Goal: Contribute content: Contribute content

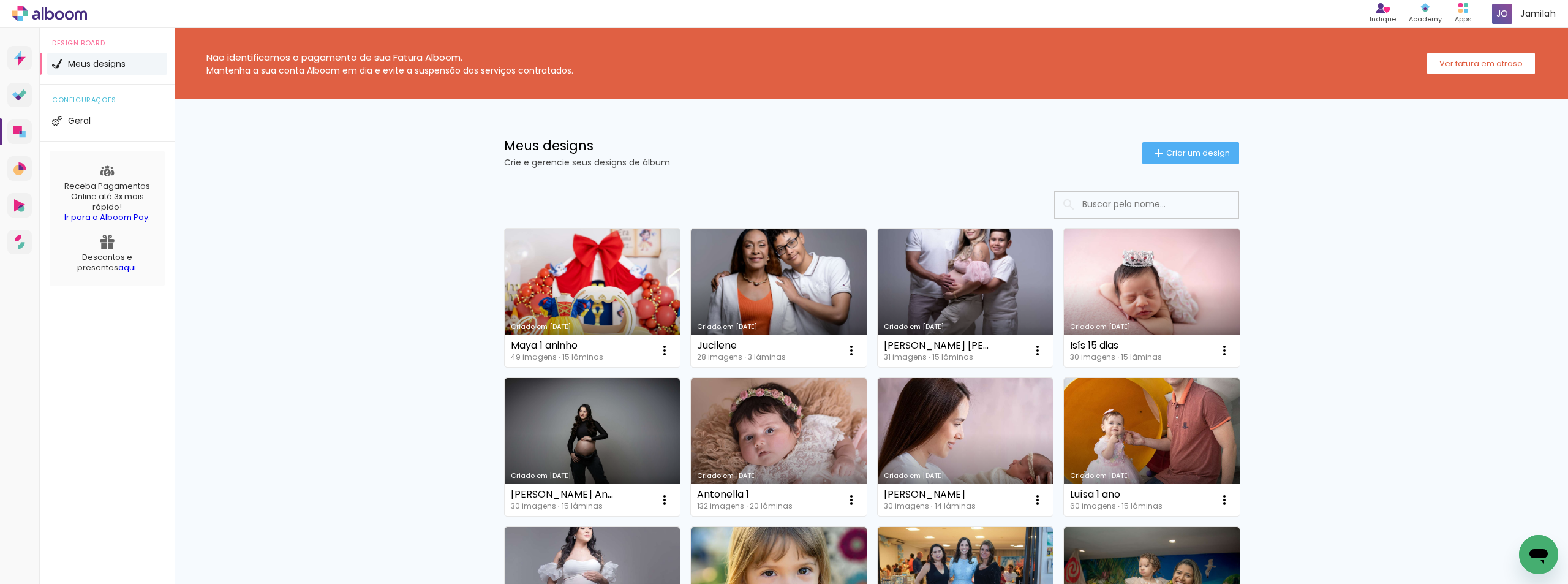
click at [626, 278] on link "Criado em [DATE]" at bounding box center [592, 298] width 176 height 139
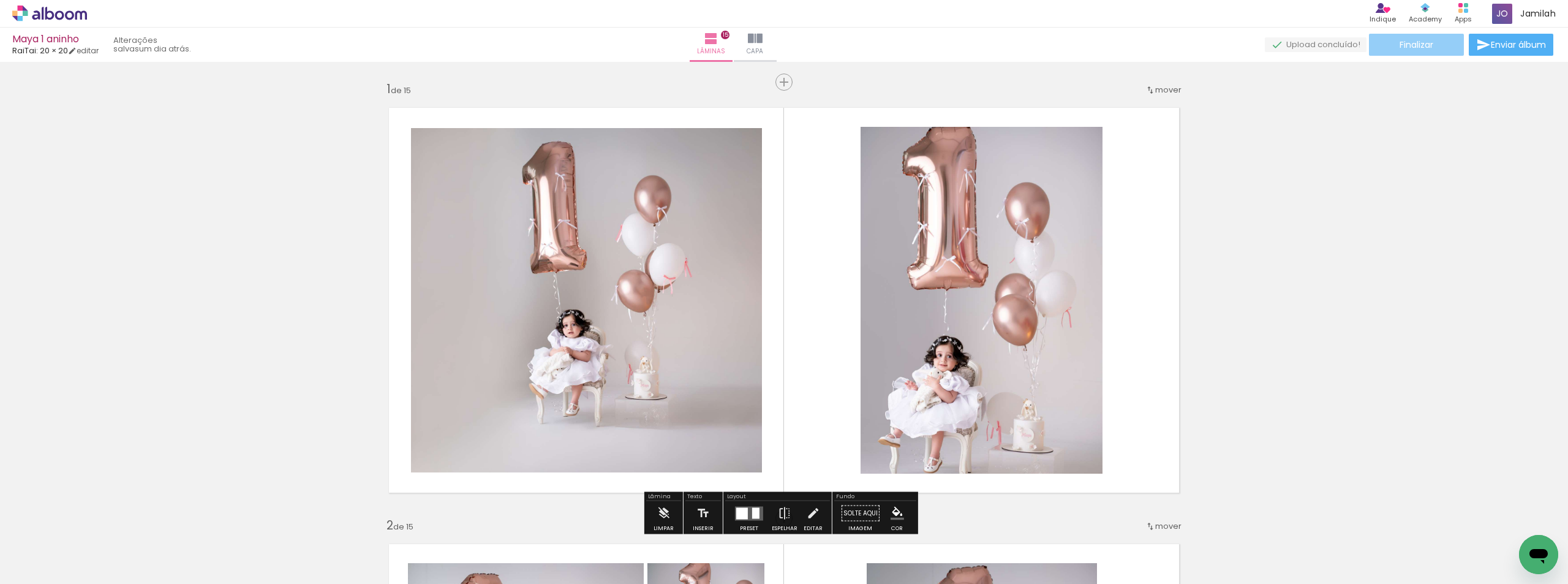
click at [1399, 42] on span "Finalizar" at bounding box center [1416, 45] width 34 height 9
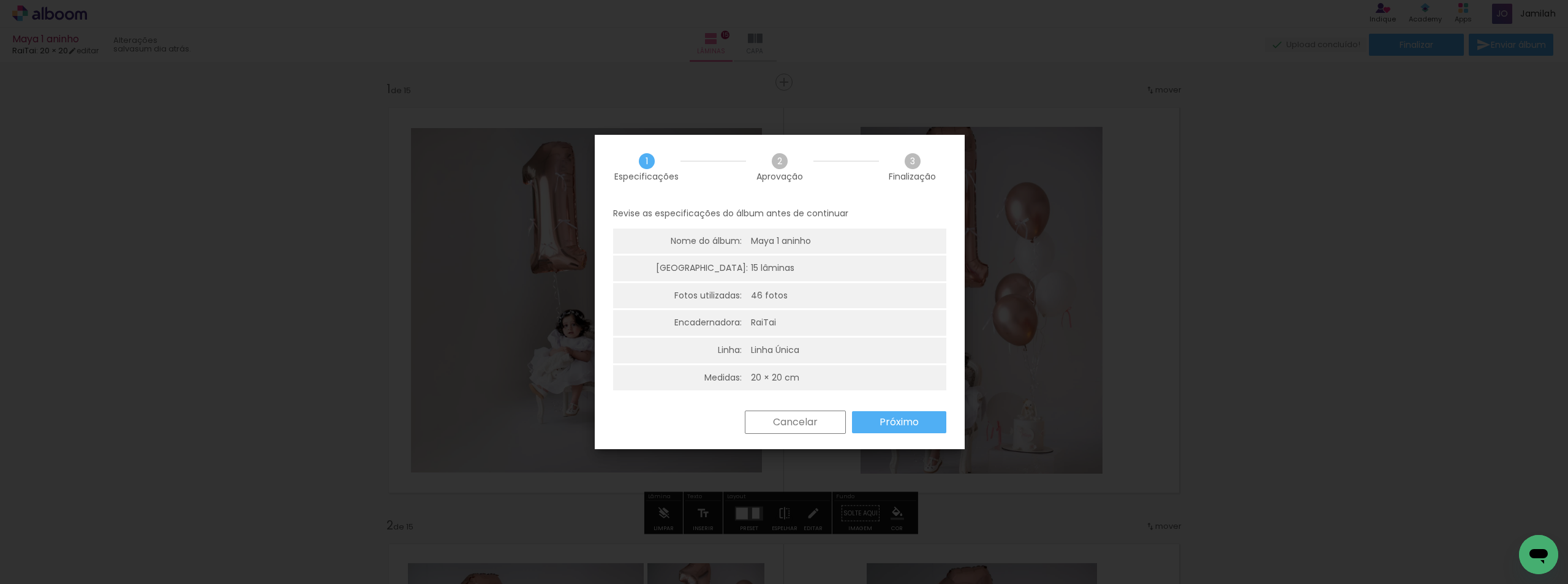
click at [889, 432] on paper-button "Próximo" at bounding box center [898, 421] width 95 height 22
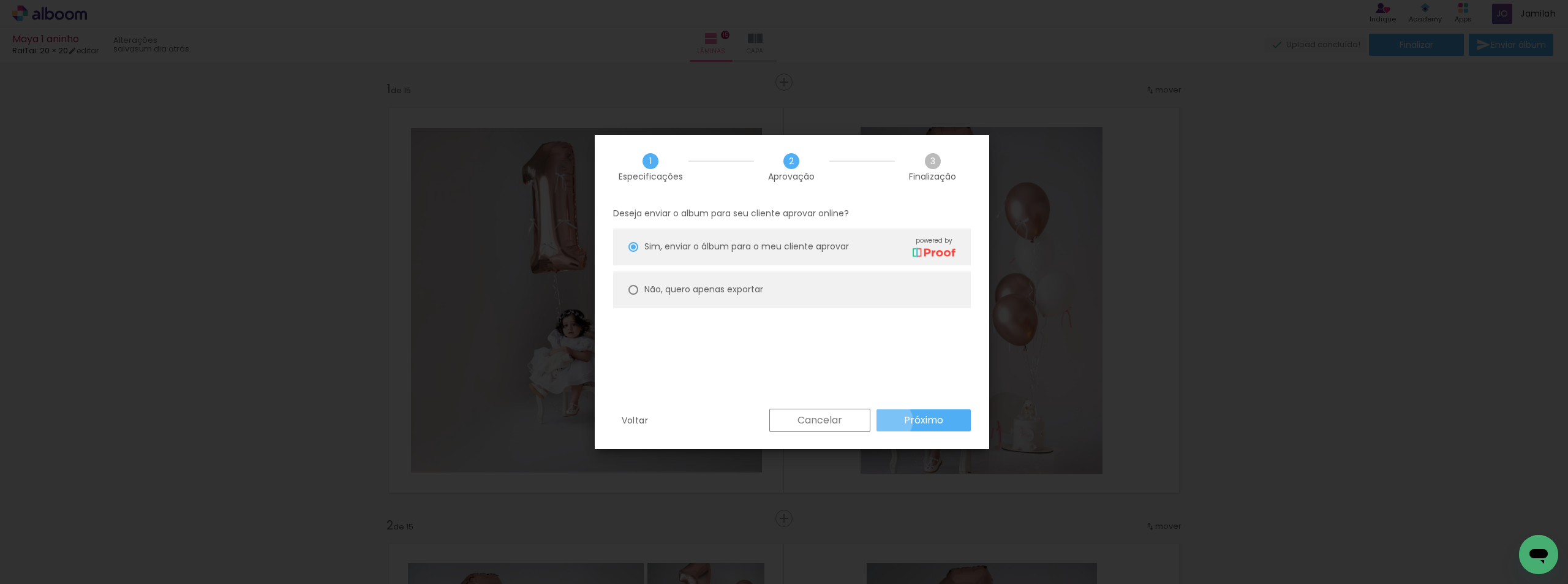
click at [893, 420] on paper-button "Próximo" at bounding box center [923, 420] width 95 height 22
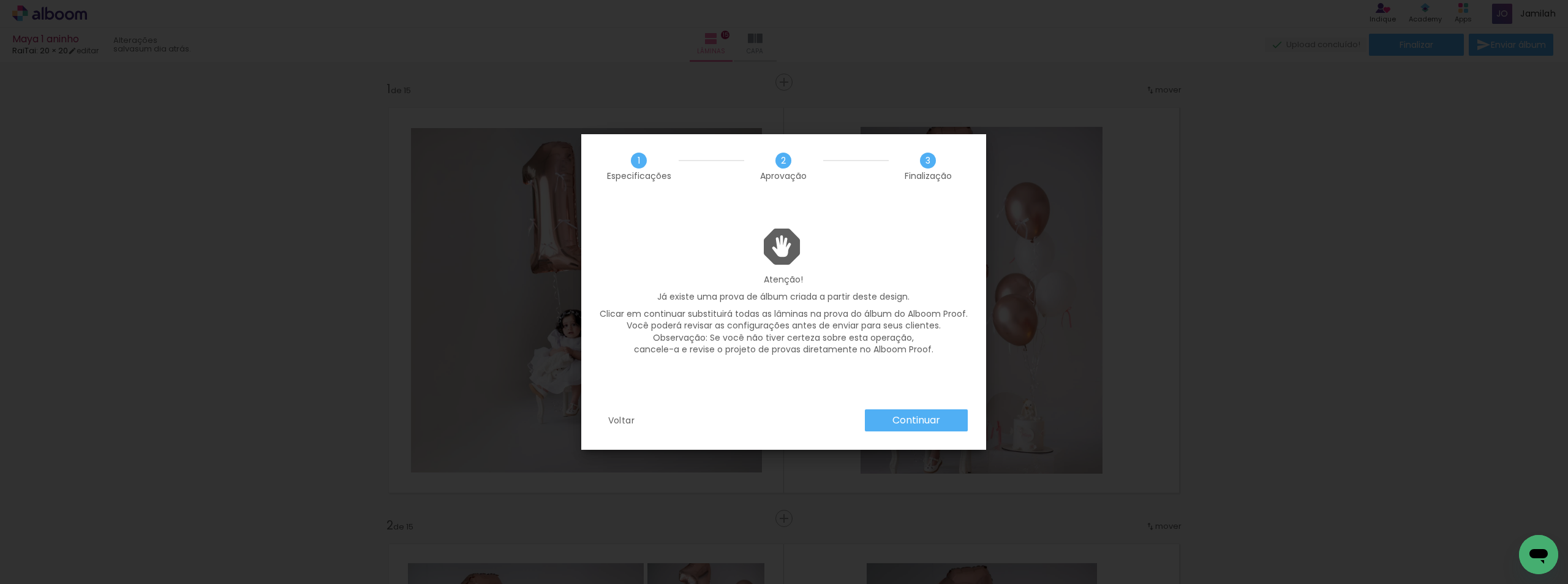
click at [0, 0] on slot "Continuar" at bounding box center [0, 0] width 0 height 0
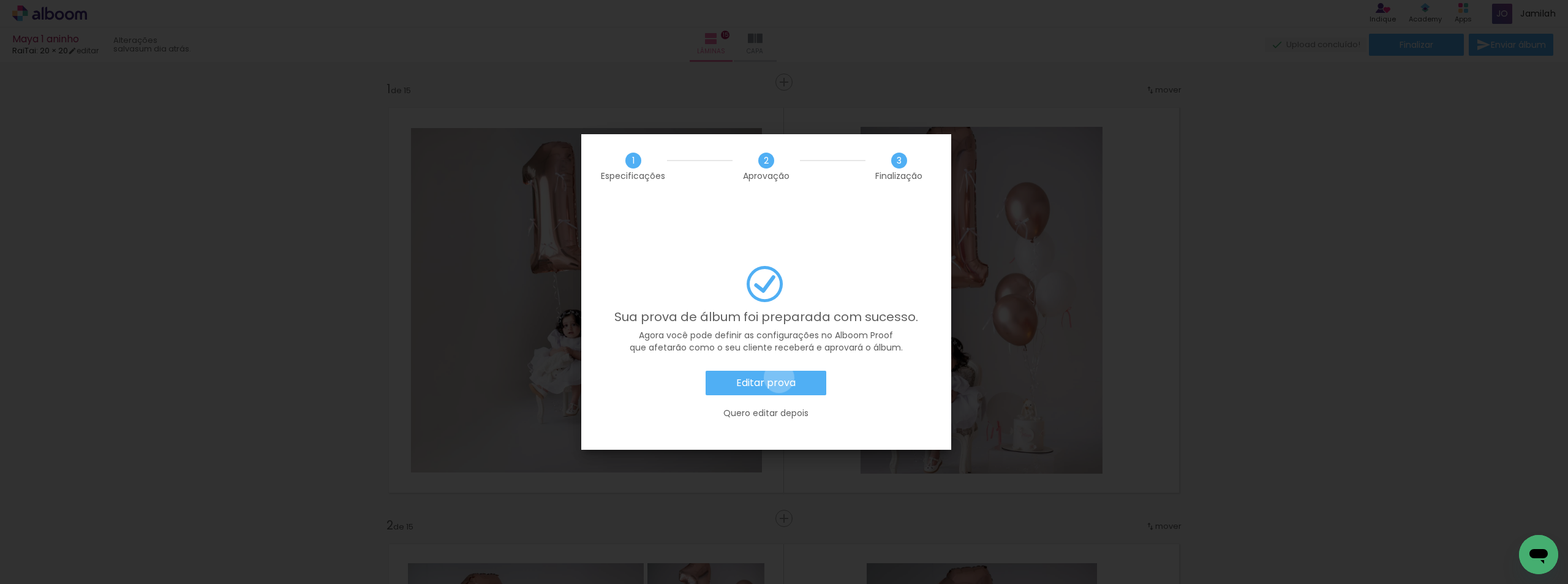
click at [0, 0] on slot "Editar prova" at bounding box center [0, 0] width 0 height 0
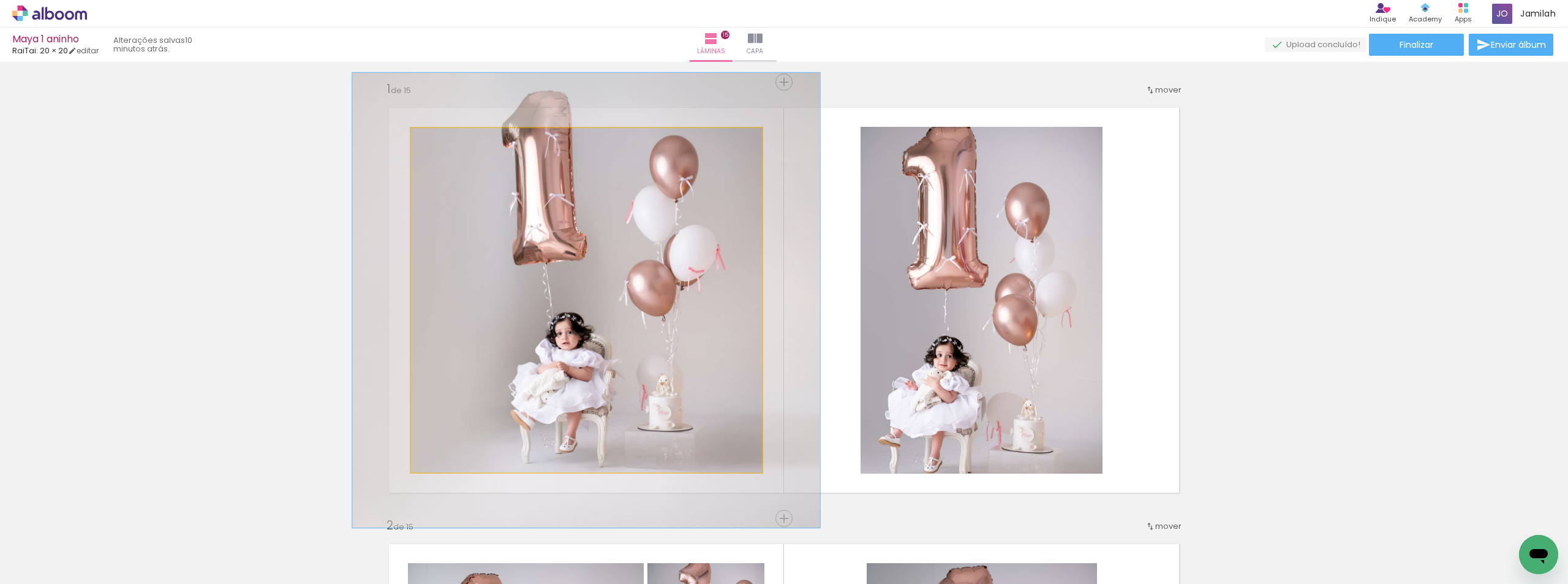
drag, startPoint x: 435, startPoint y: 138, endPoint x: 618, endPoint y: 198, distance: 192.6
click at [448, 140] on div at bounding box center [453, 140] width 11 height 11
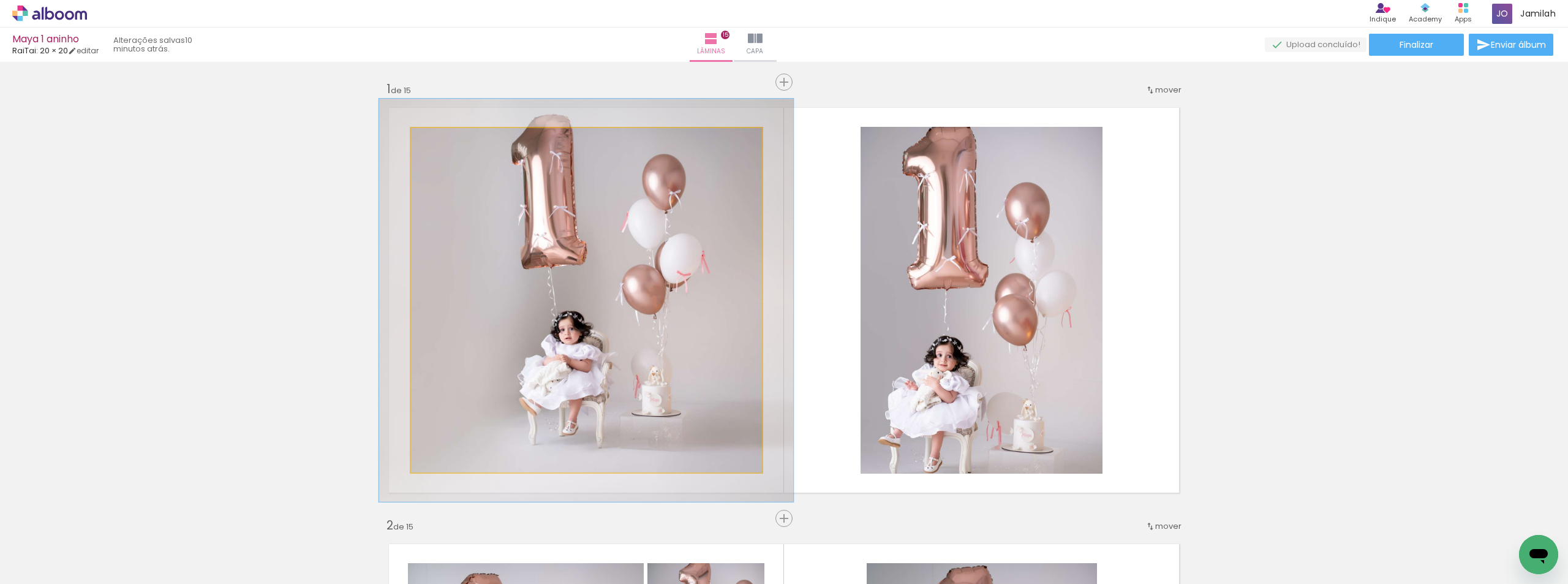
drag, startPoint x: 440, startPoint y: 139, endPoint x: 446, endPoint y: 140, distance: 6.1
click at [446, 140] on div at bounding box center [448, 140] width 11 height 11
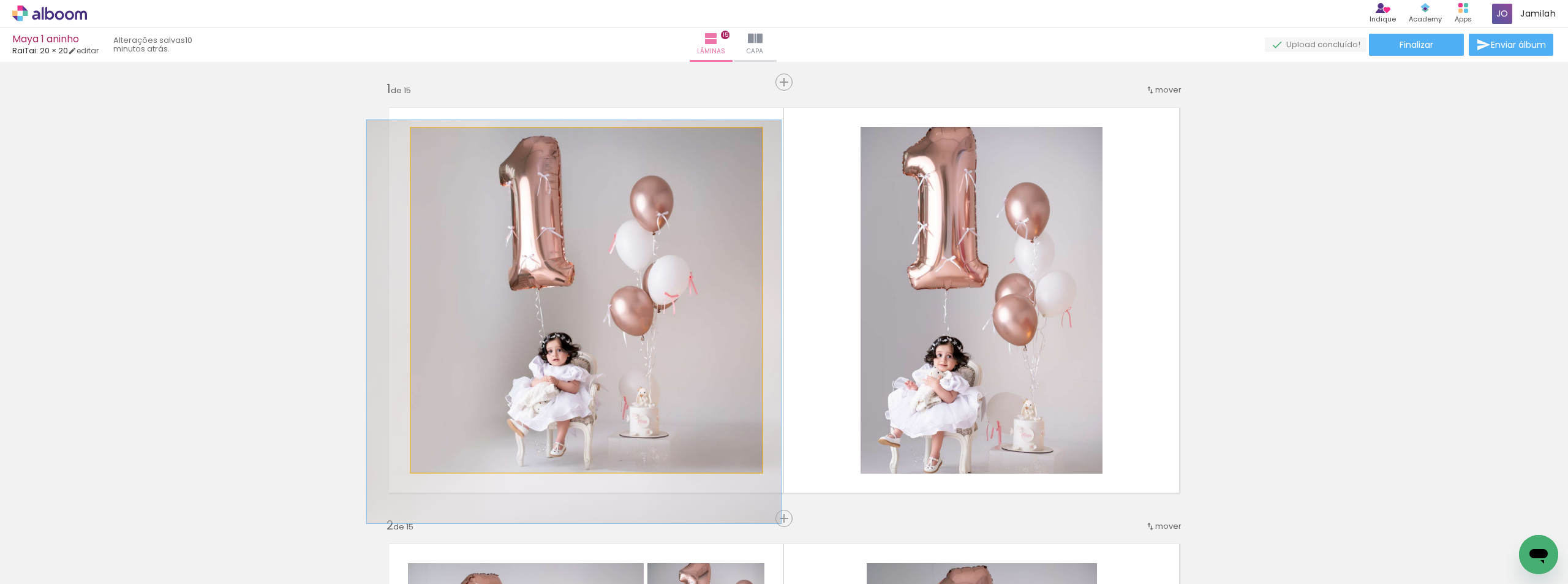
drag, startPoint x: 568, startPoint y: 199, endPoint x: 555, endPoint y: 218, distance: 23.0
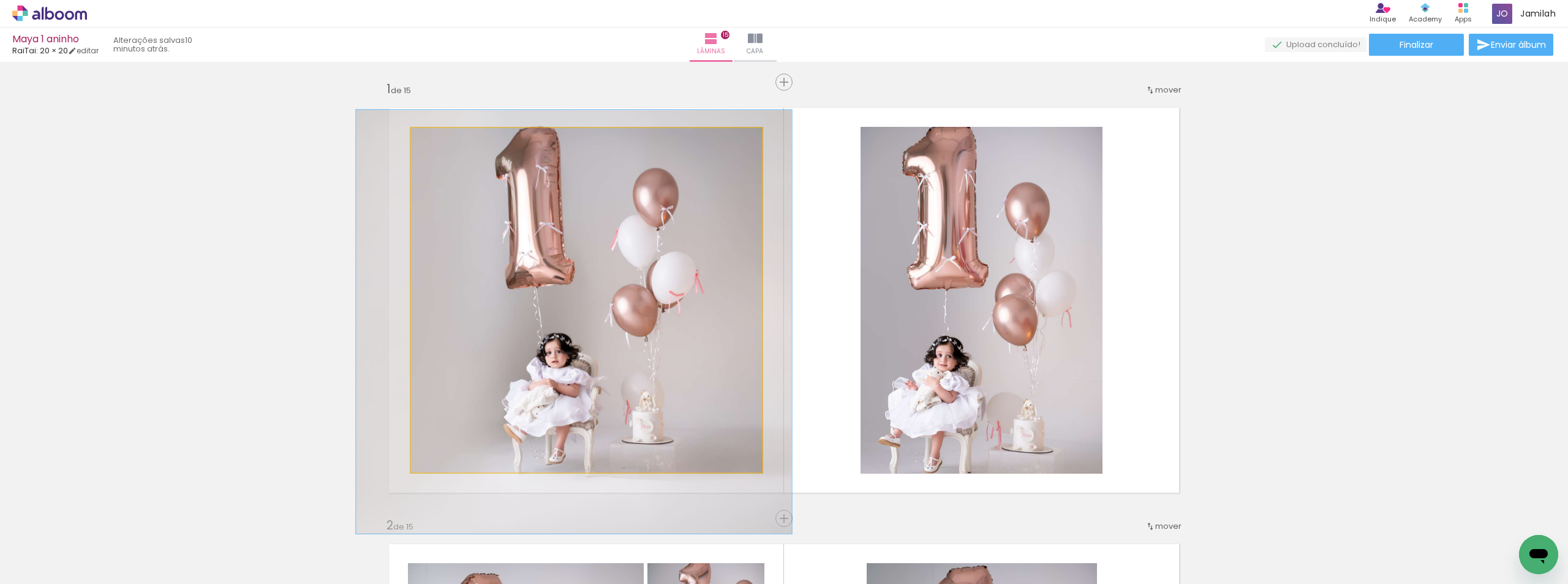
click at [442, 144] on div at bounding box center [451, 140] width 19 height 19
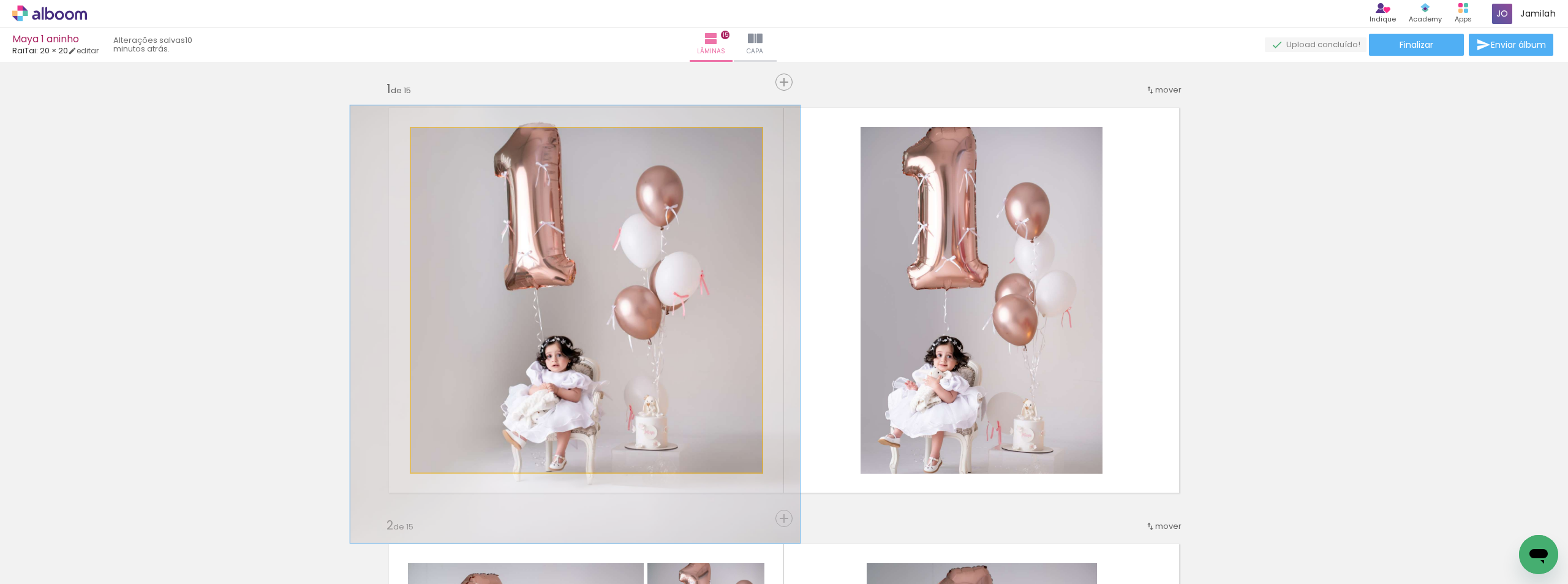
click at [447, 144] on div at bounding box center [452, 140] width 11 height 11
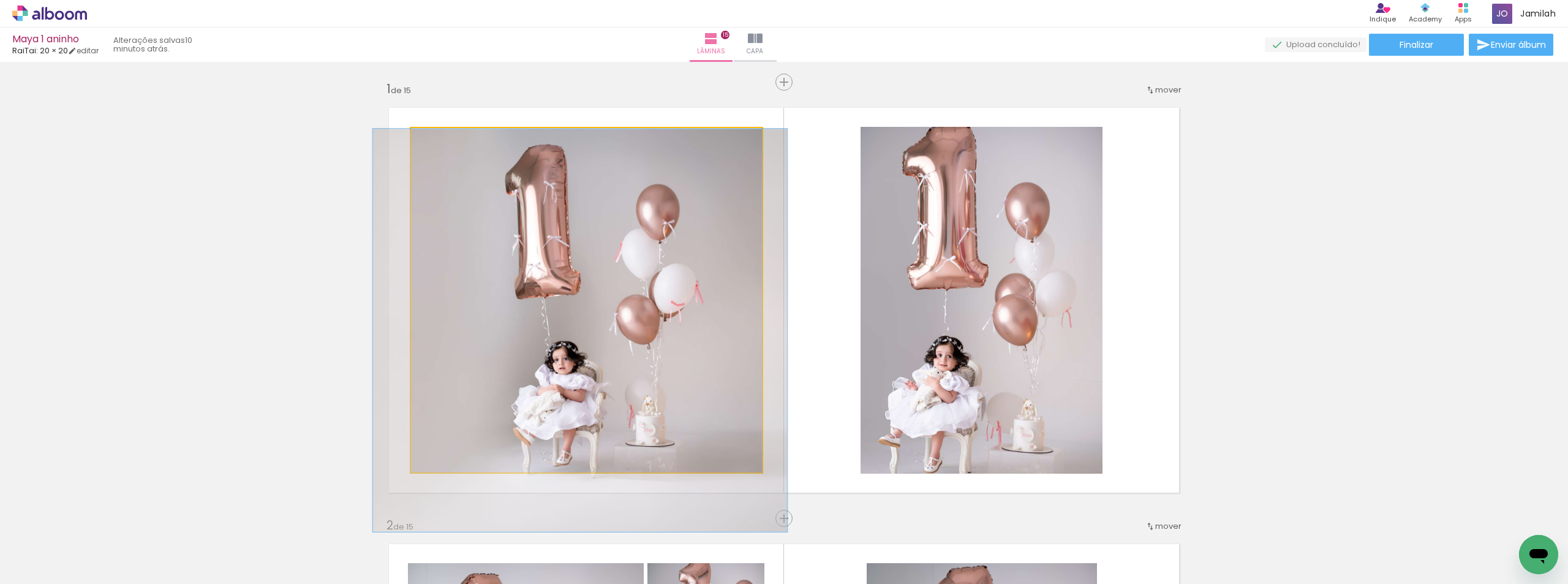
click at [443, 144] on div at bounding box center [448, 140] width 11 height 11
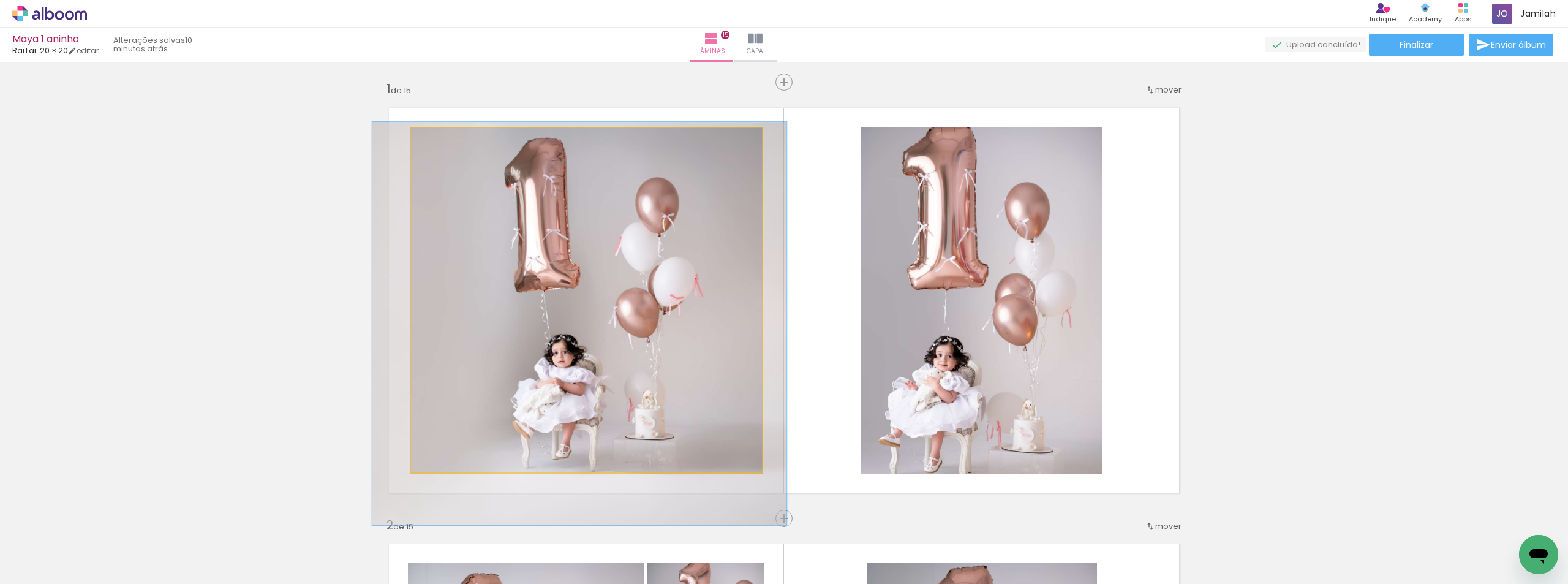
drag, startPoint x: 524, startPoint y: 226, endPoint x: 523, endPoint y: 219, distance: 7.1
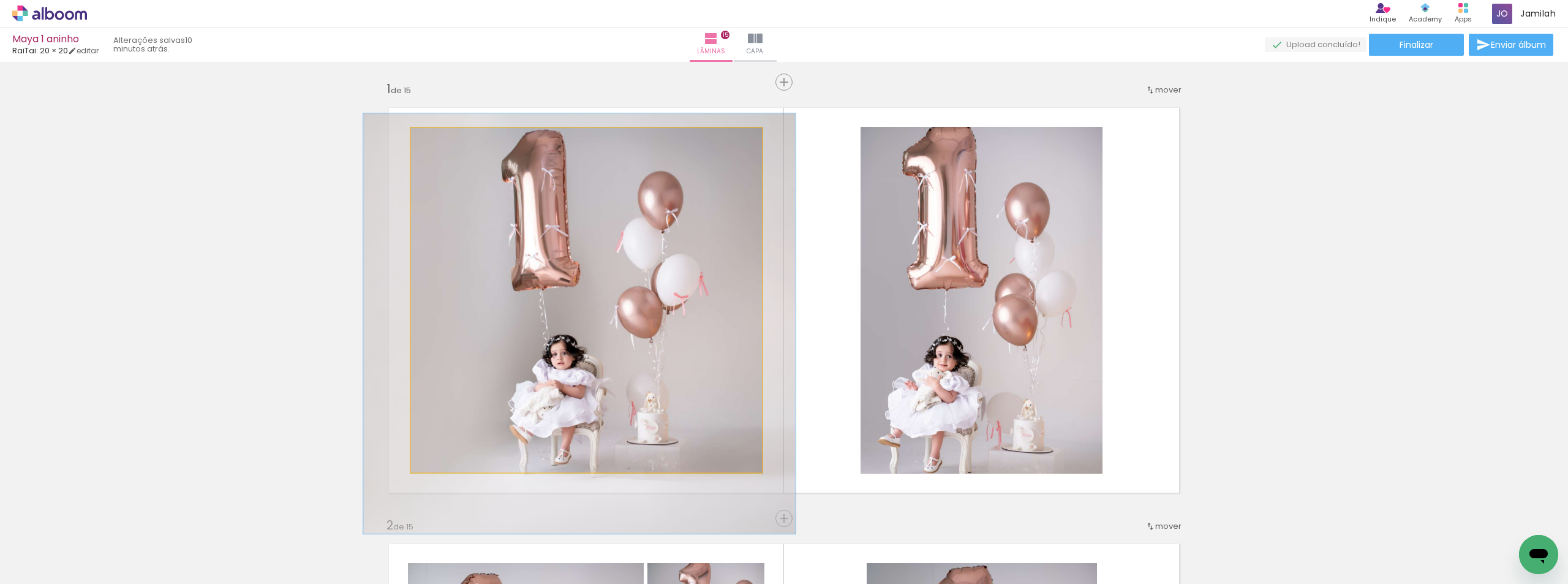
type paper-slider "122"
click at [444, 143] on div at bounding box center [450, 140] width 11 height 11
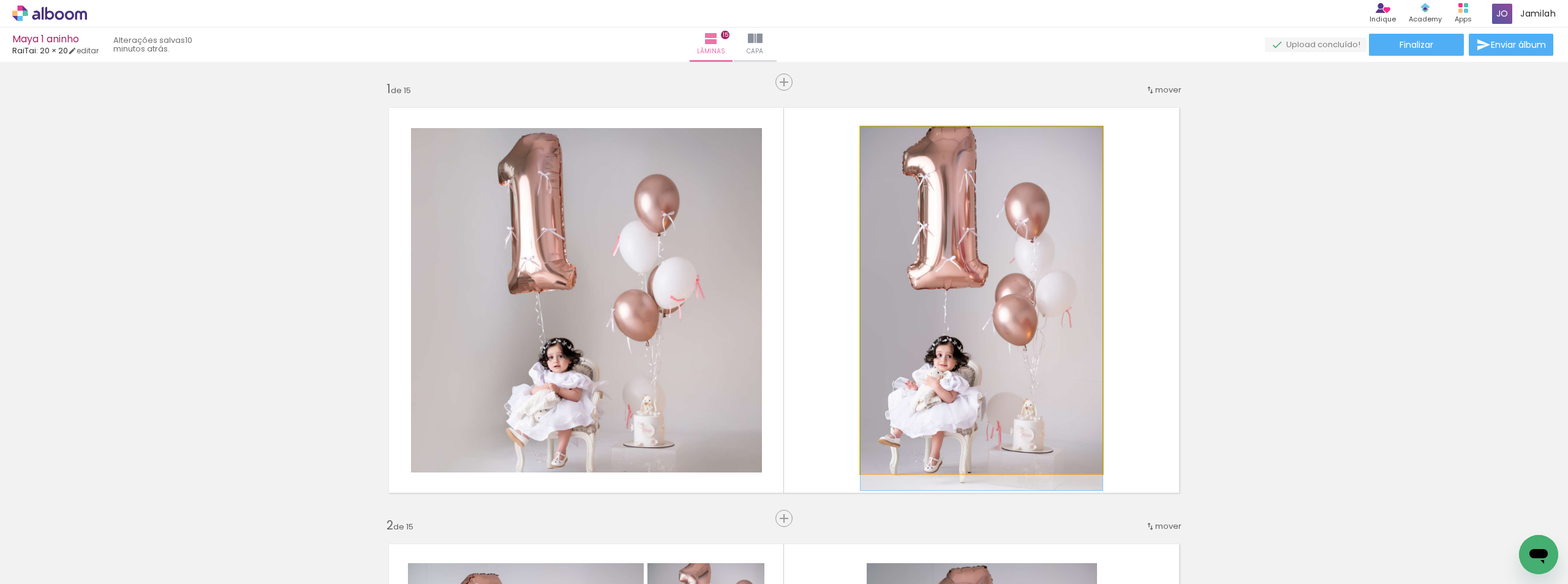
drag, startPoint x: 944, startPoint y: 258, endPoint x: 950, endPoint y: 277, distance: 19.9
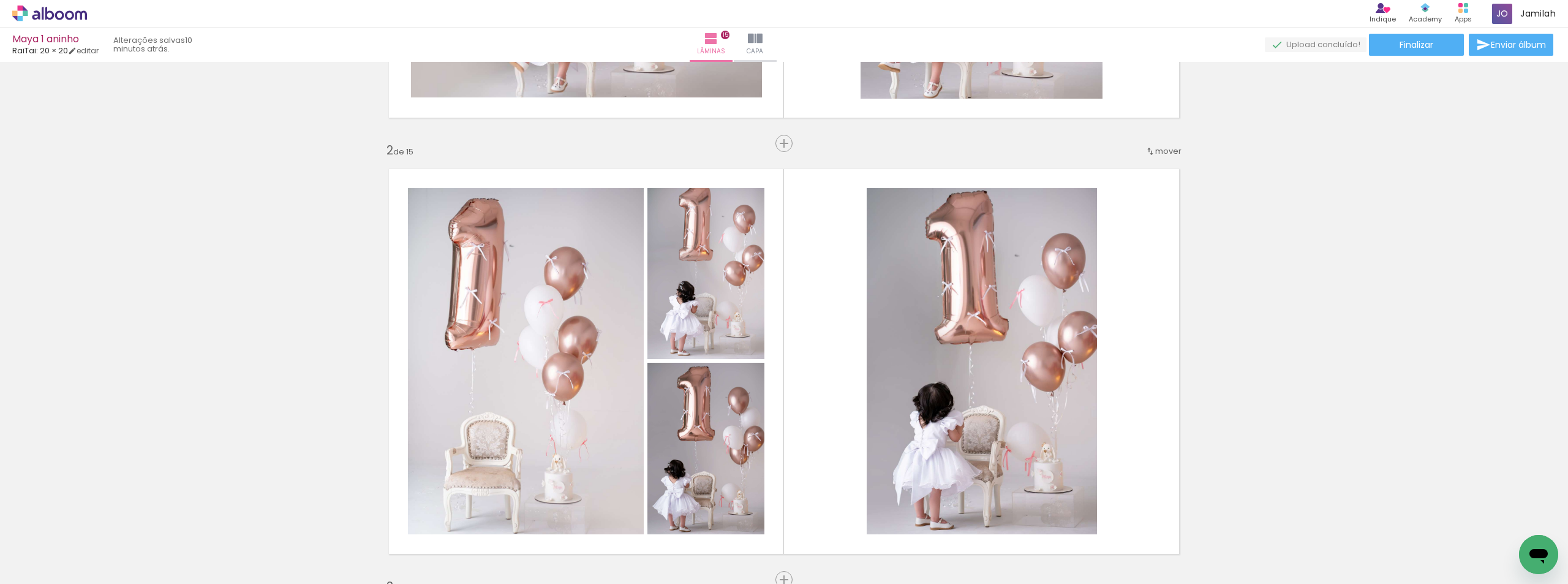
scroll to position [307, 0]
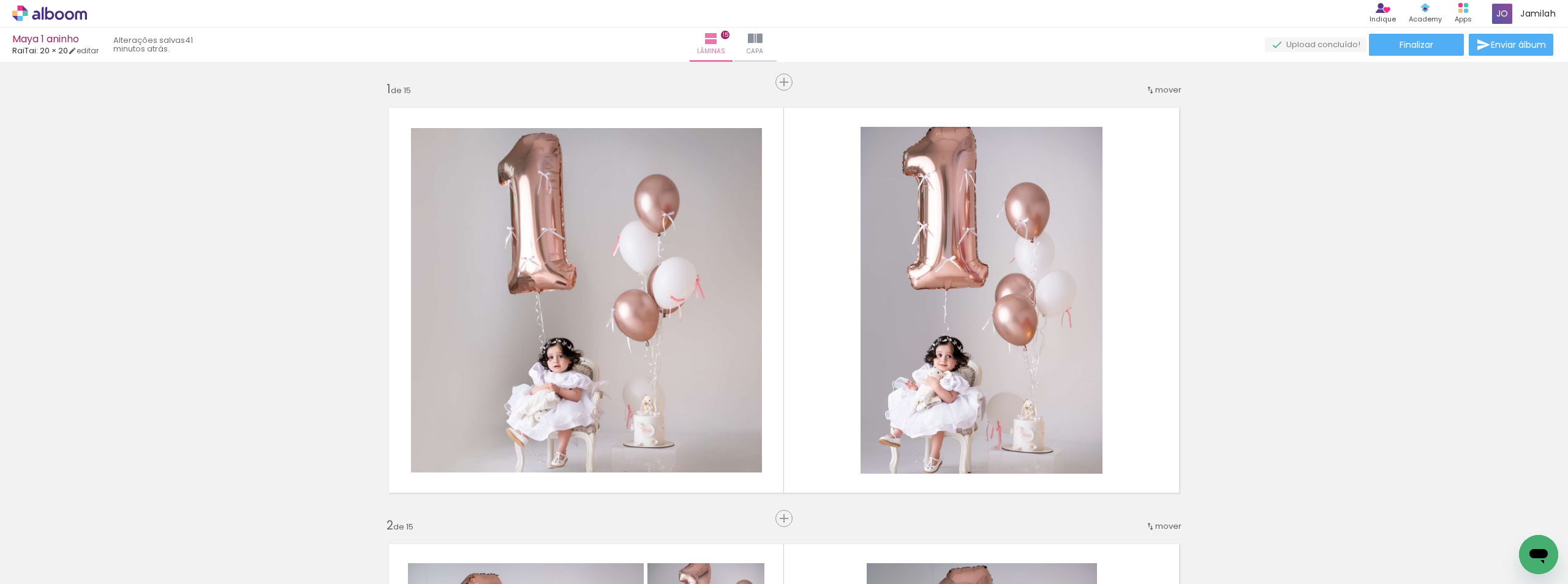
scroll to position [307, 0]
drag, startPoint x: 398, startPoint y: 247, endPoint x: 398, endPoint y: 171, distance: 76.0
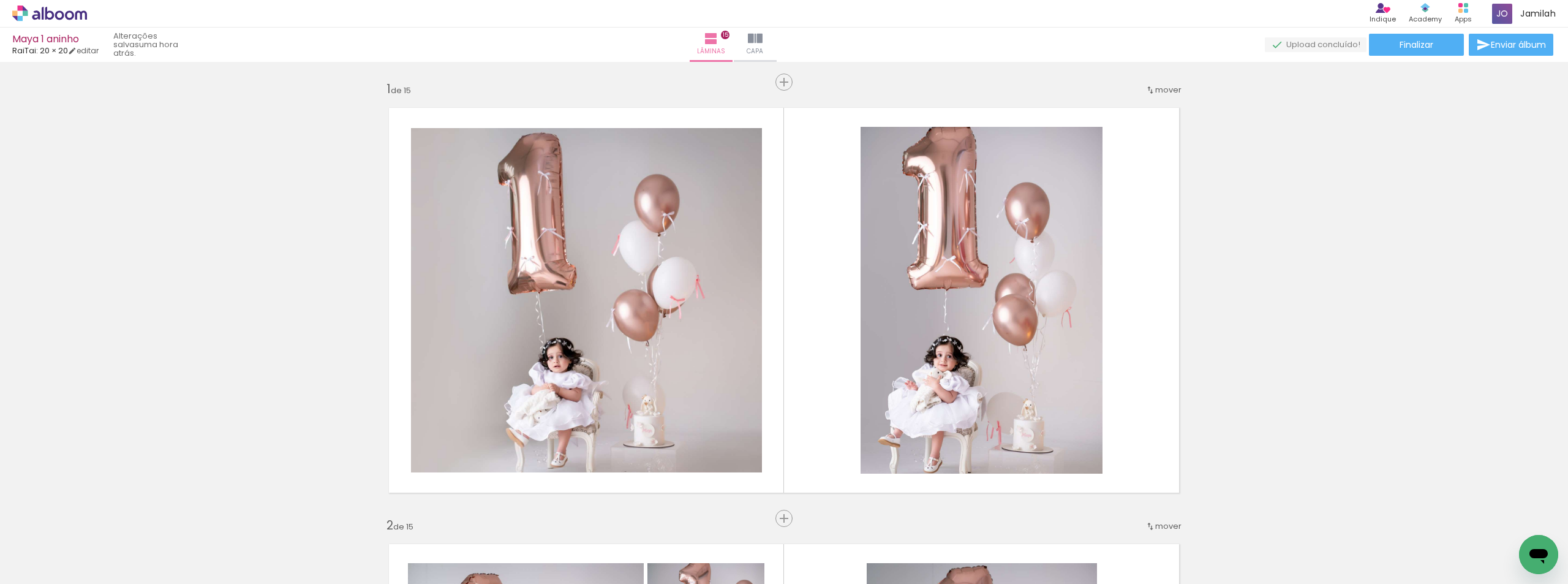
scroll to position [307, 0]
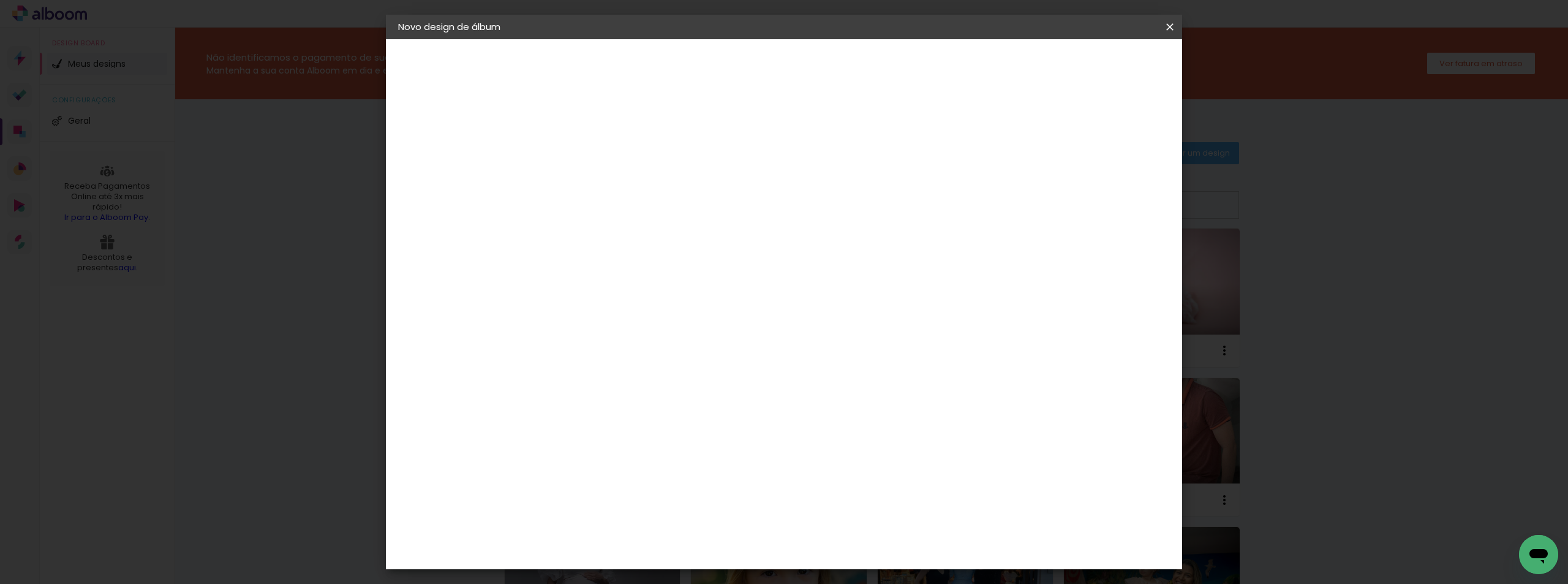
click at [598, 167] on input at bounding box center [598, 163] width 0 height 19
type input "V"
type input "[PERSON_NAME]"
type paper-input "[PERSON_NAME]"
paste input "Benício"
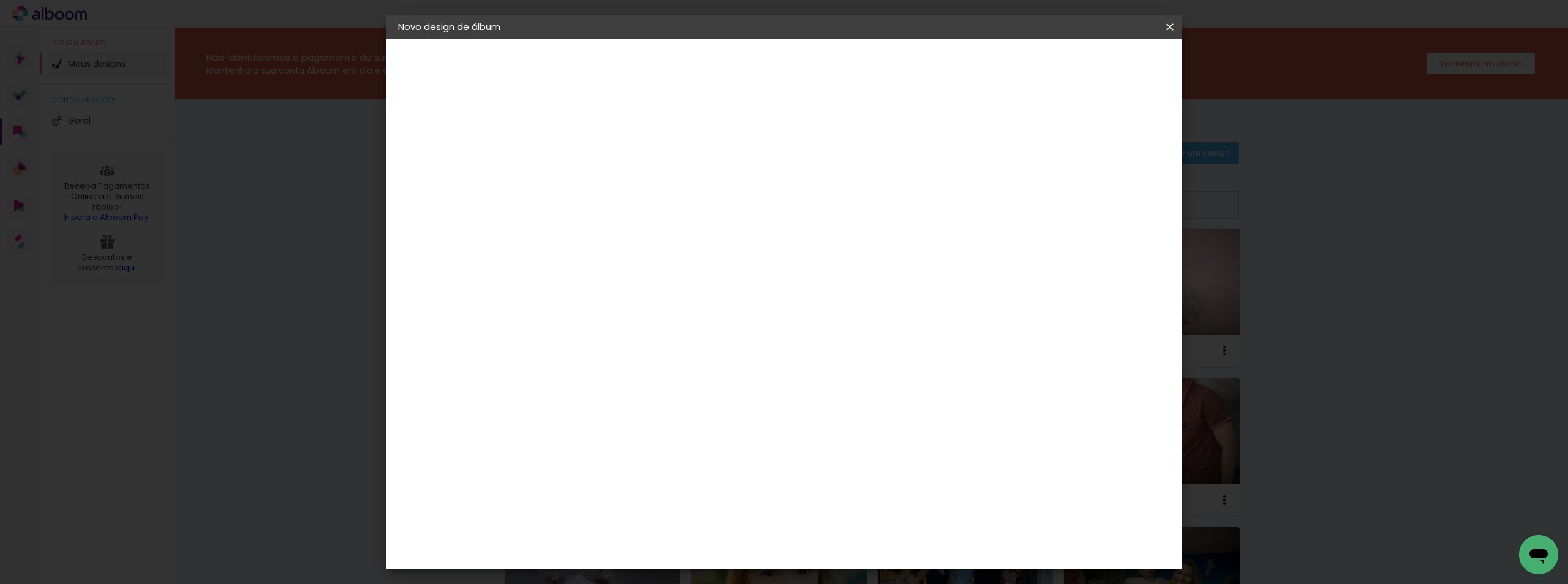
type input "[PERSON_NAME] Benício"
type paper-input "[PERSON_NAME] Benício"
click at [0, 0] on slot "Avançar" at bounding box center [0, 0] width 0 height 0
click at [628, 421] on paper-item "RaiTai" at bounding box center [630, 434] width 133 height 27
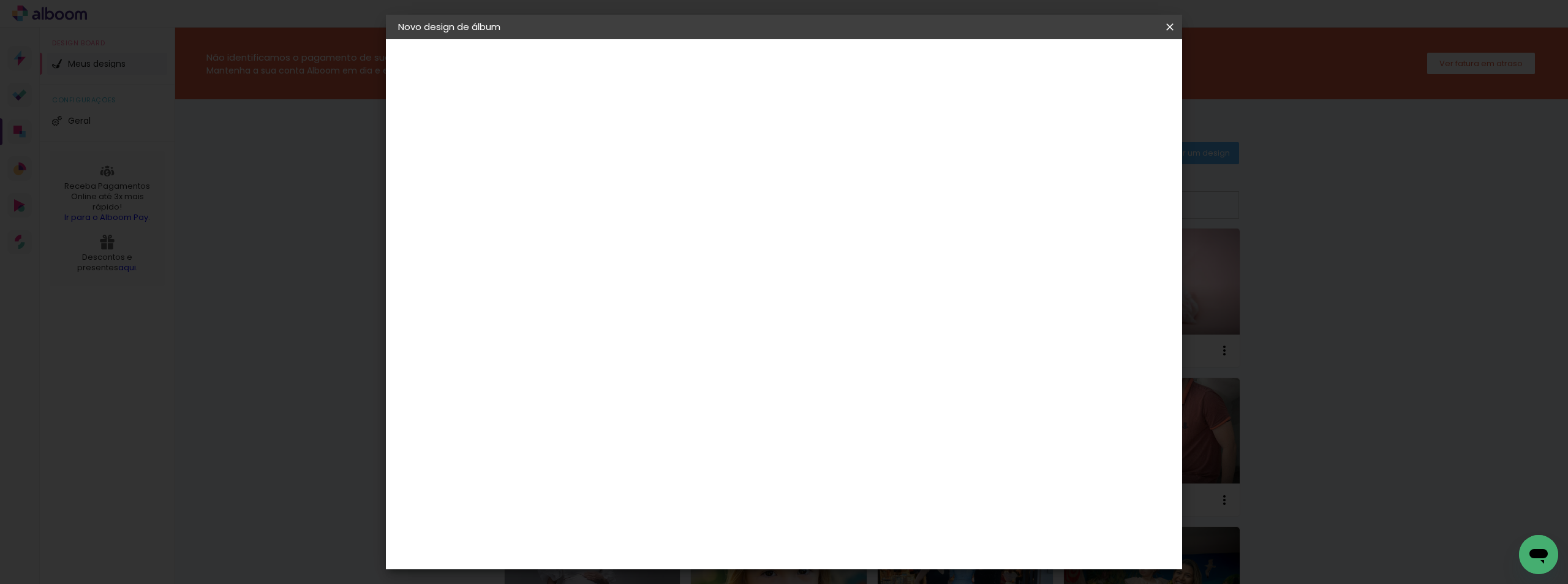
click at [0, 0] on slot "Avançar" at bounding box center [0, 0] width 0 height 0
drag, startPoint x: 839, startPoint y: 209, endPoint x: 864, endPoint y: 204, distance: 25.5
click at [681, 315] on span "20 × 20" at bounding box center [653, 330] width 57 height 33
click at [798, 74] on paper-button "Avançar" at bounding box center [768, 65] width 60 height 21
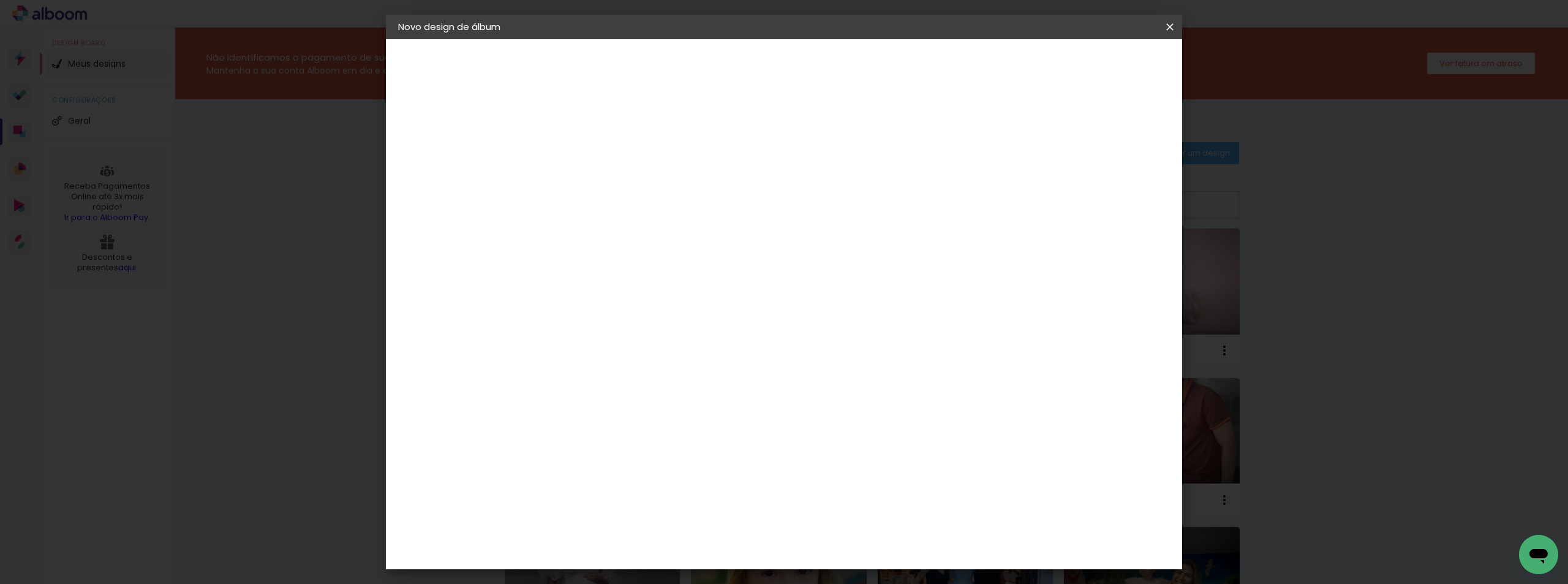
click at [0, 0] on slot "Mostrar sangria" at bounding box center [0, 0] width 0 height 0
type paper-checkbox "on"
click at [1094, 64] on span "Iniciar design" at bounding box center [1065, 65] width 56 height 9
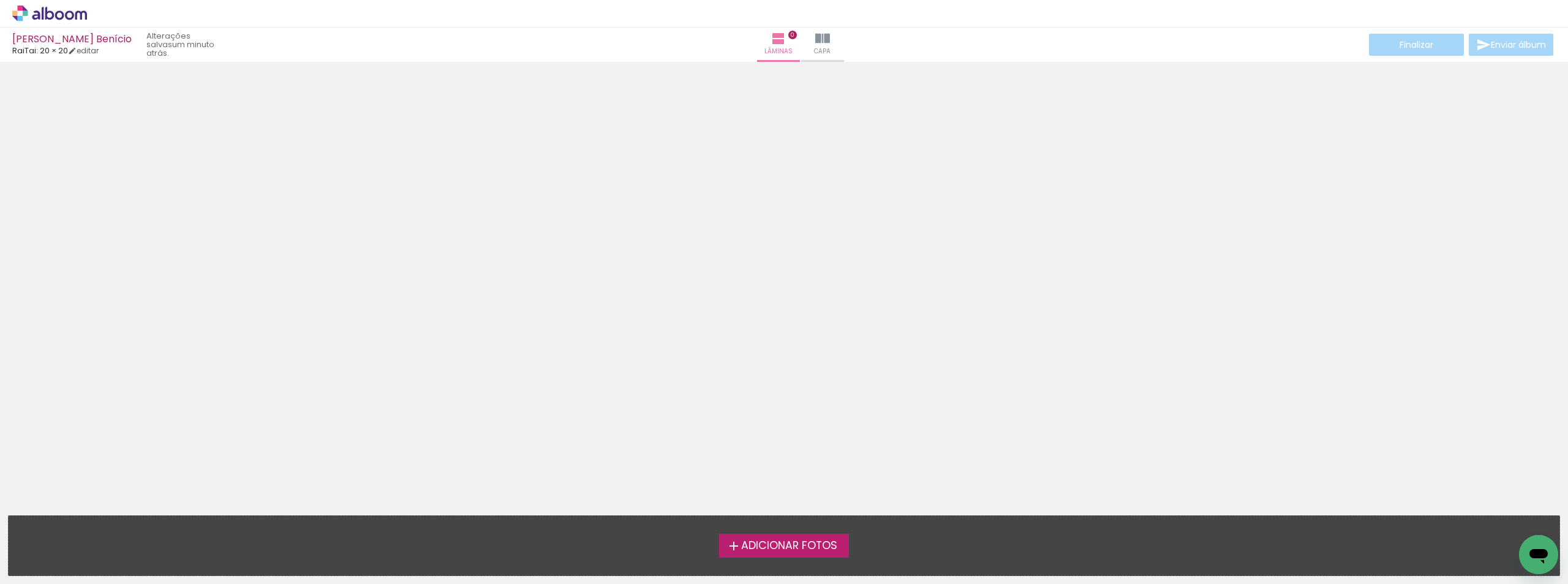
click at [817, 548] on span "Adicionar Fotos" at bounding box center [789, 546] width 96 height 11
click at [0, 0] on input "file" at bounding box center [0, 0] width 0 height 0
click at [782, 535] on label "Adicionar Fotos" at bounding box center [784, 545] width 131 height 23
click at [0, 0] on input "file" at bounding box center [0, 0] width 0 height 0
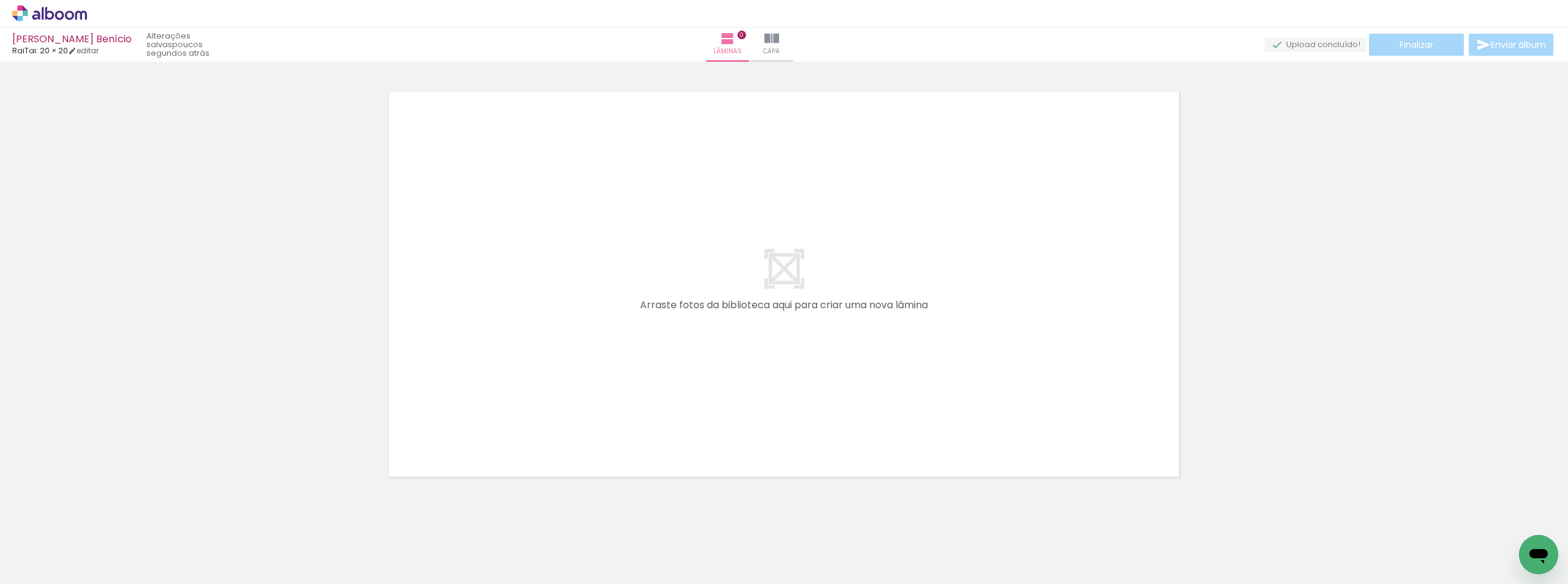
drag, startPoint x: 557, startPoint y: 540, endPoint x: 598, endPoint y: 387, distance: 158.4
click at [598, 387] on quentale-workspace at bounding box center [784, 292] width 1568 height 584
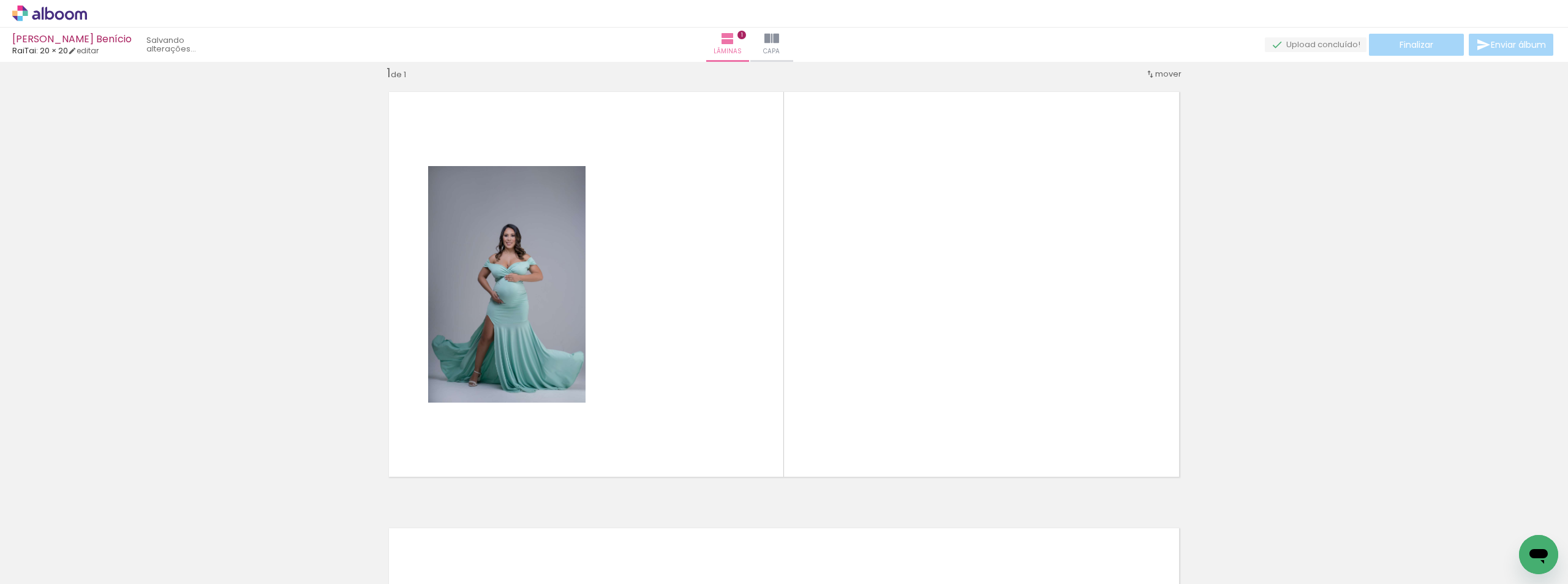
scroll to position [16, 0]
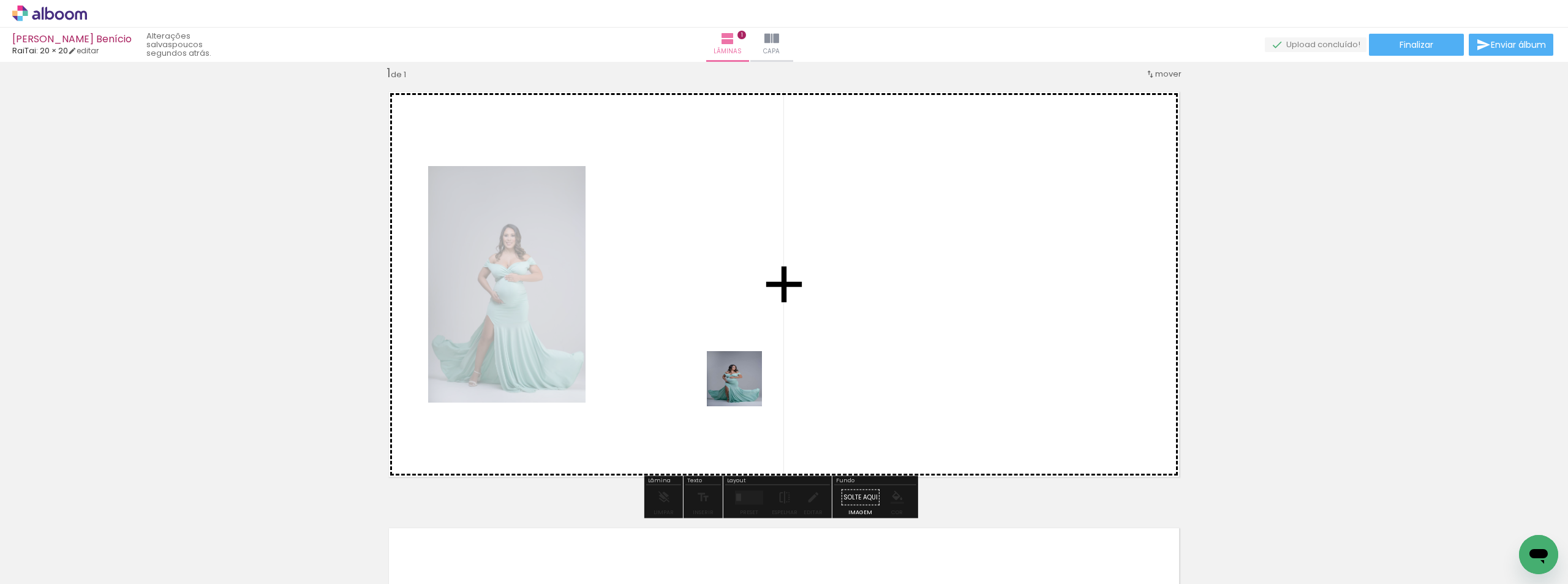
drag, startPoint x: 609, startPoint y: 542, endPoint x: 790, endPoint y: 349, distance: 264.6
click at [790, 349] on quentale-workspace at bounding box center [784, 292] width 1568 height 584
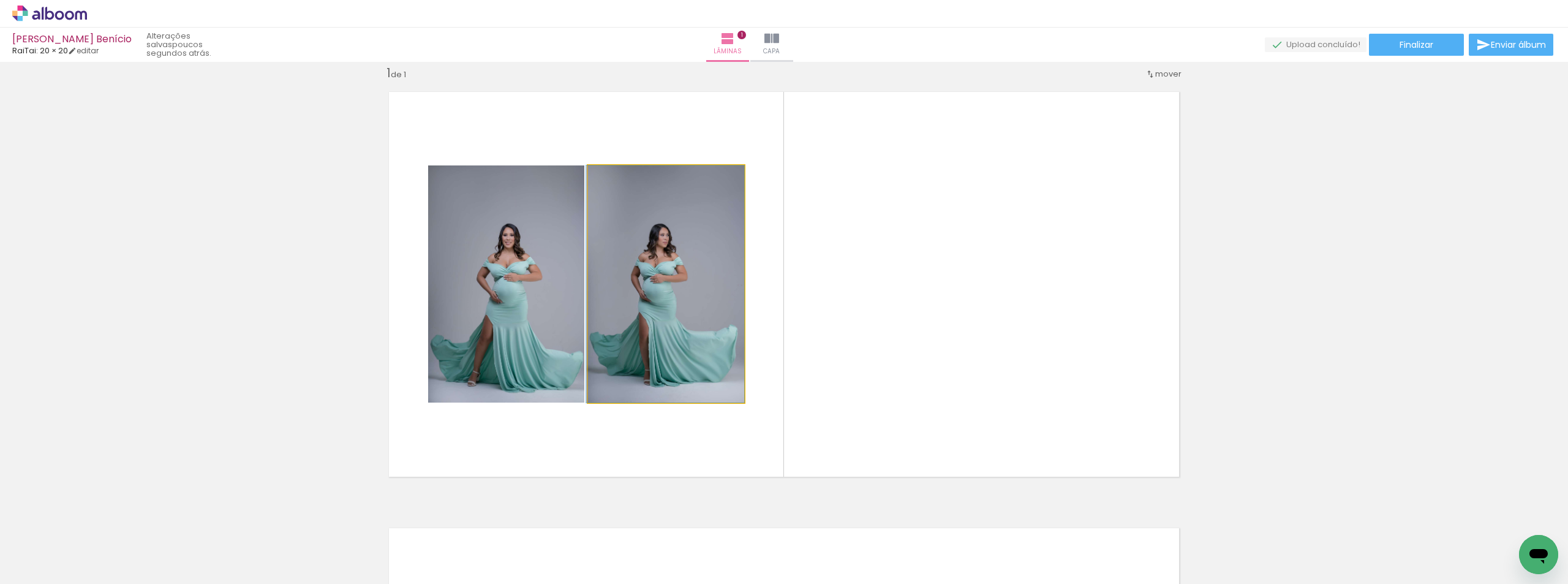
drag, startPoint x: 667, startPoint y: 307, endPoint x: 668, endPoint y: 262, distance: 45.0
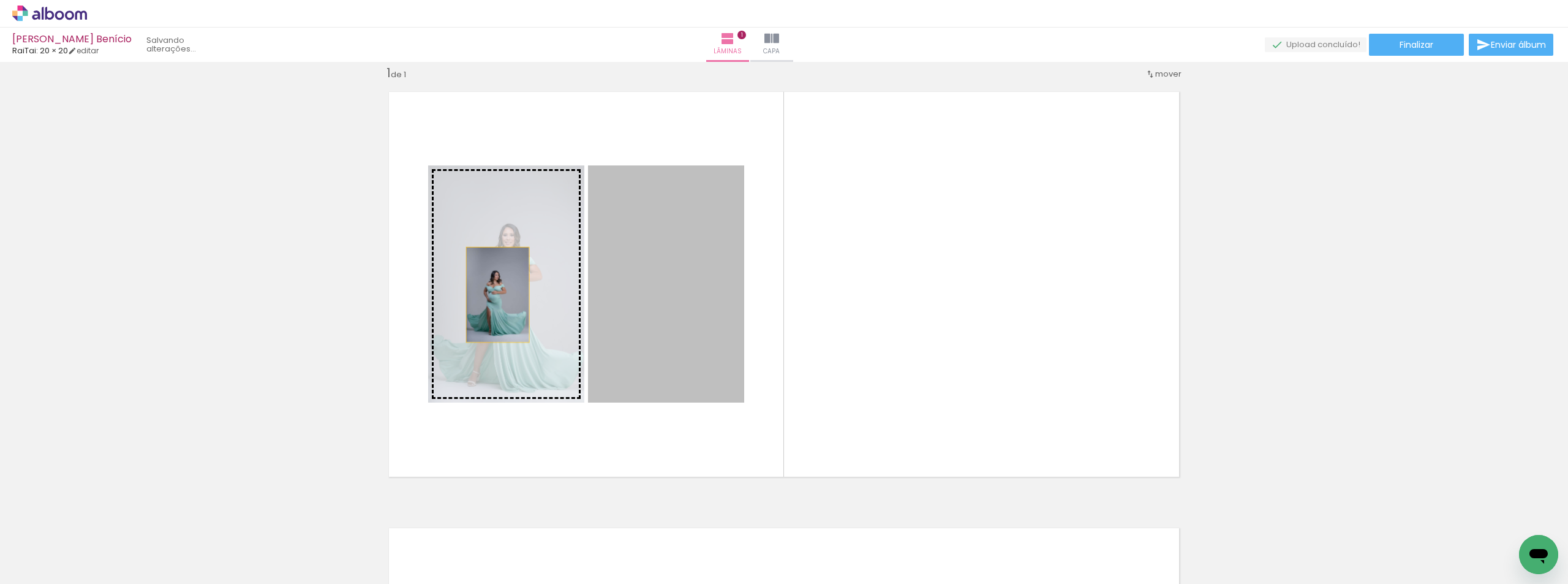
drag, startPoint x: 666, startPoint y: 300, endPoint x: 492, endPoint y: 292, distance: 174.2
click at [0, 0] on slot at bounding box center [0, 0] width 0 height 0
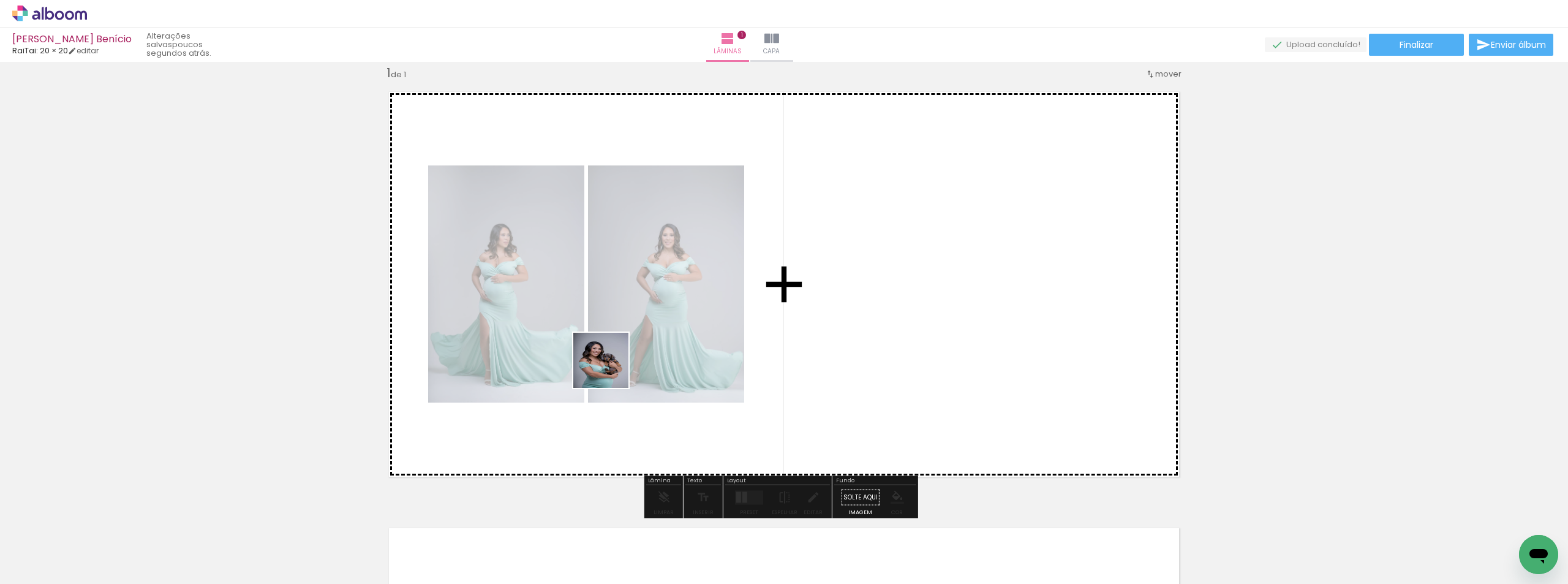
drag, startPoint x: 475, startPoint y: 538, endPoint x: 625, endPoint y: 351, distance: 239.7
click at [625, 351] on quentale-workspace at bounding box center [784, 292] width 1568 height 584
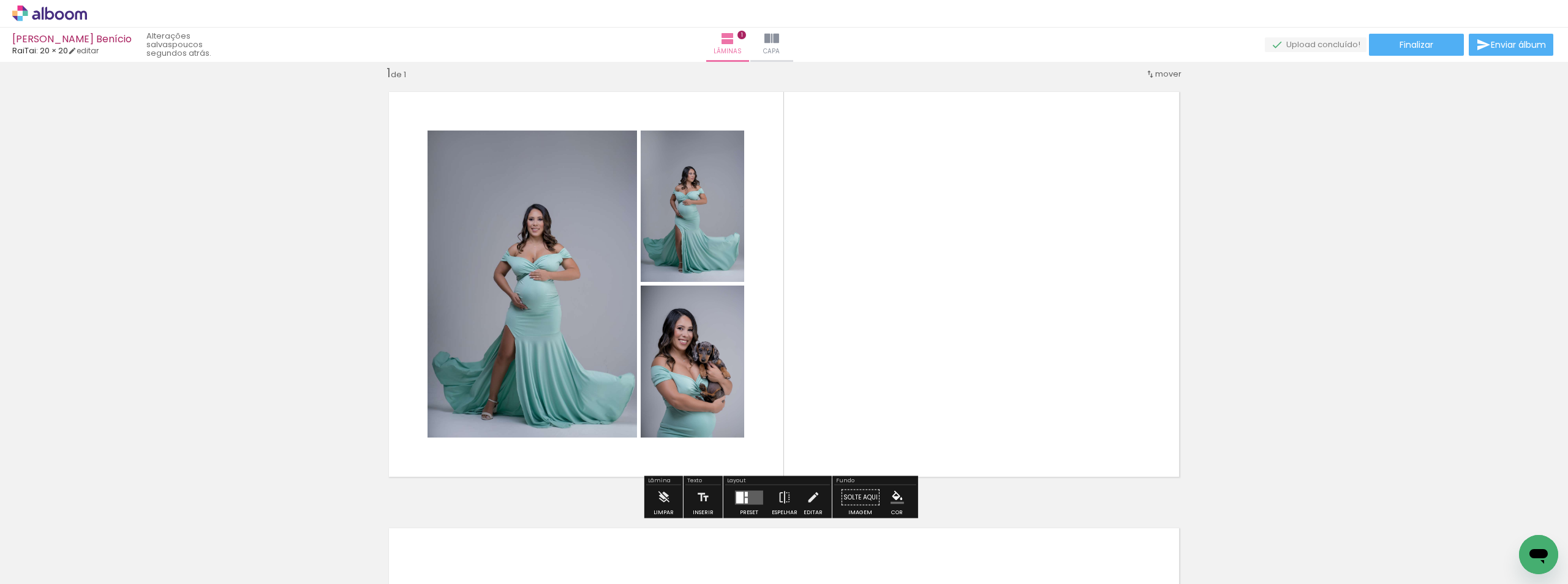
click at [737, 492] on div at bounding box center [739, 497] width 7 height 11
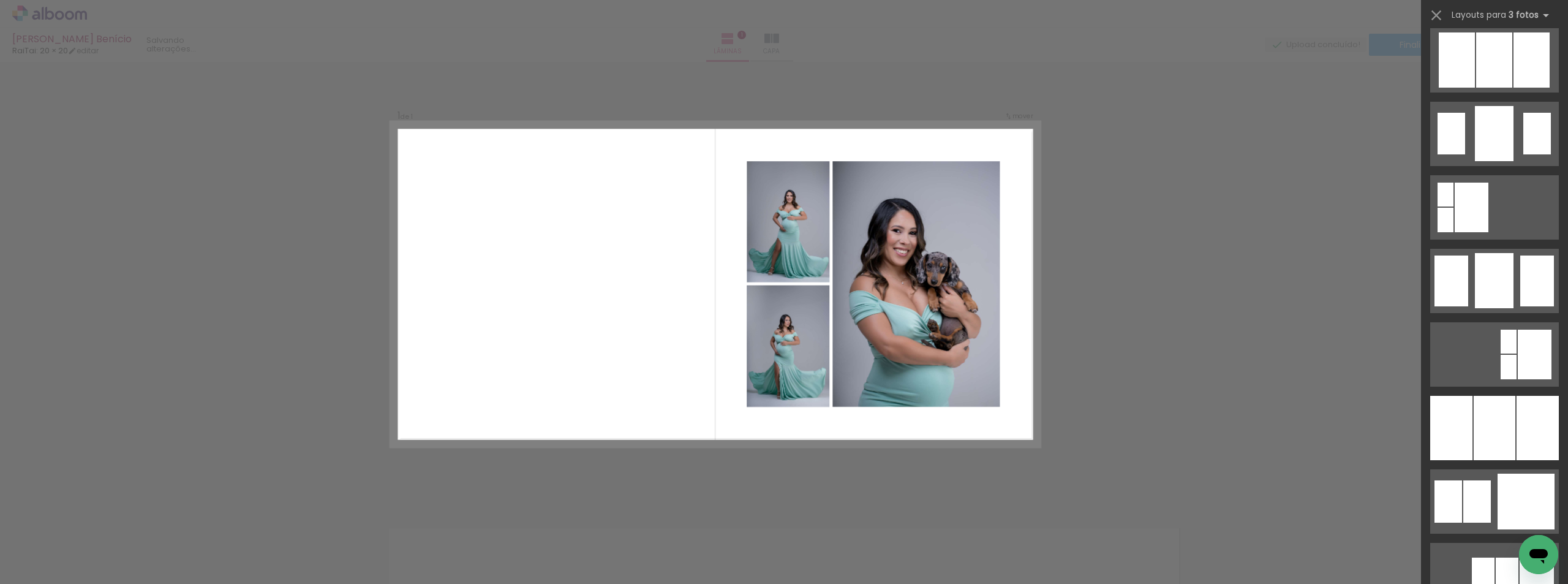
scroll to position [919, 0]
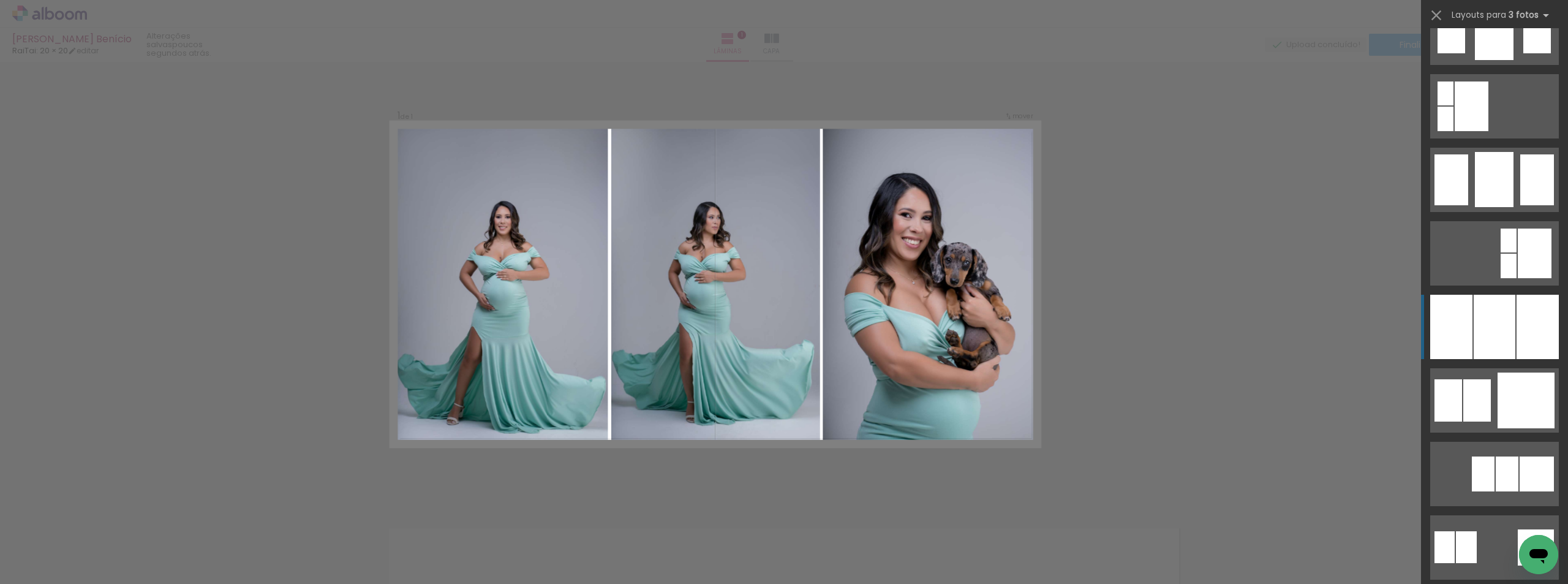
click at [1473, 341] on div at bounding box center [1494, 326] width 42 height 64
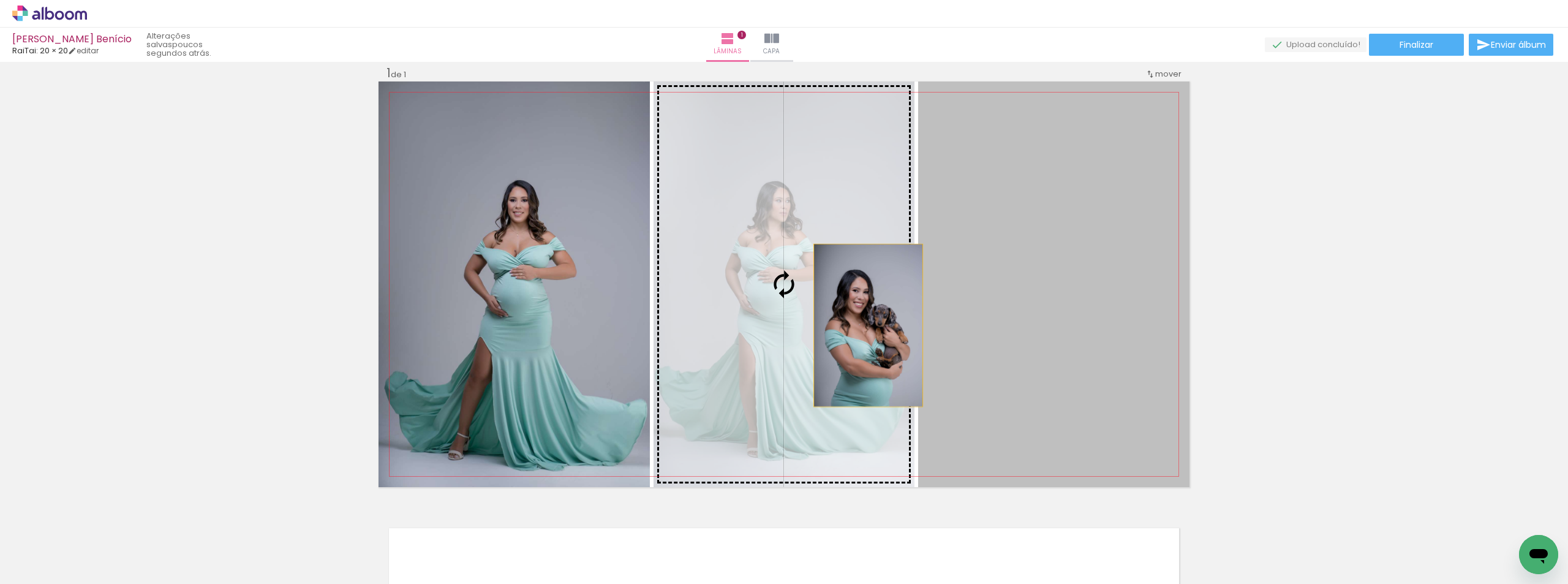
drag, startPoint x: 1004, startPoint y: 335, endPoint x: 855, endPoint y: 321, distance: 149.7
click at [0, 0] on slot at bounding box center [0, 0] width 0 height 0
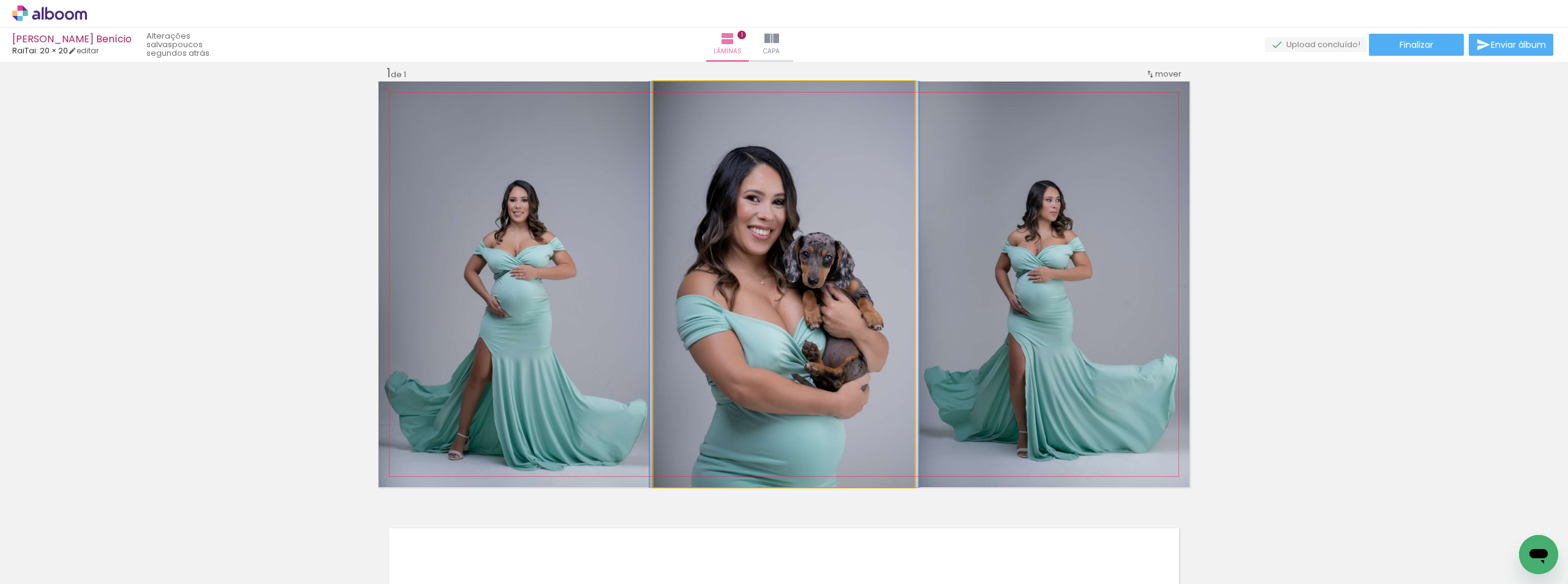
drag, startPoint x: 806, startPoint y: 335, endPoint x: 810, endPoint y: 320, distance: 15.5
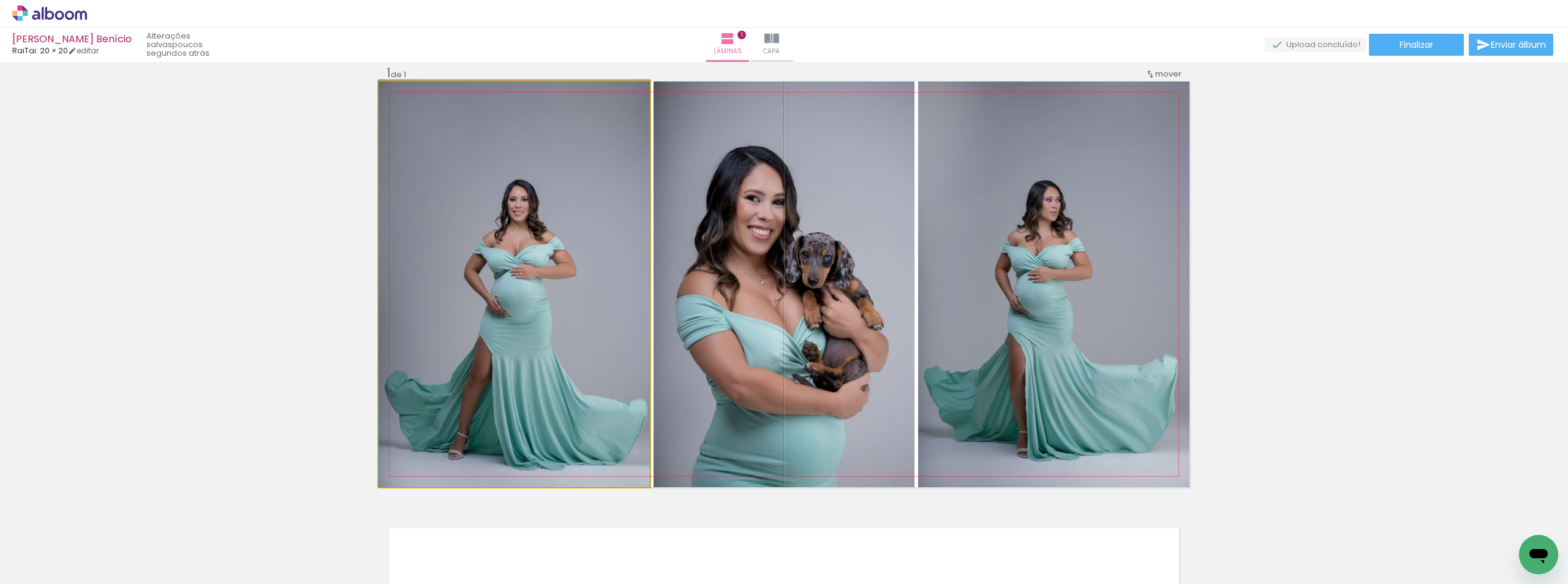
drag, startPoint x: 550, startPoint y: 357, endPoint x: 545, endPoint y: 334, distance: 23.5
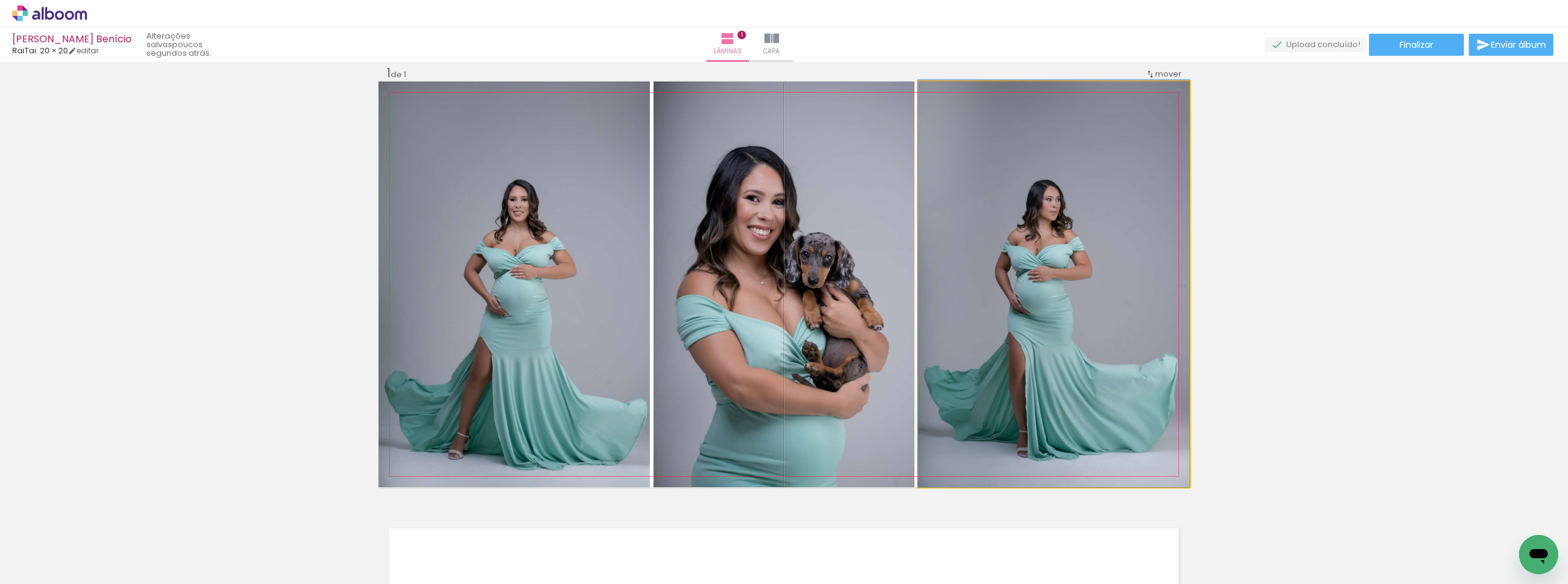
drag, startPoint x: 1016, startPoint y: 342, endPoint x: 1008, endPoint y: 330, distance: 14.4
drag, startPoint x: 1073, startPoint y: 338, endPoint x: 1054, endPoint y: 336, distance: 19.1
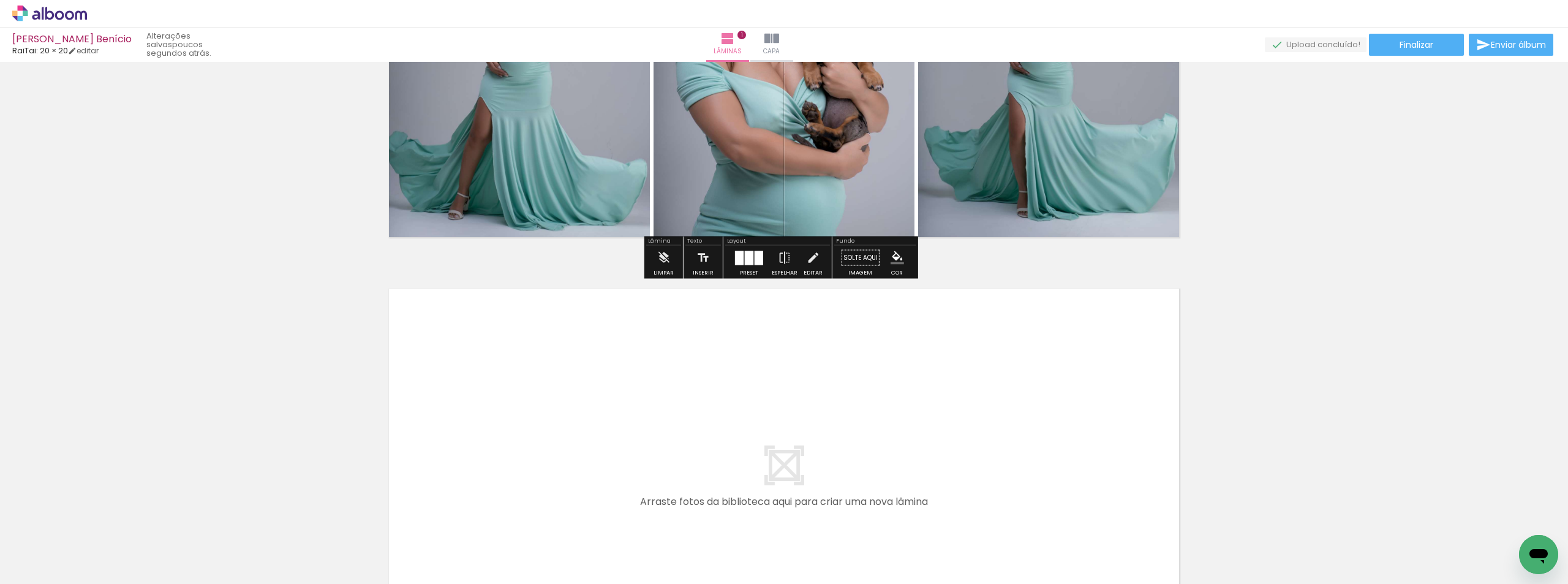
scroll to position [383, 0]
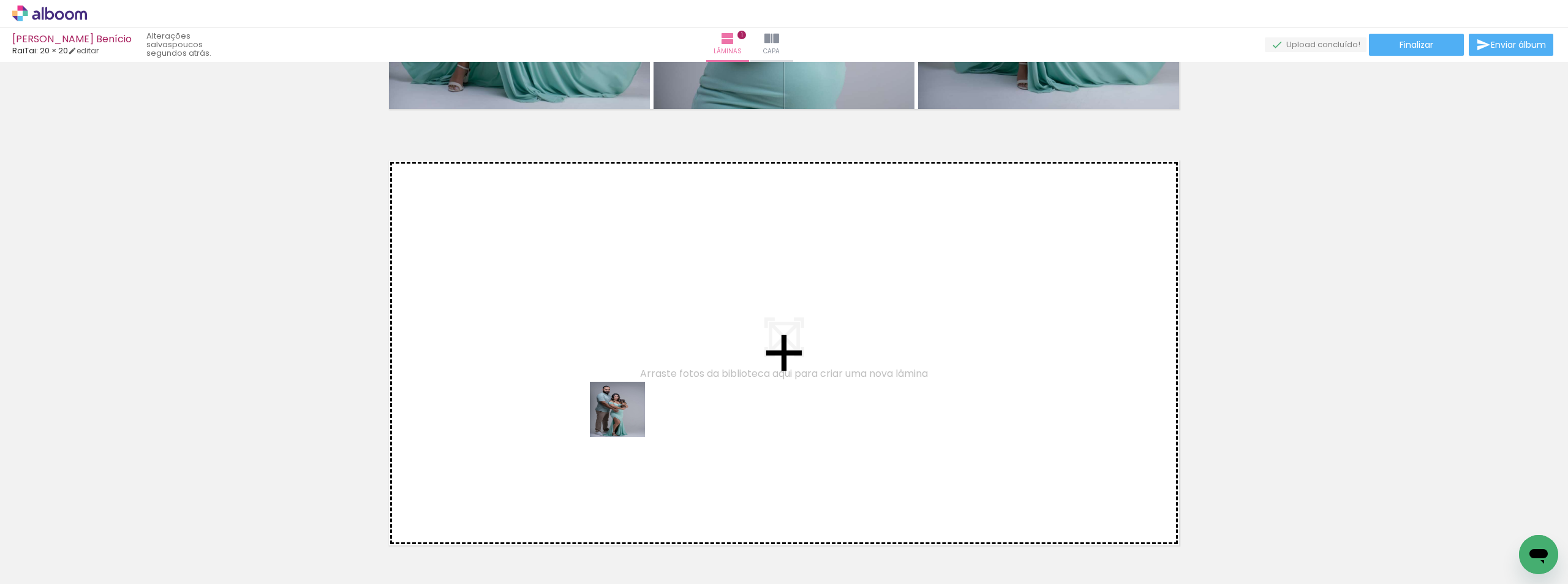
drag, startPoint x: 412, startPoint y: 558, endPoint x: 781, endPoint y: 318, distance: 440.2
click at [781, 318] on quentale-workspace at bounding box center [784, 292] width 1568 height 584
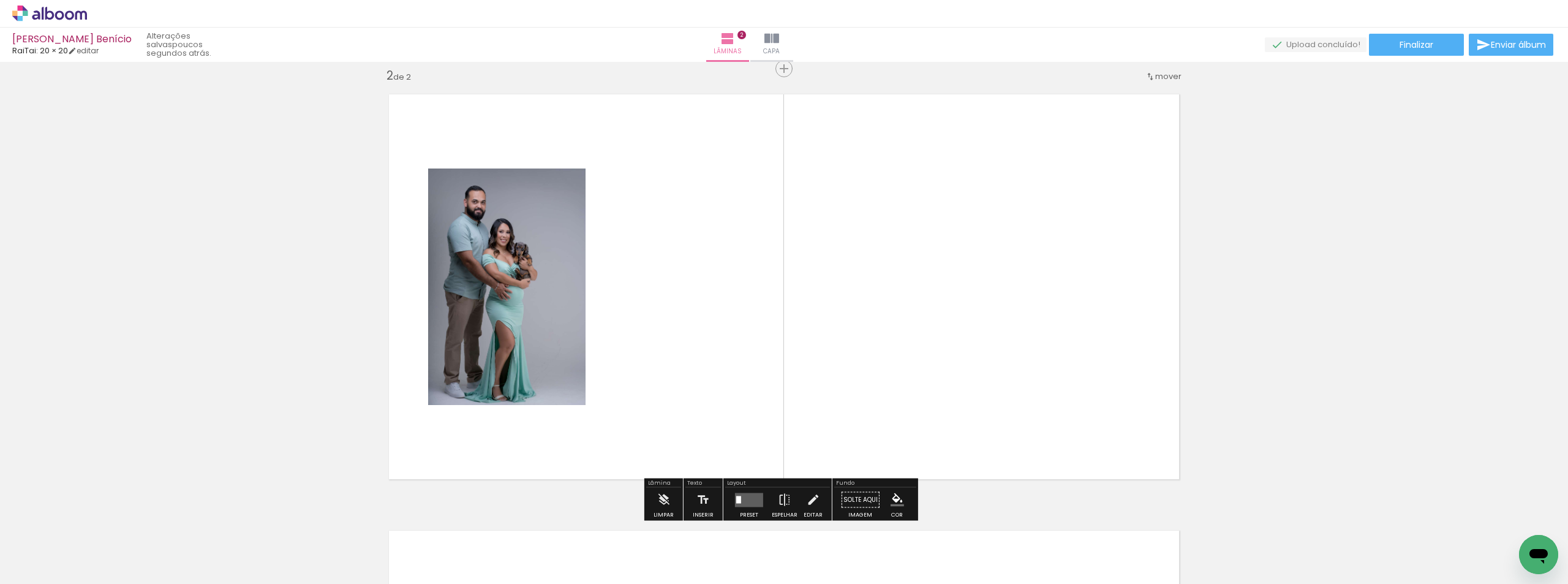
scroll to position [452, 0]
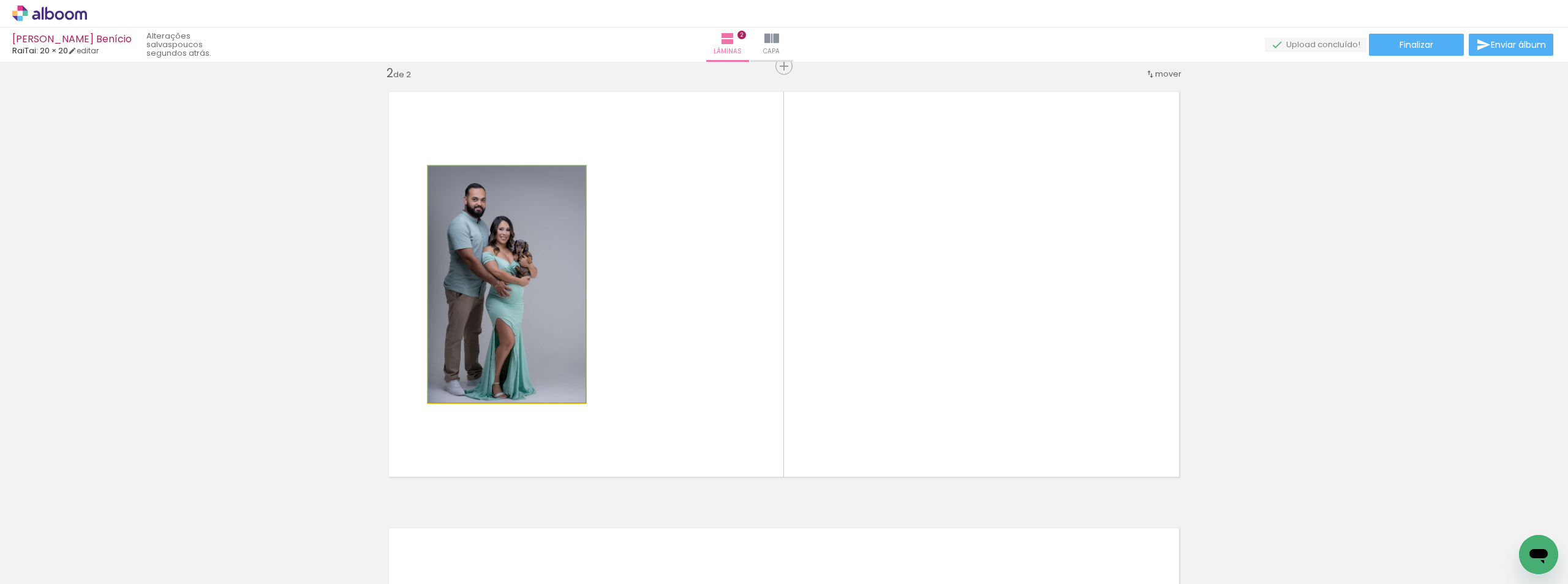
drag, startPoint x: 452, startPoint y: 315, endPoint x: 457, endPoint y: 310, distance: 7.1
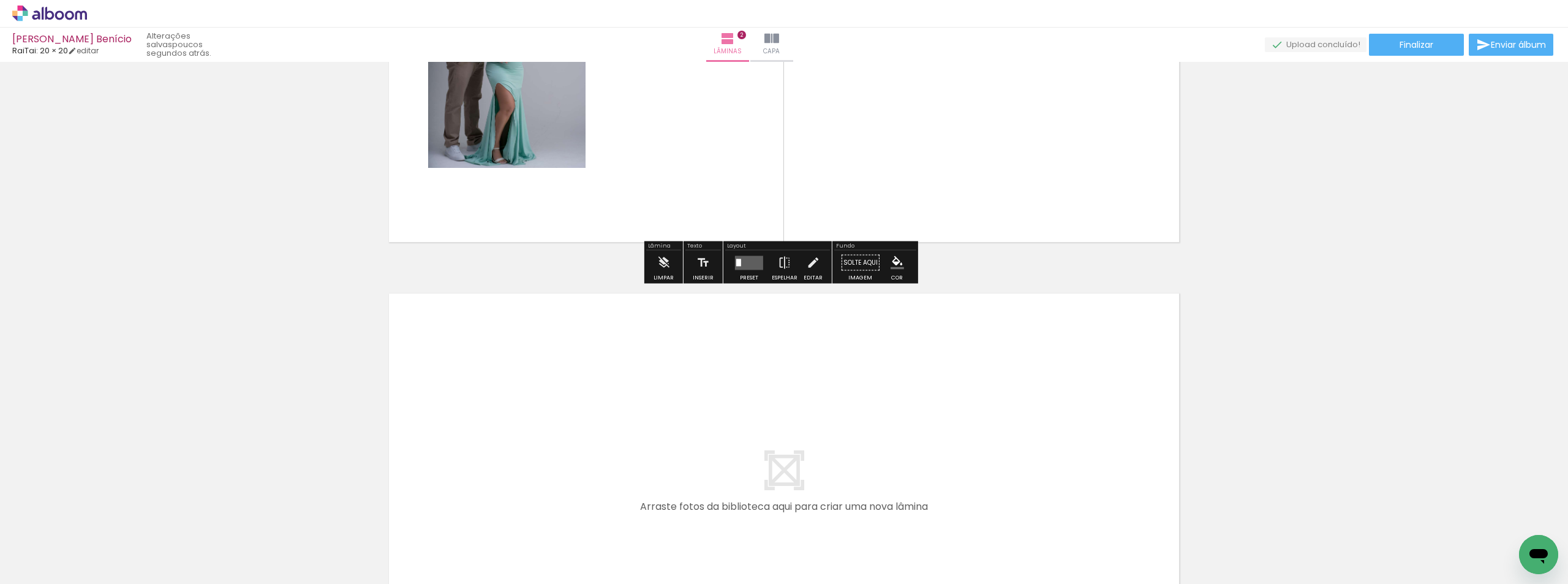
scroll to position [697, 0]
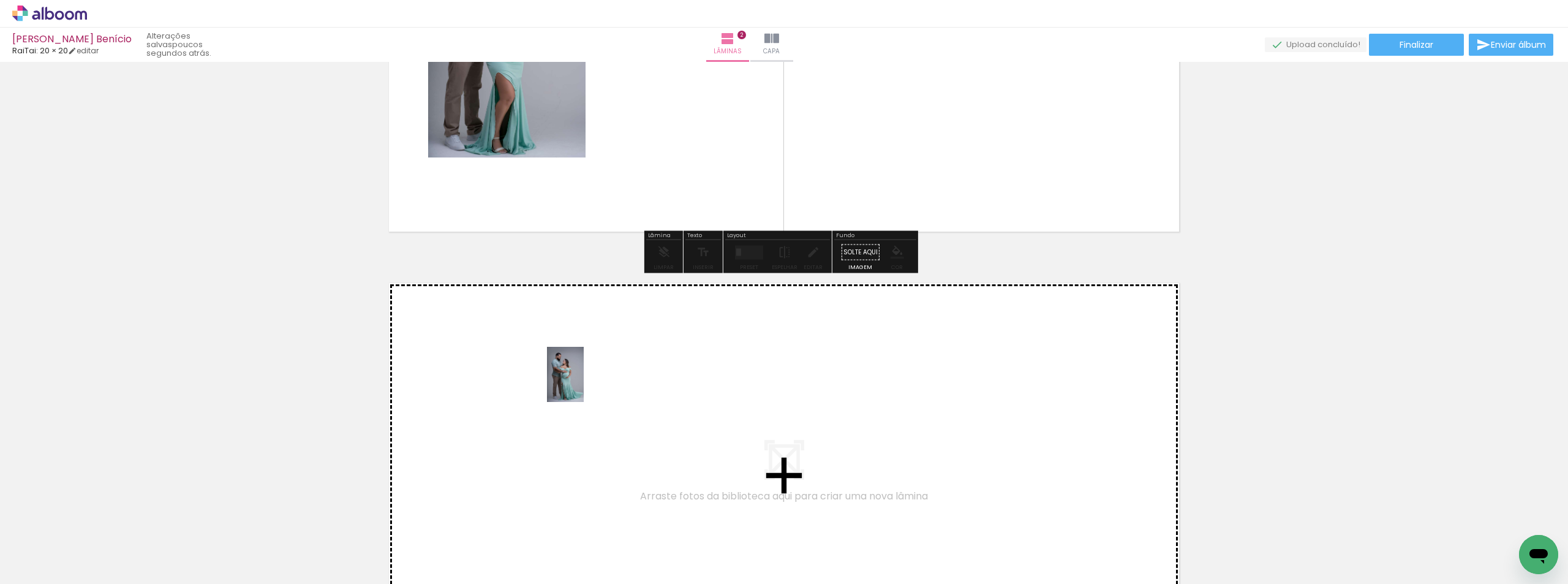
drag, startPoint x: 186, startPoint y: 552, endPoint x: 187, endPoint y: 531, distance: 21.0
click at [670, 362] on quentale-workspace at bounding box center [784, 292] width 1568 height 584
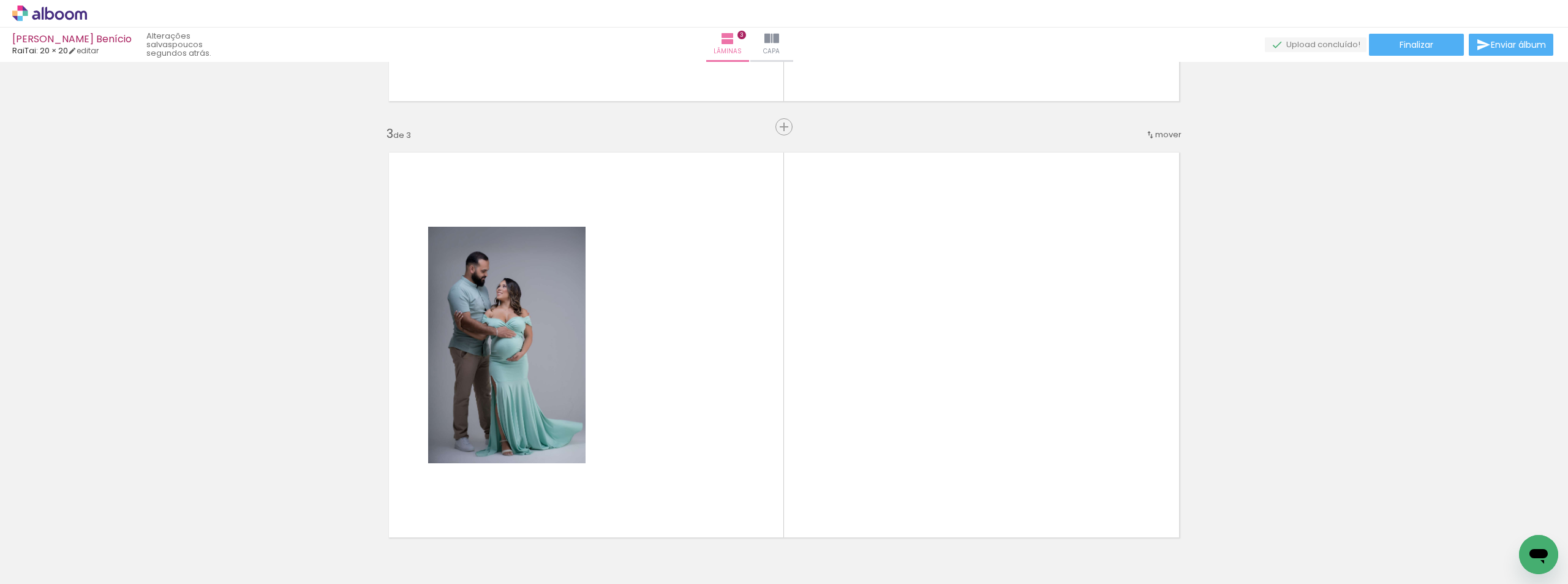
scroll to position [888, 0]
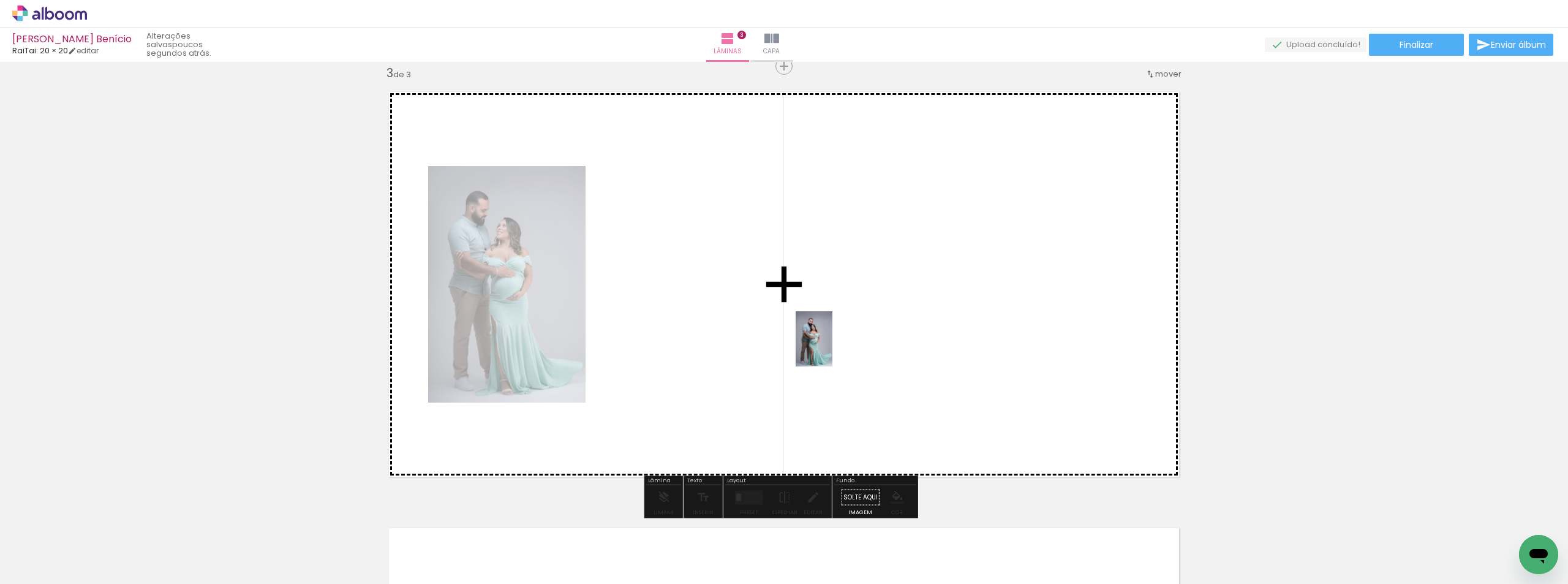
drag, startPoint x: 95, startPoint y: 542, endPoint x: 748, endPoint y: 384, distance: 671.8
click at [887, 338] on quentale-workspace at bounding box center [784, 292] width 1568 height 584
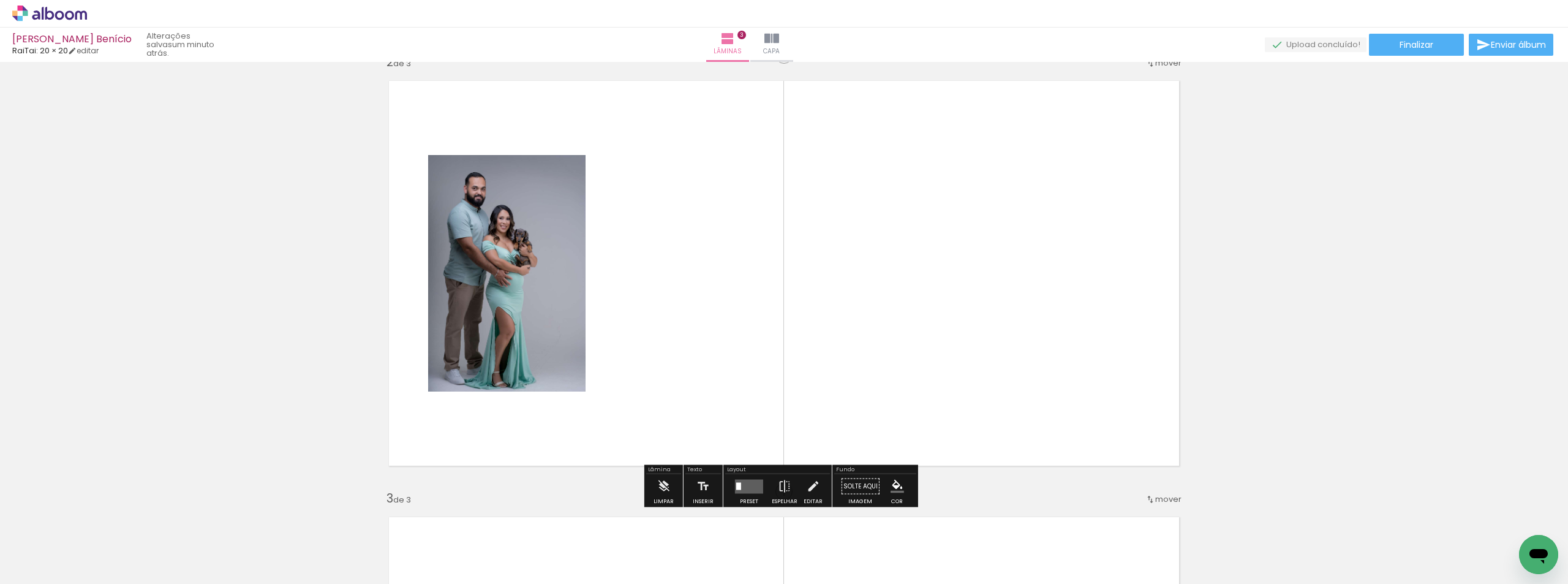
scroll to position [459, 0]
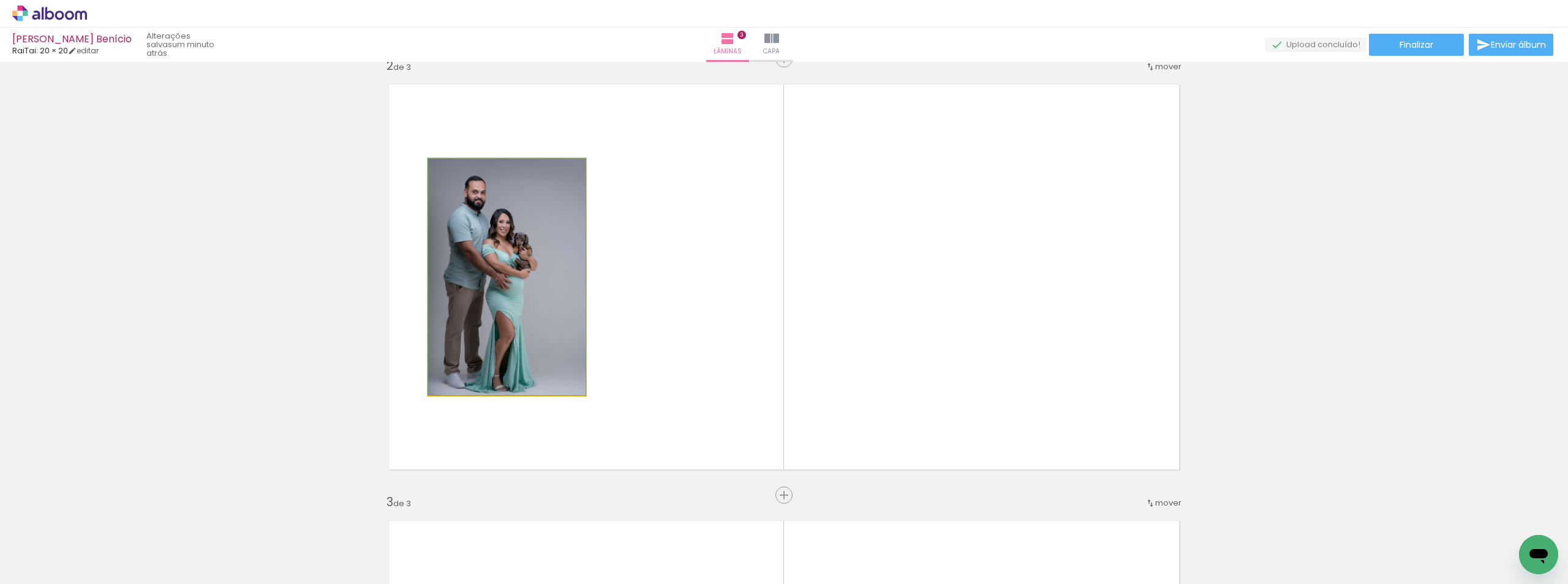
drag, startPoint x: 479, startPoint y: 324, endPoint x: 300, endPoint y: 406, distance: 196.9
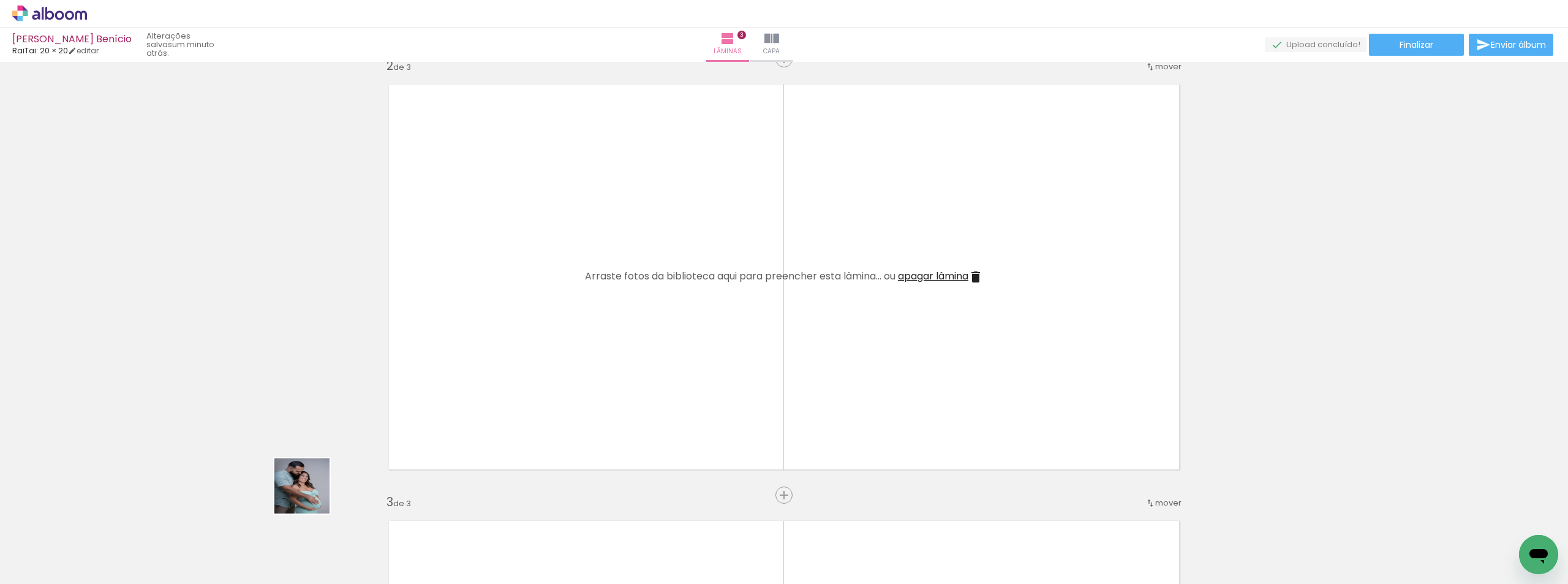
drag, startPoint x: 311, startPoint y: 495, endPoint x: 647, endPoint y: 242, distance: 420.6
click at [647, 242] on quentale-workspace at bounding box center [784, 292] width 1568 height 584
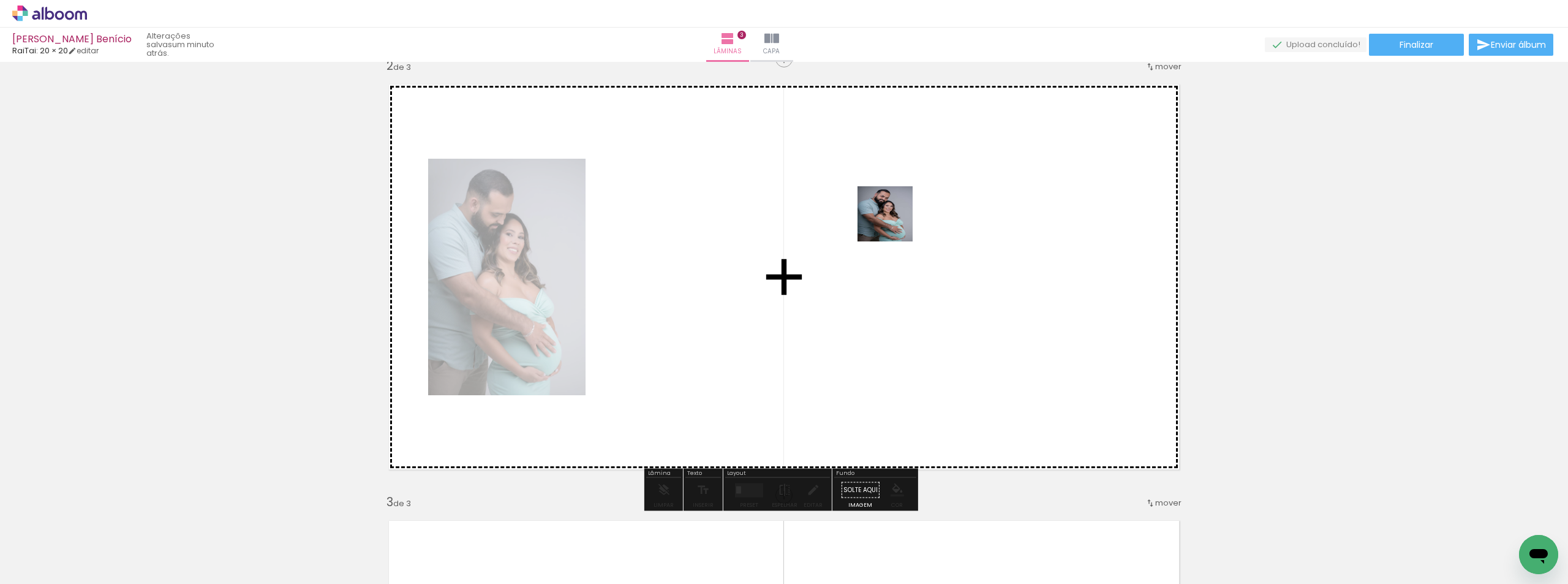
drag, startPoint x: 337, startPoint y: 550, endPoint x: 769, endPoint y: 269, distance: 515.3
click at [910, 216] on quentale-workspace at bounding box center [784, 292] width 1568 height 584
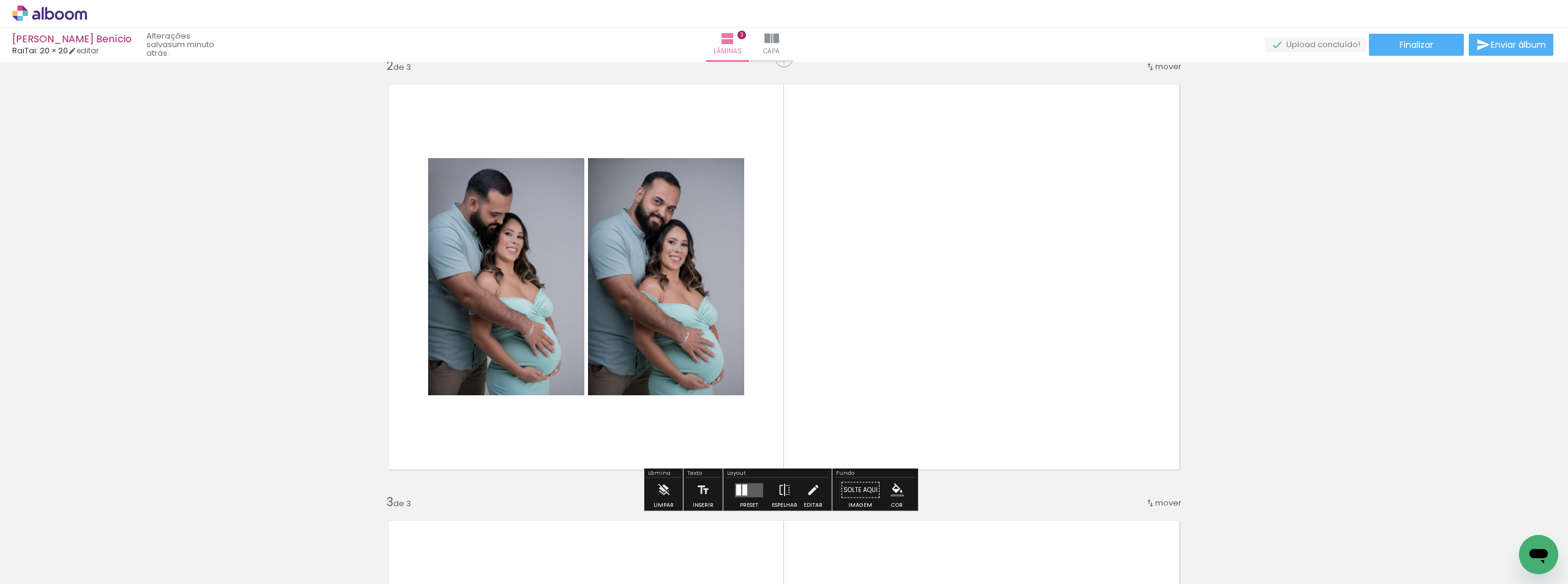
drag, startPoint x: 752, startPoint y: 489, endPoint x: 848, endPoint y: 384, distance: 142.3
click at [752, 489] on quentale-layouter at bounding box center [749, 489] width 28 height 14
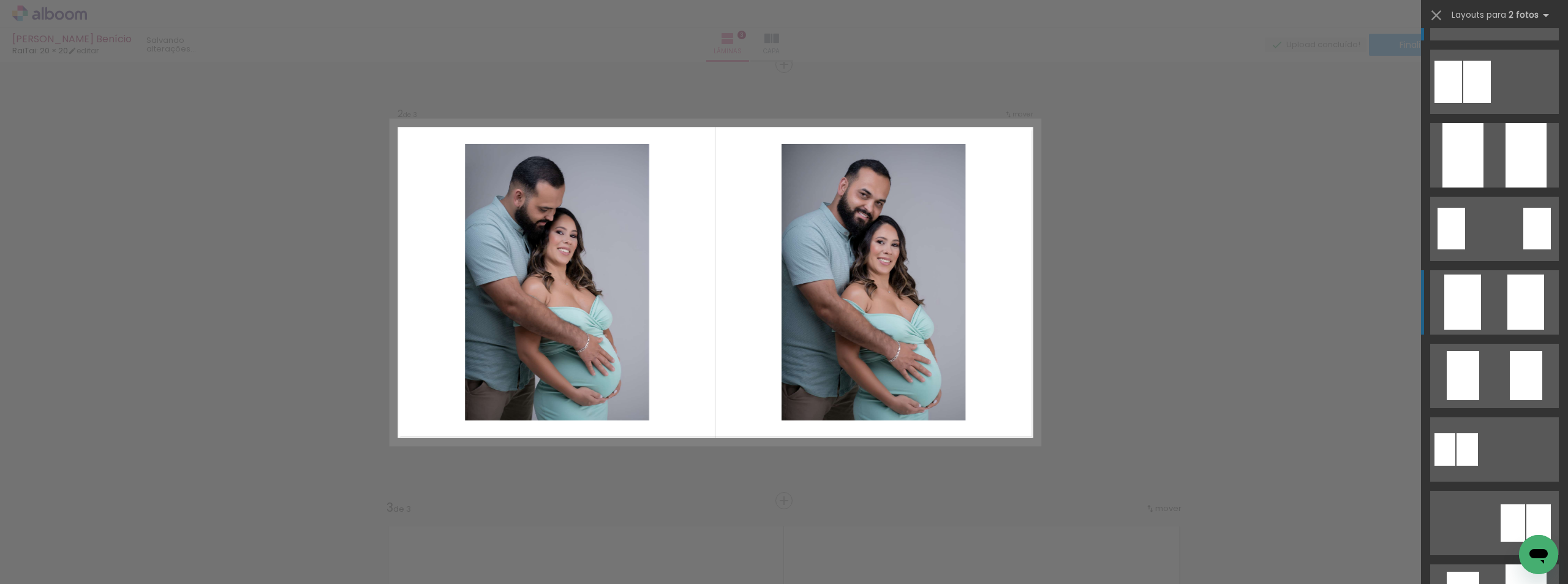
scroll to position [452, 0]
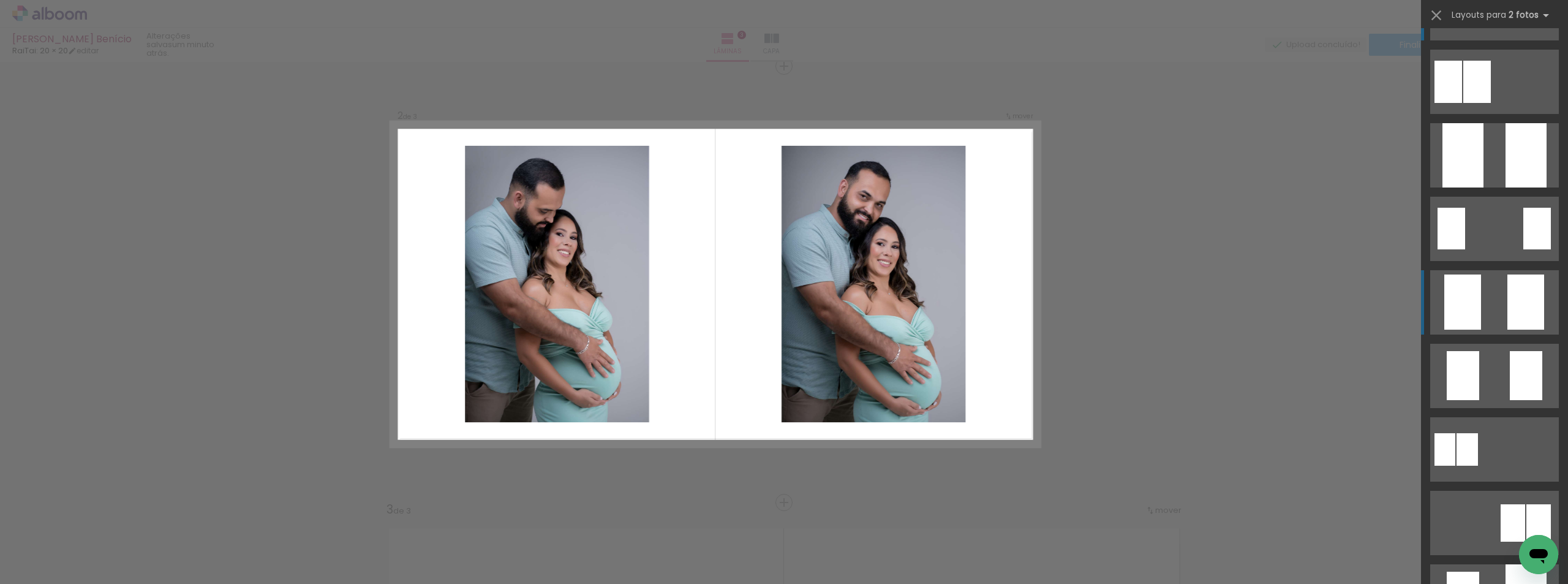
click at [1474, 307] on div at bounding box center [1463, 302] width 37 height 55
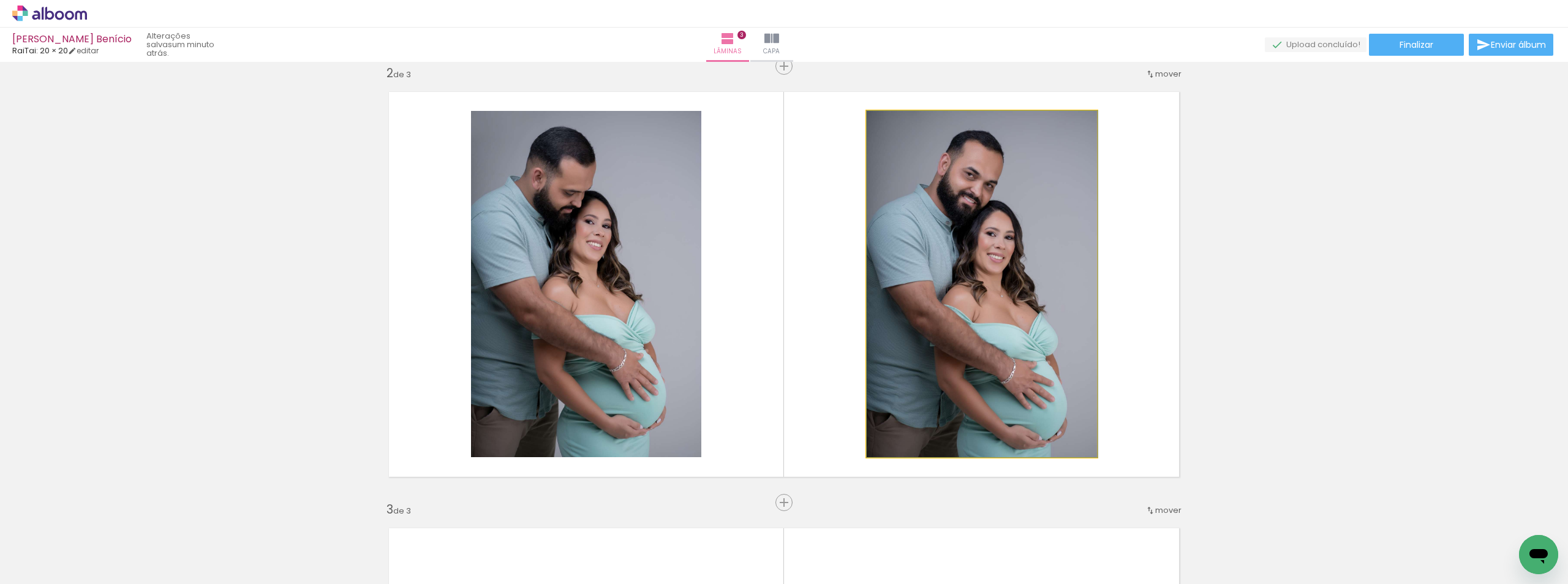
drag, startPoint x: 908, startPoint y: 312, endPoint x: 949, endPoint y: 320, distance: 41.8
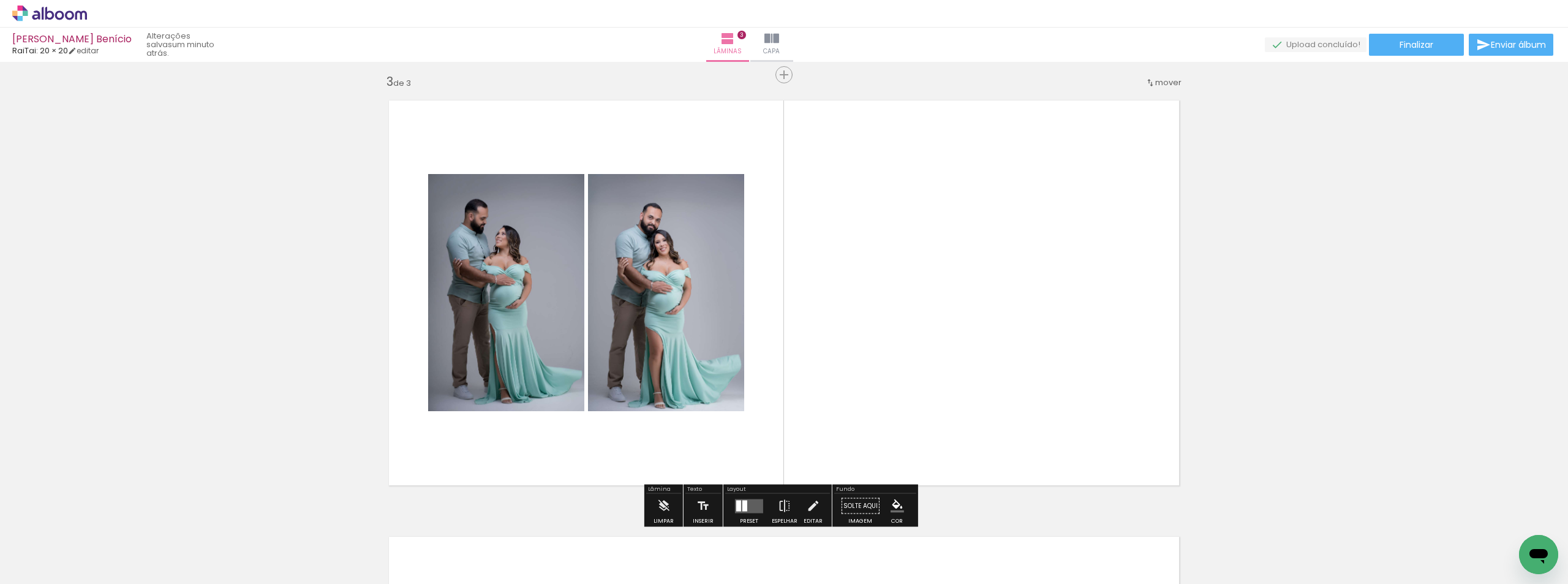
scroll to position [881, 0]
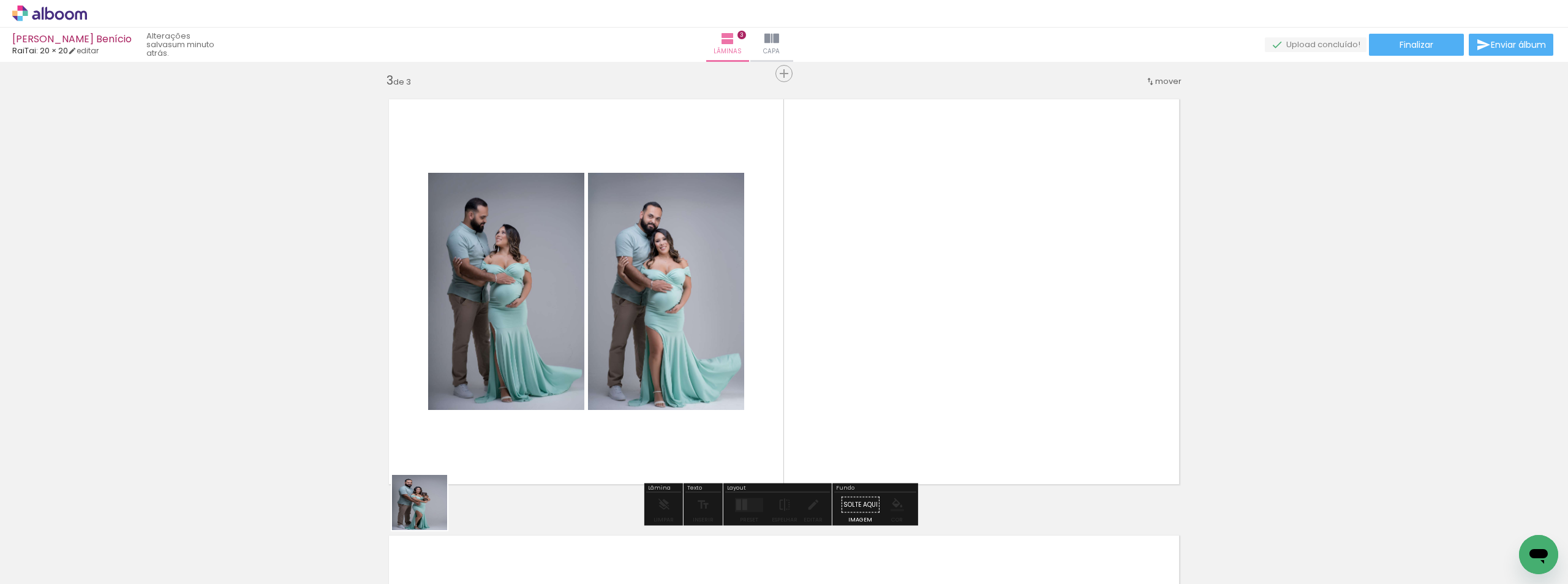
drag, startPoint x: 412, startPoint y: 553, endPoint x: 683, endPoint y: 452, distance: 289.2
click at [498, 392] on quentale-workspace at bounding box center [784, 292] width 1568 height 584
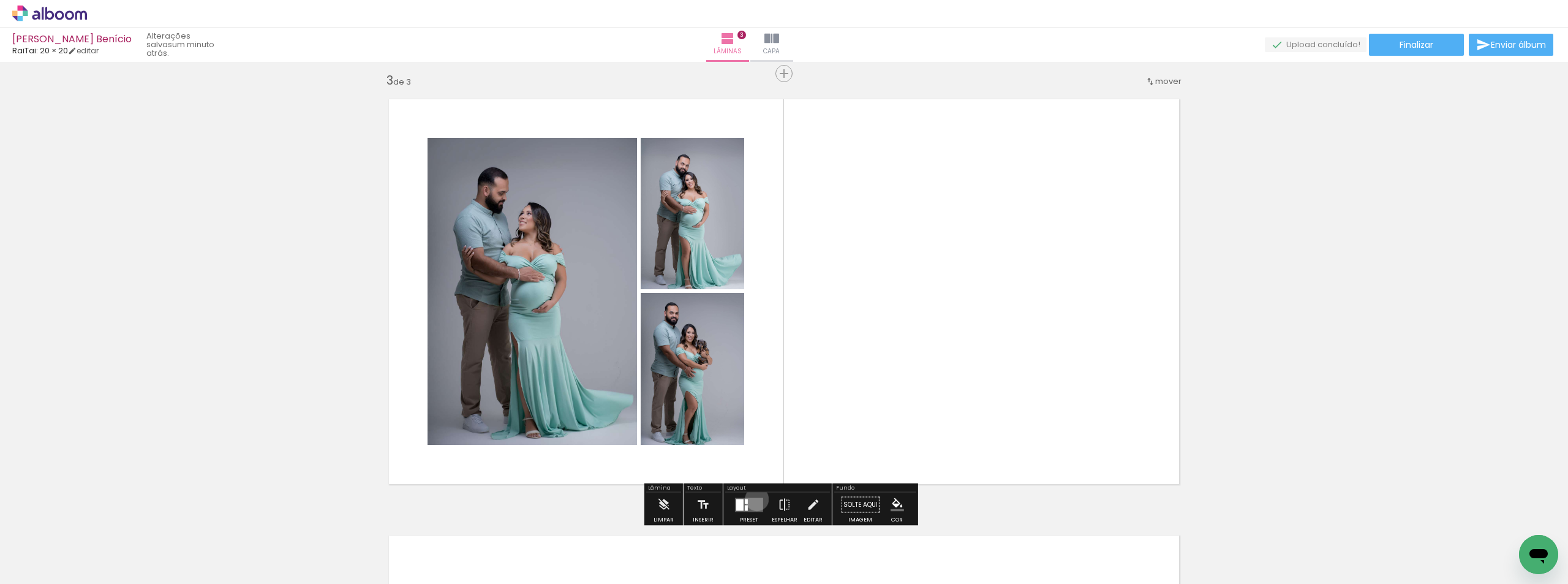
click at [754, 498] on quentale-layouter at bounding box center [749, 504] width 28 height 14
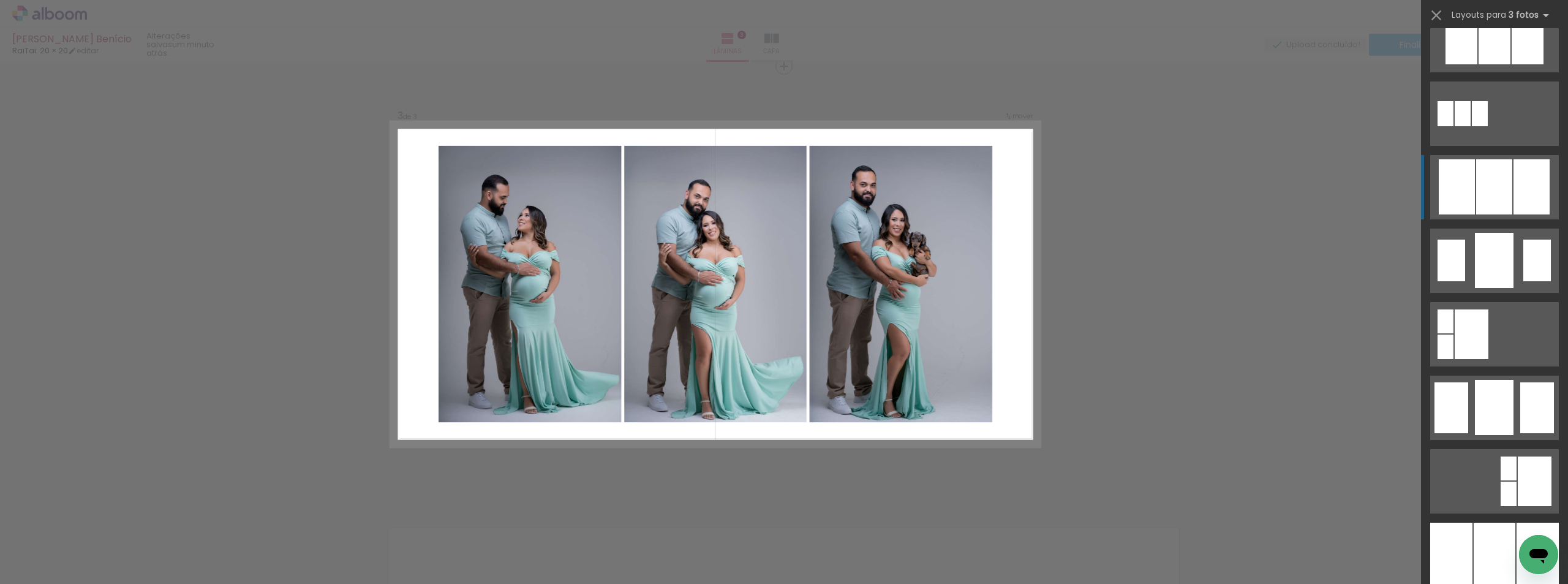
scroll to position [1042, 0]
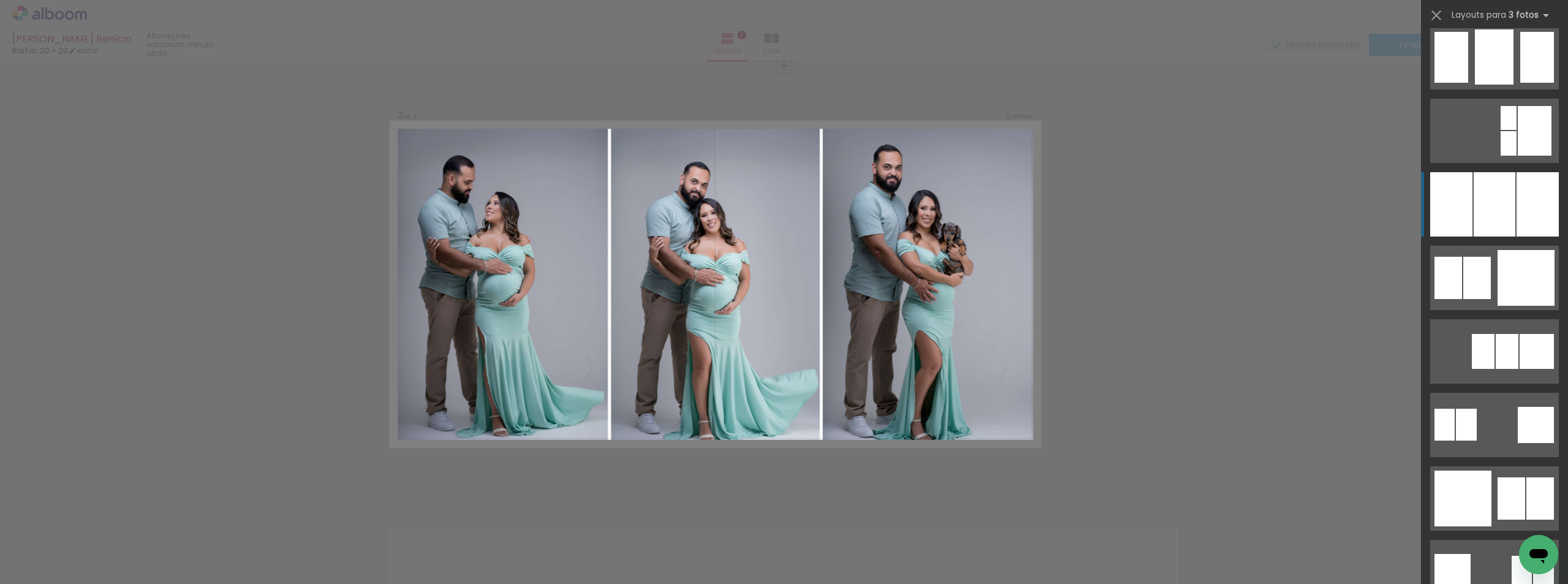
click at [1525, 226] on div at bounding box center [1538, 204] width 42 height 64
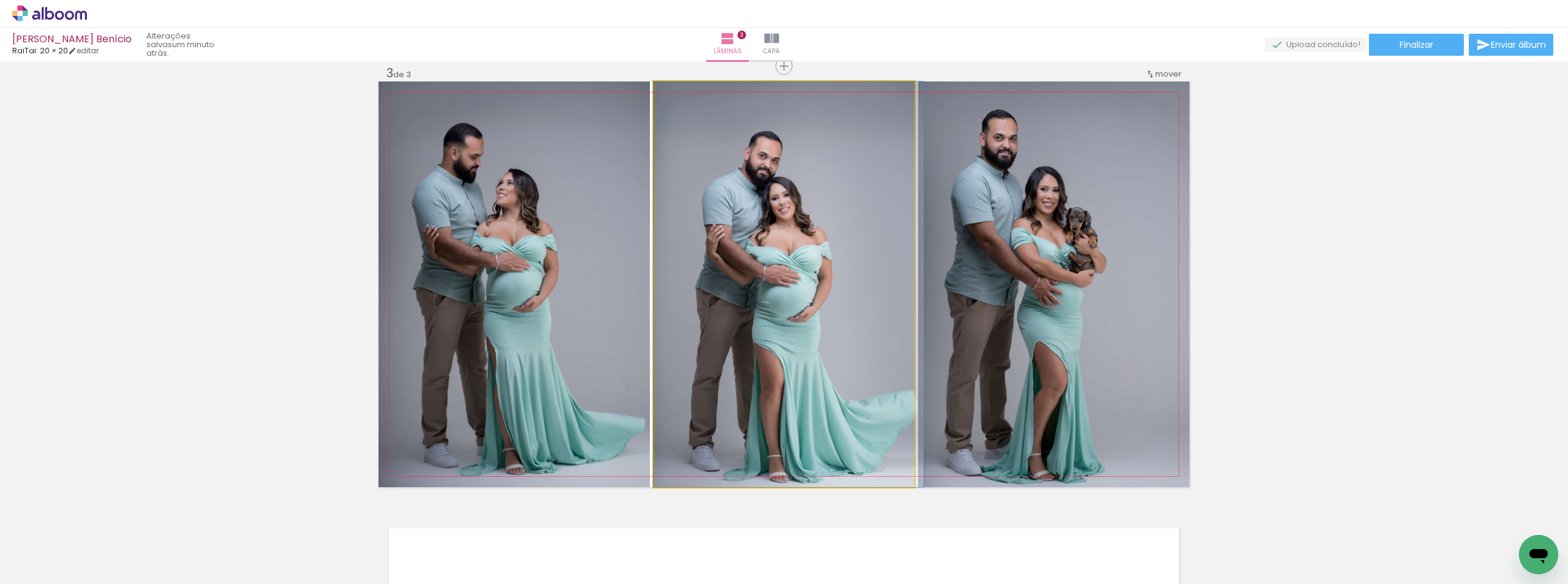
drag, startPoint x: 702, startPoint y: 250, endPoint x: 736, endPoint y: 191, distance: 68.1
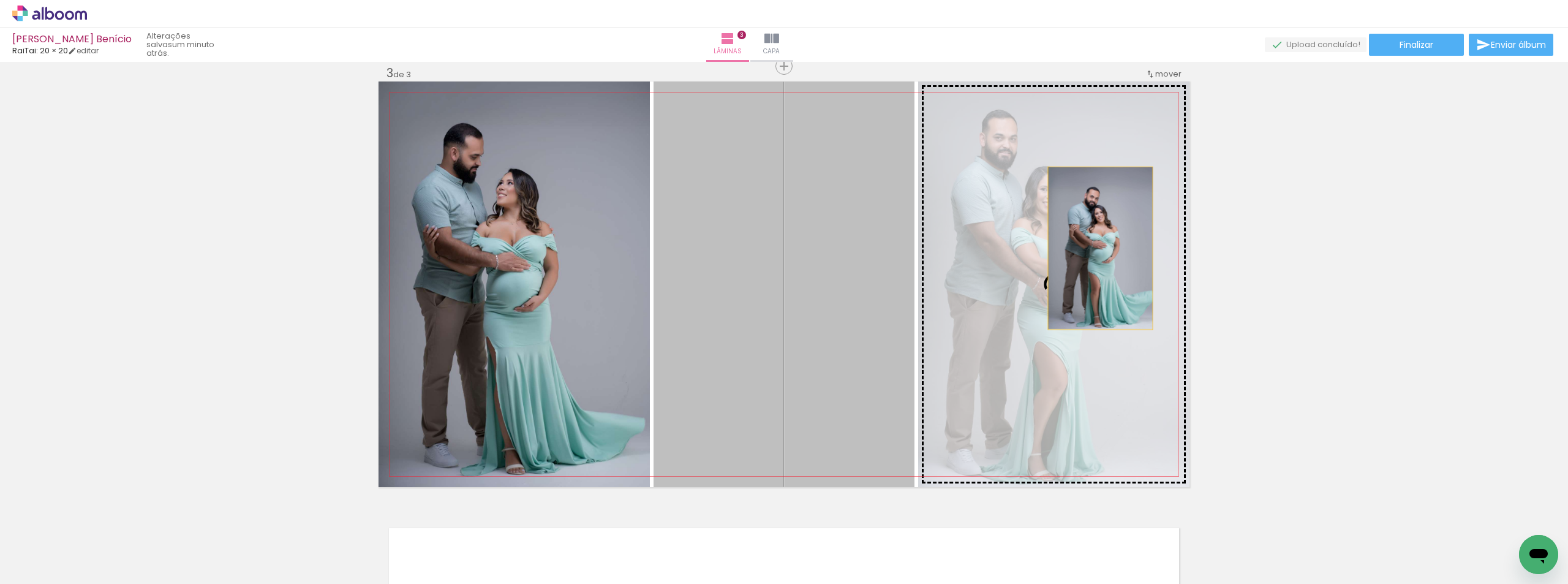
drag, startPoint x: 736, startPoint y: 242, endPoint x: 1197, endPoint y: 294, distance: 463.9
click at [1445, 248] on div "Inserir lâmina 1 de 3 Inserir lâmina 2 de 3 Inserir lâmina 3 de 3" at bounding box center [784, 50] width 1568 height 1745
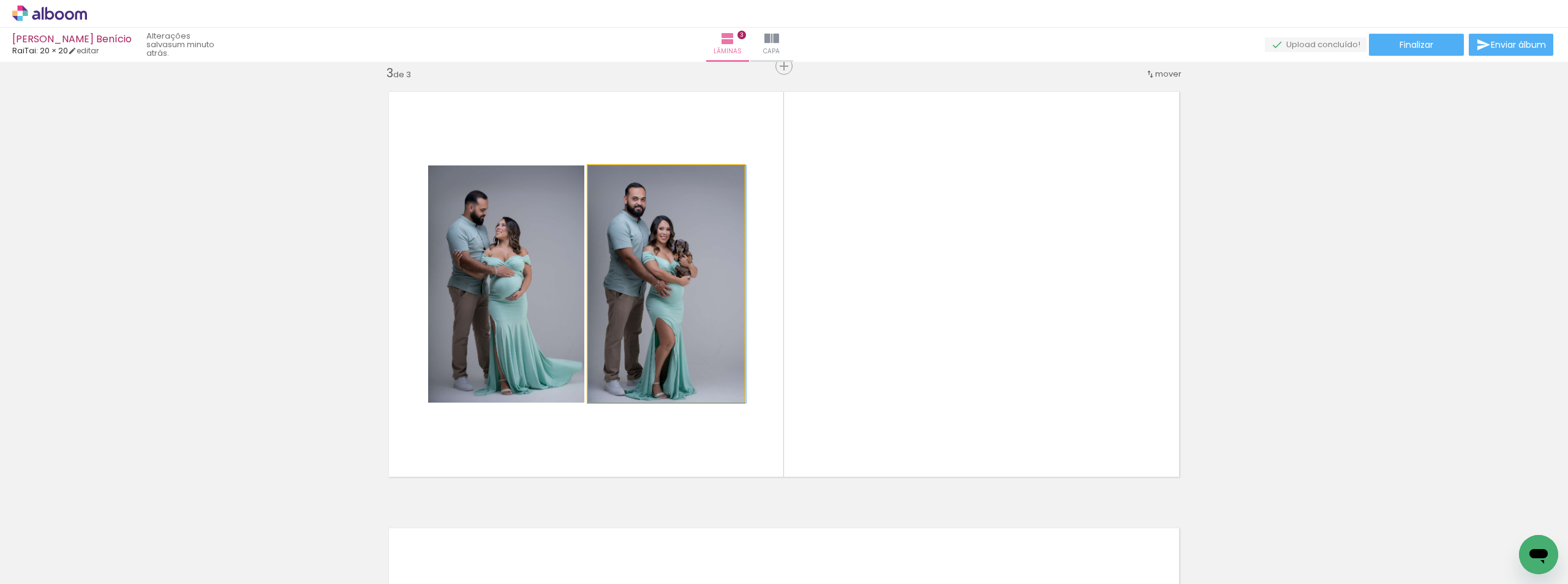
drag, startPoint x: 692, startPoint y: 339, endPoint x: 713, endPoint y: 337, distance: 21.1
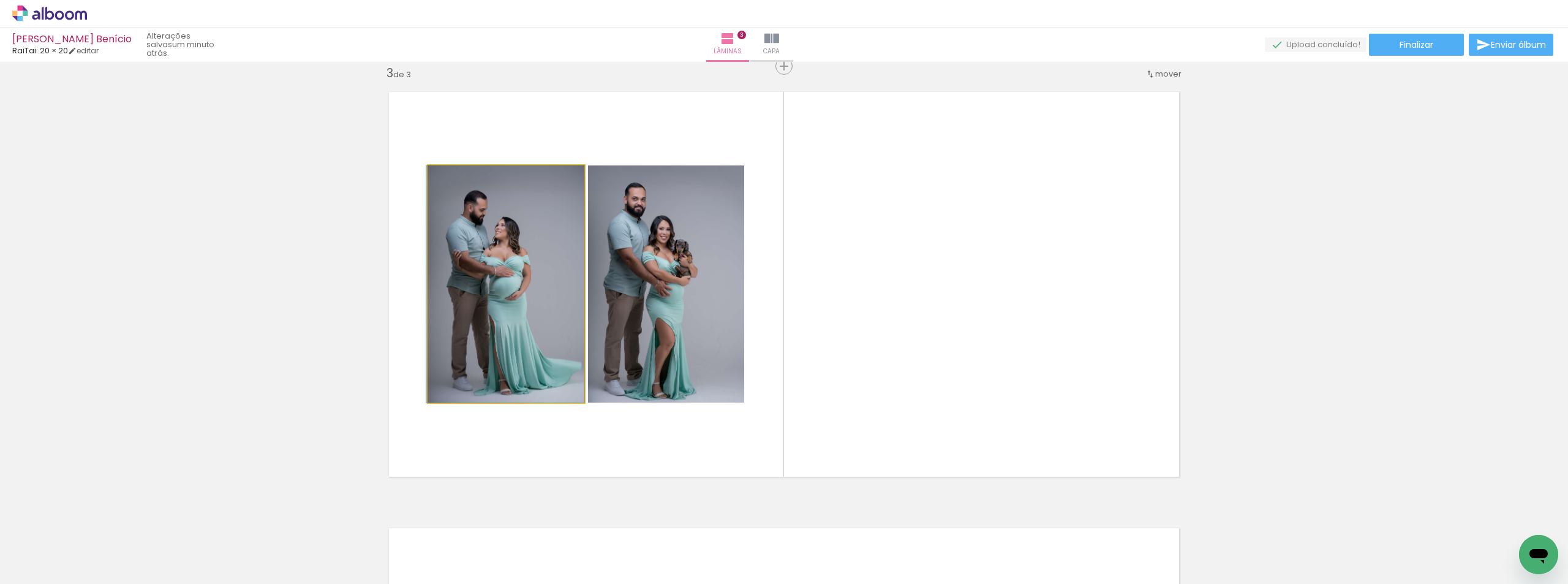
drag, startPoint x: 469, startPoint y: 342, endPoint x: 482, endPoint y: 340, distance: 13.2
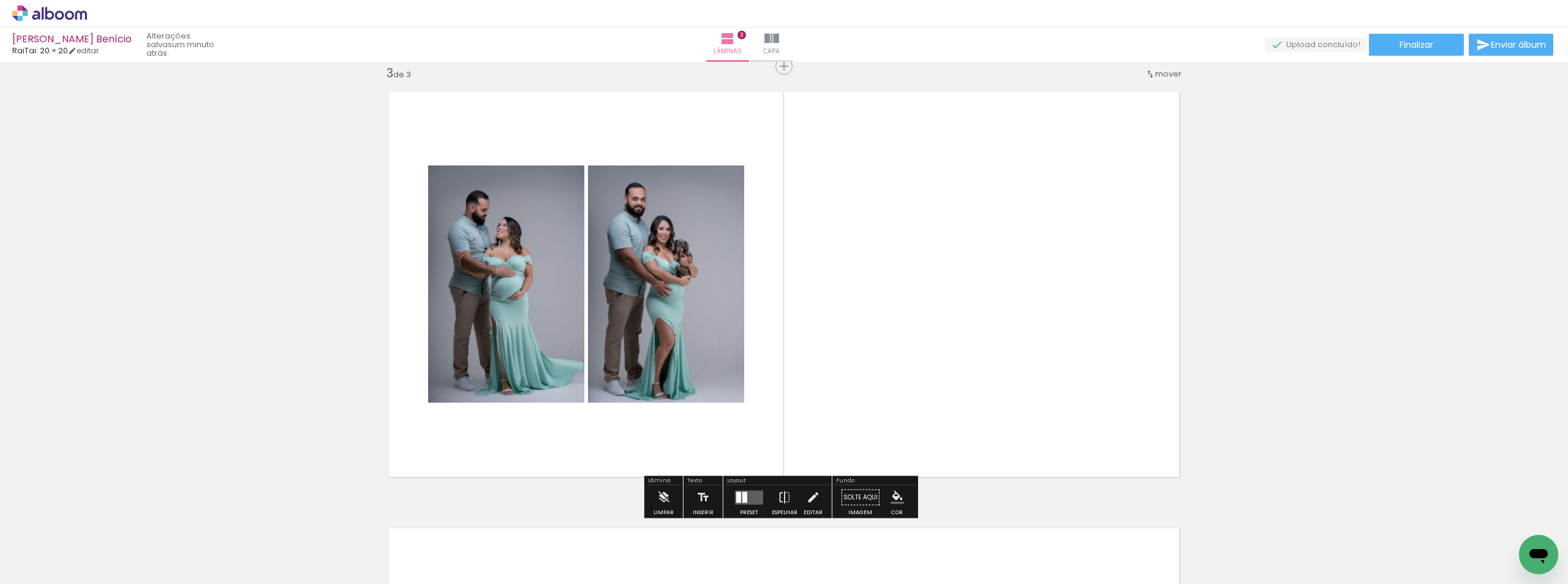
click at [726, 495] on div "Preset Espelhar Editar" at bounding box center [777, 500] width 105 height 31
click at [748, 498] on quentale-layouter at bounding box center [749, 497] width 28 height 14
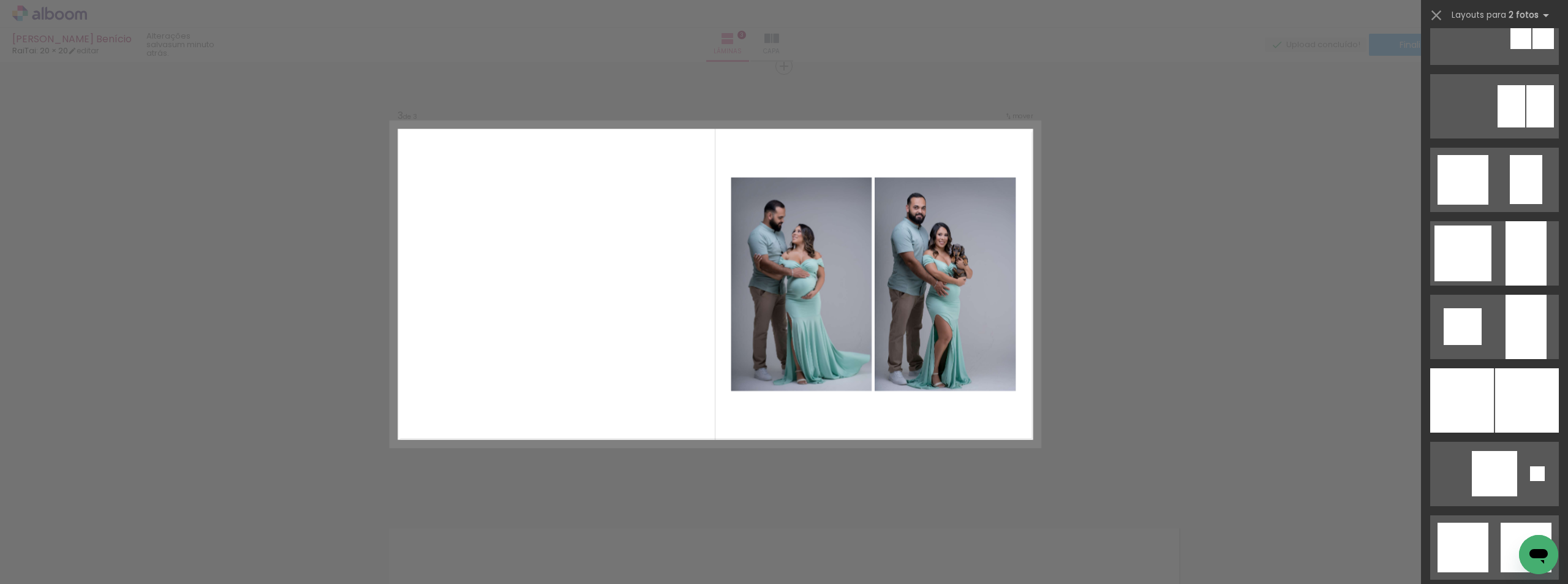
scroll to position [735, 0]
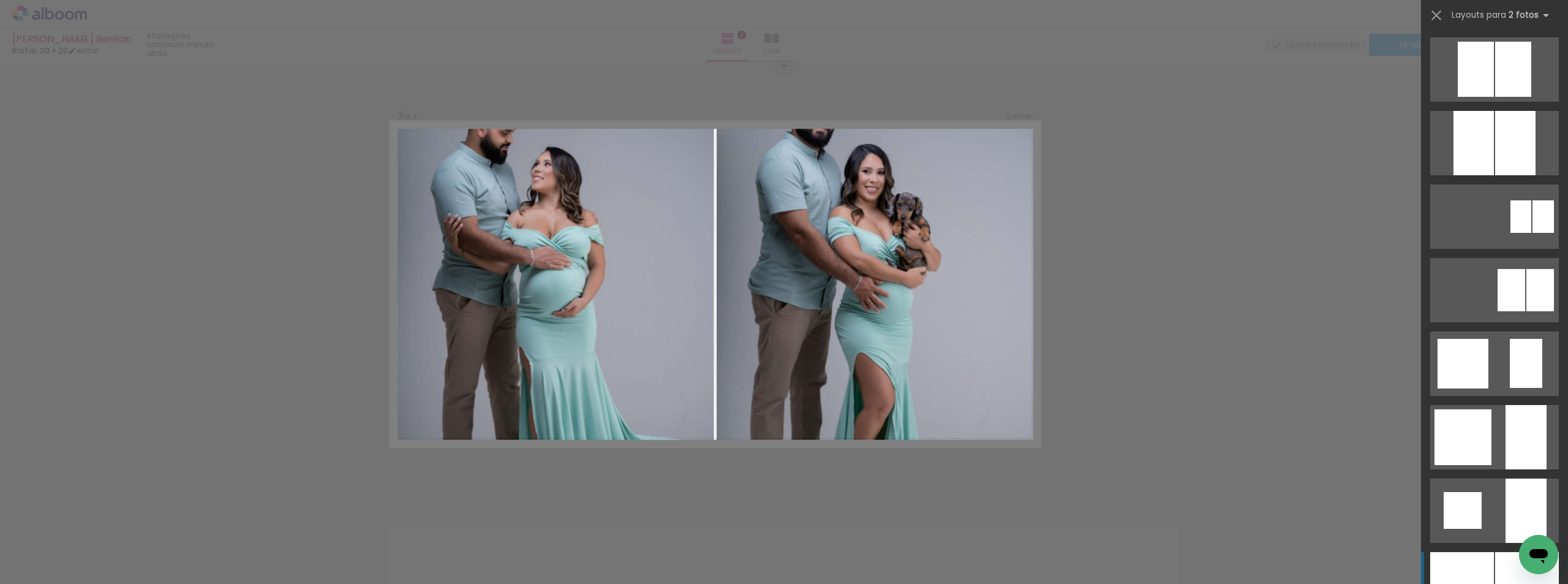
click at [1466, 579] on div at bounding box center [1462, 584] width 64 height 64
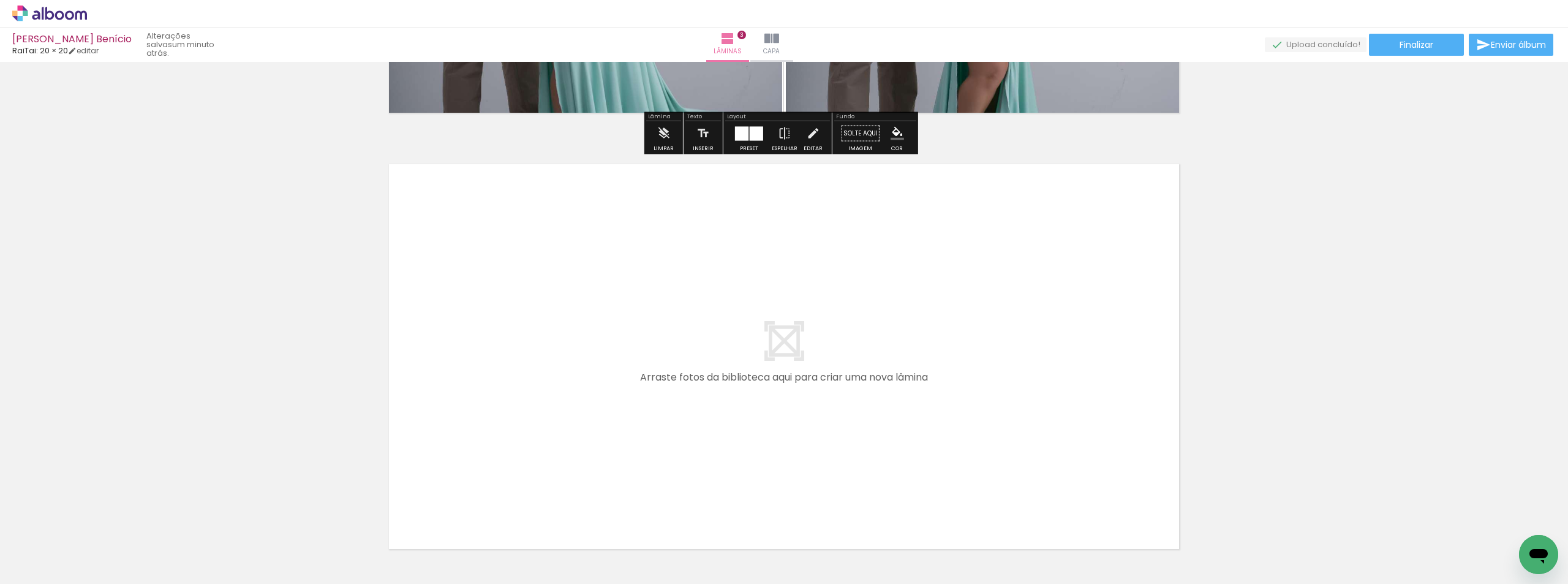
scroll to position [1317, 0]
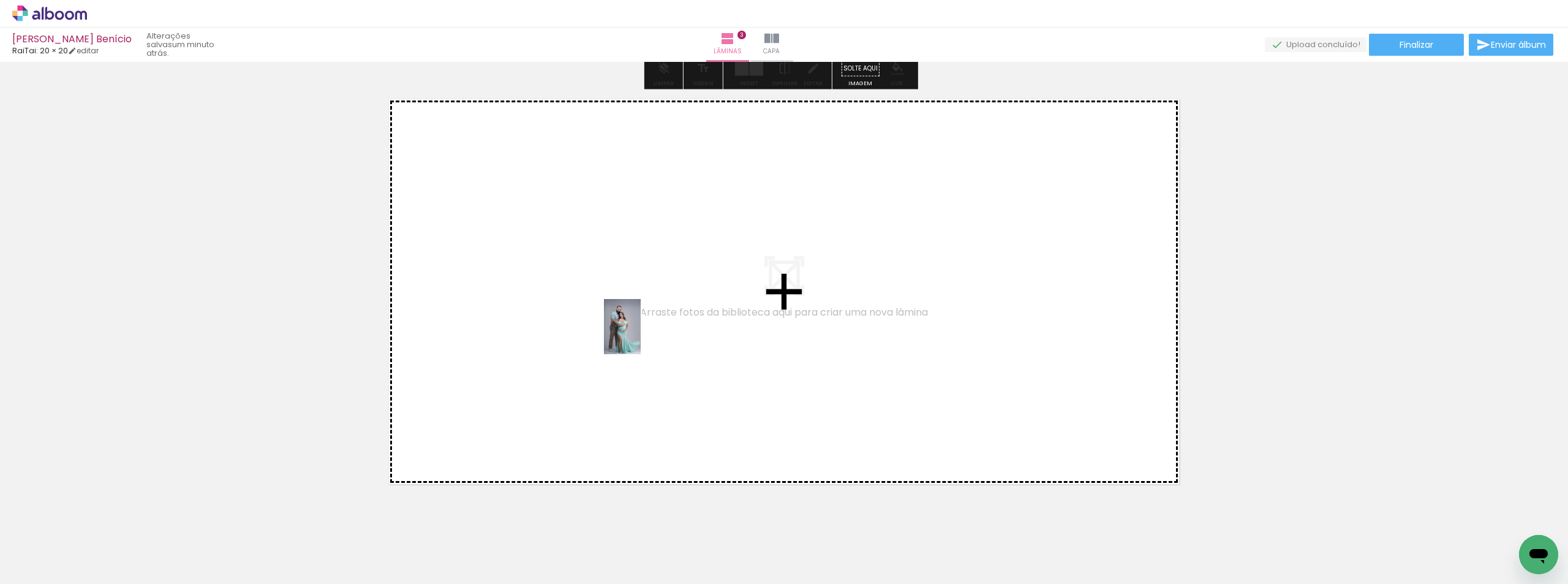
drag, startPoint x: 151, startPoint y: 524, endPoint x: 640, endPoint y: 336, distance: 523.9
click at [640, 336] on quentale-workspace at bounding box center [784, 292] width 1568 height 584
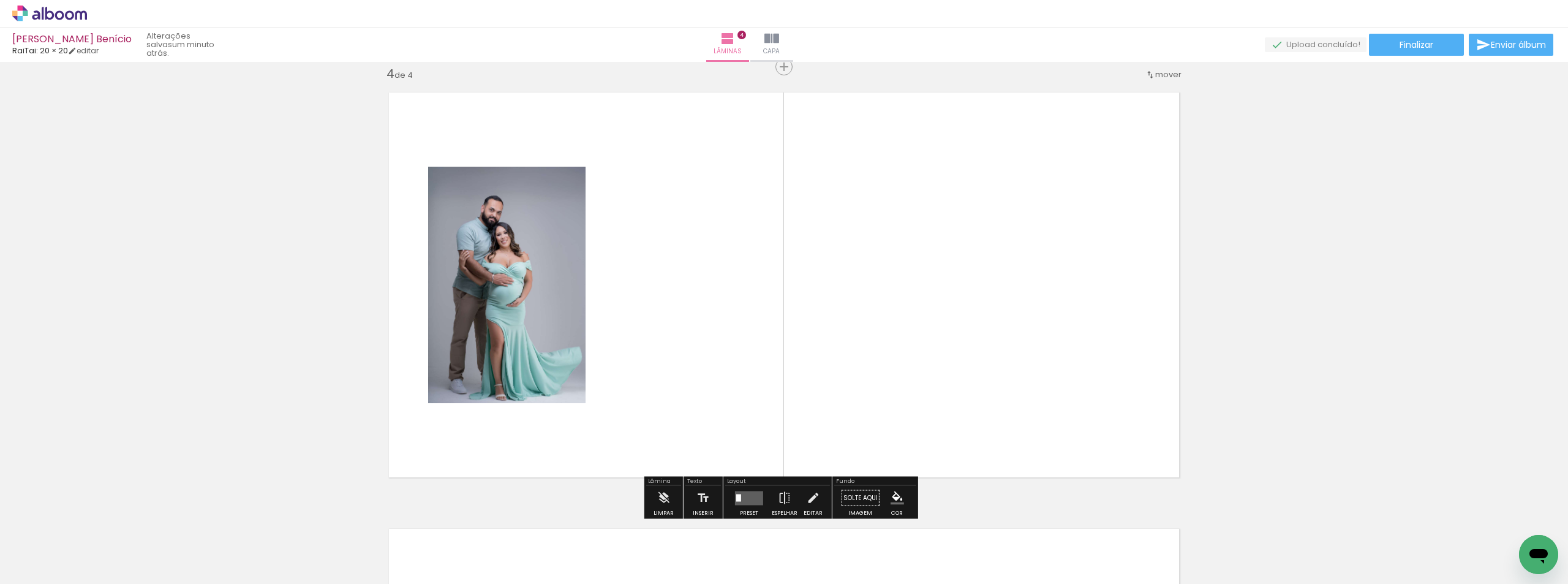
scroll to position [1324, 0]
drag, startPoint x: 678, startPoint y: 535, endPoint x: 633, endPoint y: 449, distance: 97.1
click at [722, 441] on quentale-workspace at bounding box center [784, 292] width 1568 height 584
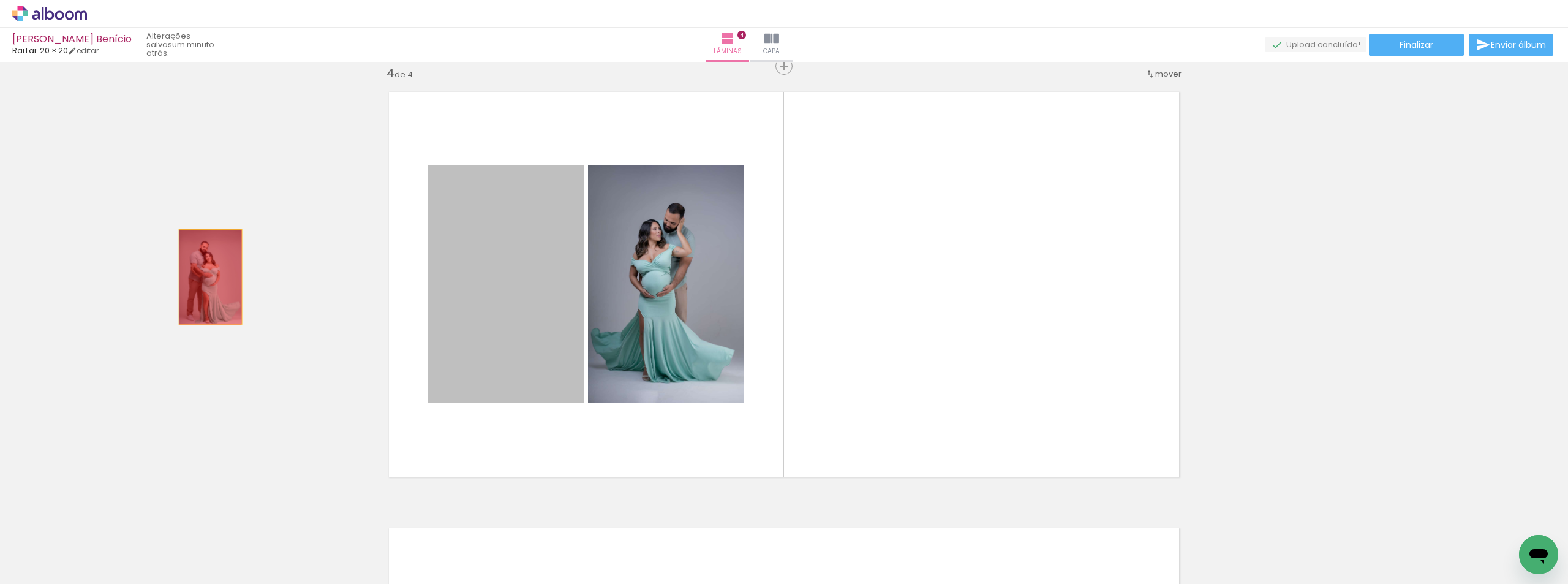
drag, startPoint x: 504, startPoint y: 342, endPoint x: 206, endPoint y: 277, distance: 305.0
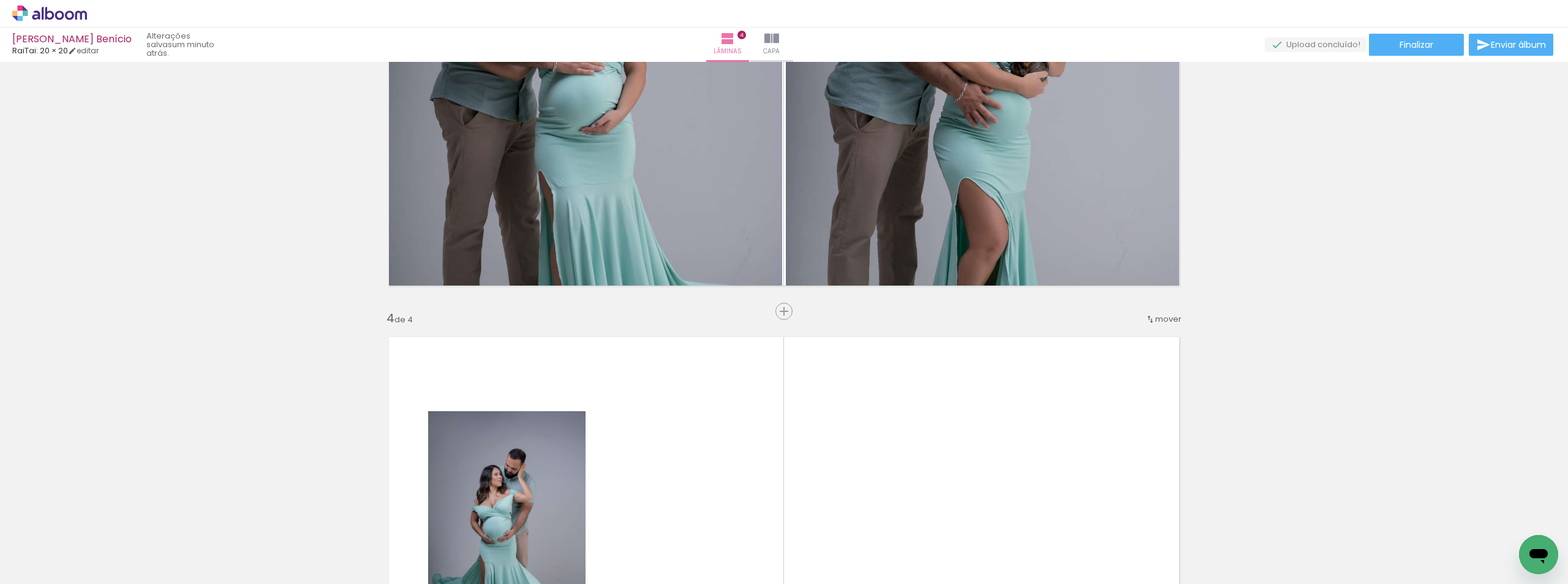
scroll to position [834, 0]
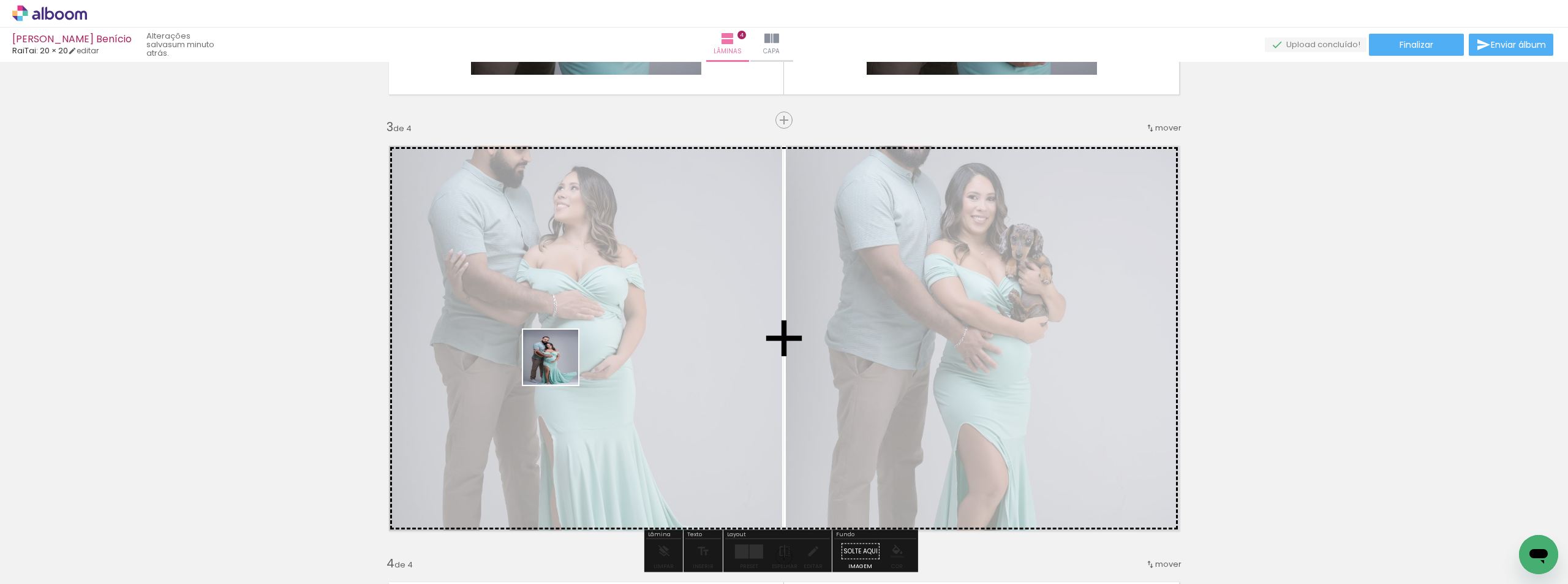
drag, startPoint x: 116, startPoint y: 536, endPoint x: 651, endPoint y: 421, distance: 547.2
click at [560, 367] on quentale-workspace at bounding box center [784, 292] width 1568 height 584
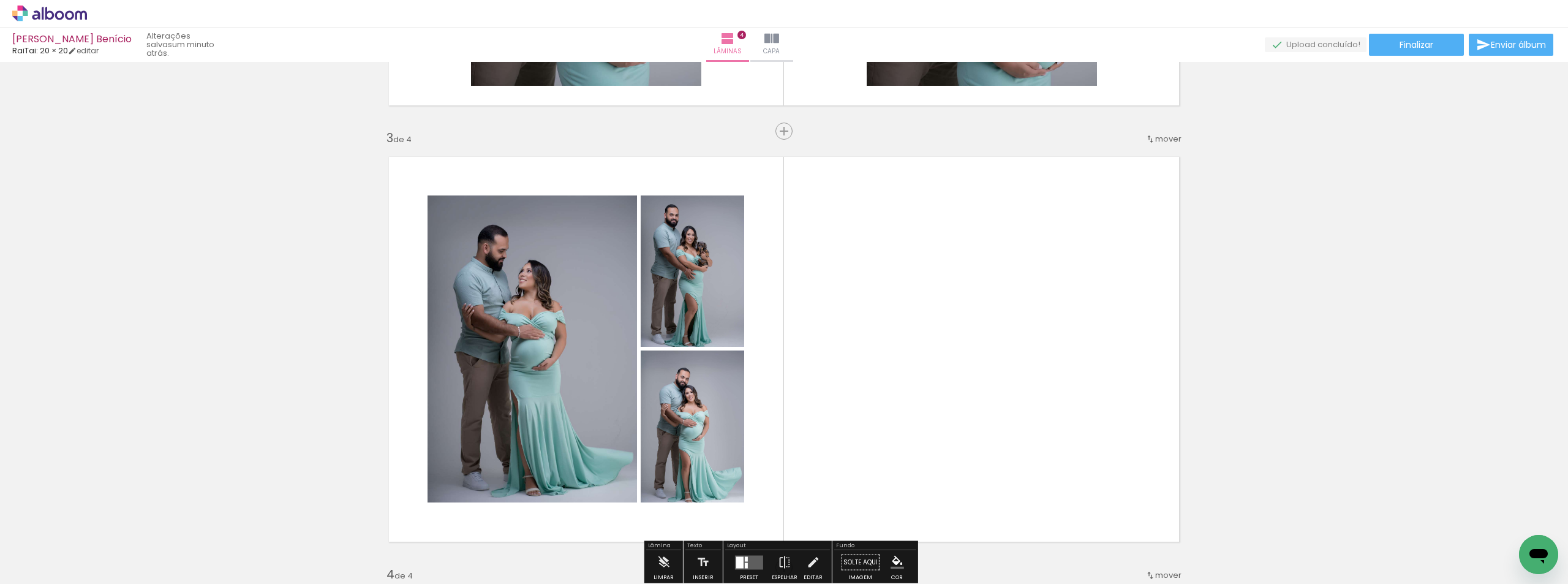
scroll to position [1018, 0]
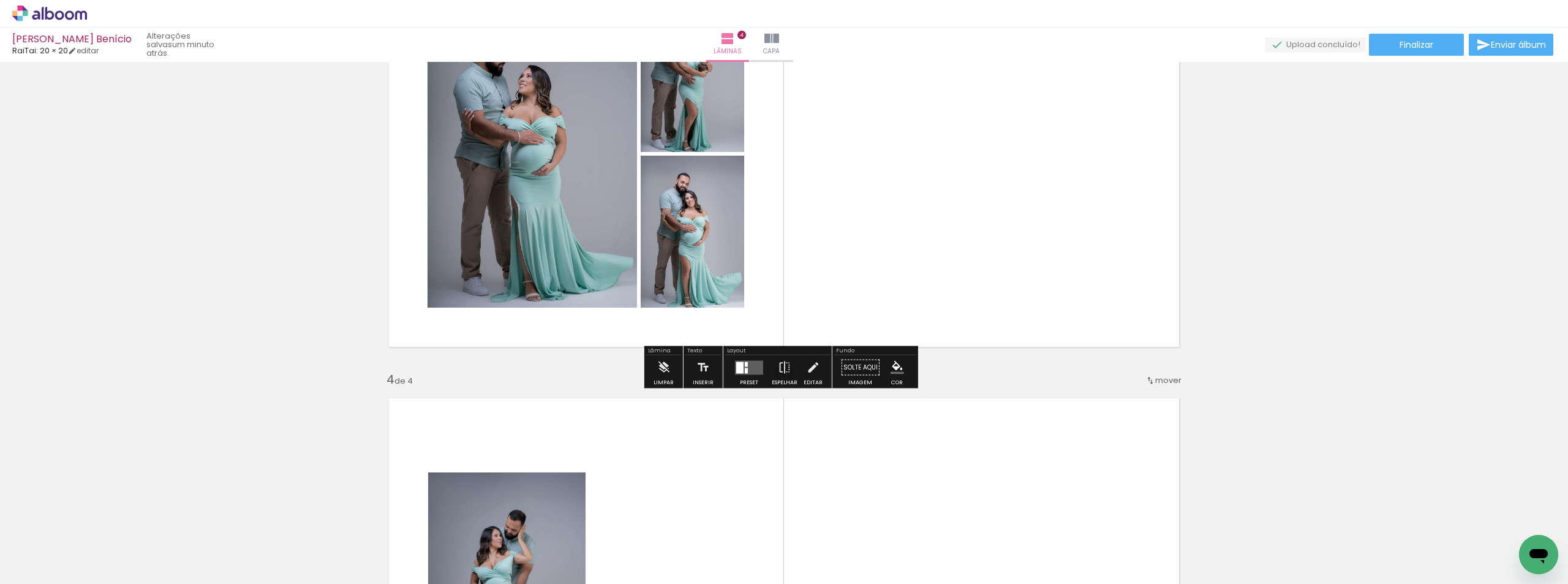
click at [739, 351] on div "Layout" at bounding box center [777, 352] width 105 height 7
click at [726, 375] on div "Preset Espelhar Editar" at bounding box center [777, 370] width 105 height 31
drag, startPoint x: 742, startPoint y: 369, endPoint x: 762, endPoint y: 360, distance: 21.9
click at [746, 368] on quentale-layouter at bounding box center [749, 368] width 28 height 14
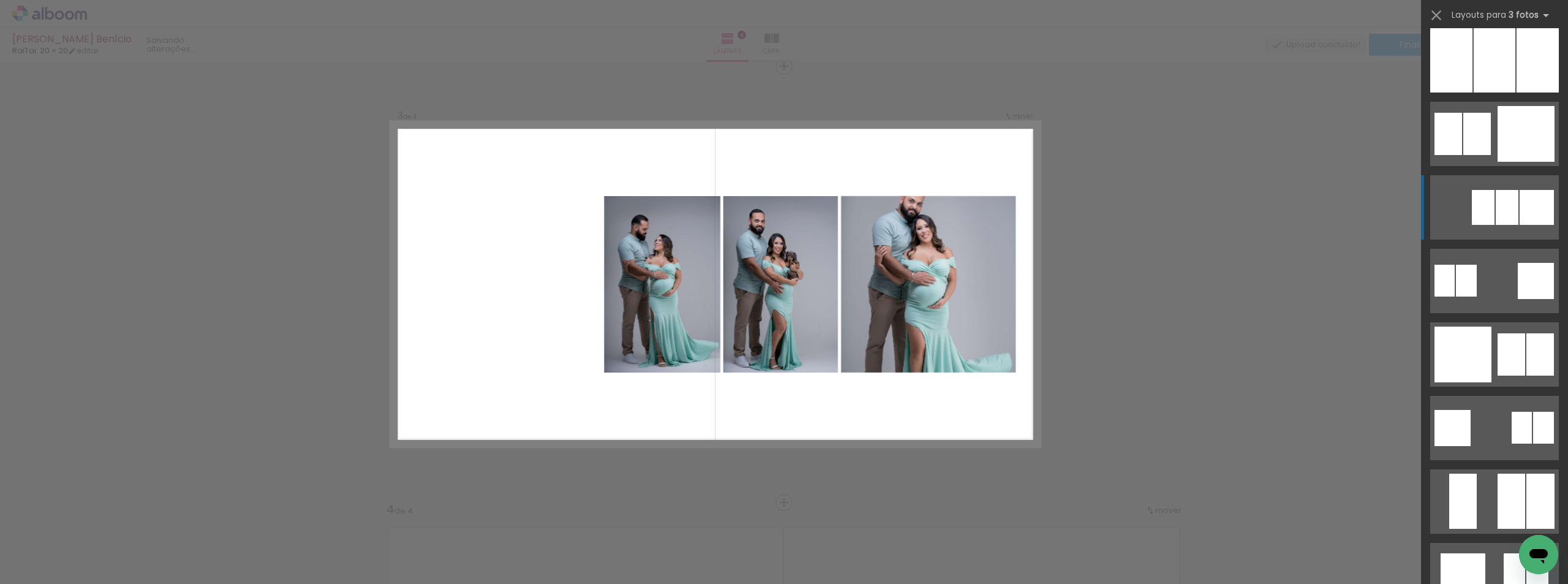
scroll to position [1164, 0]
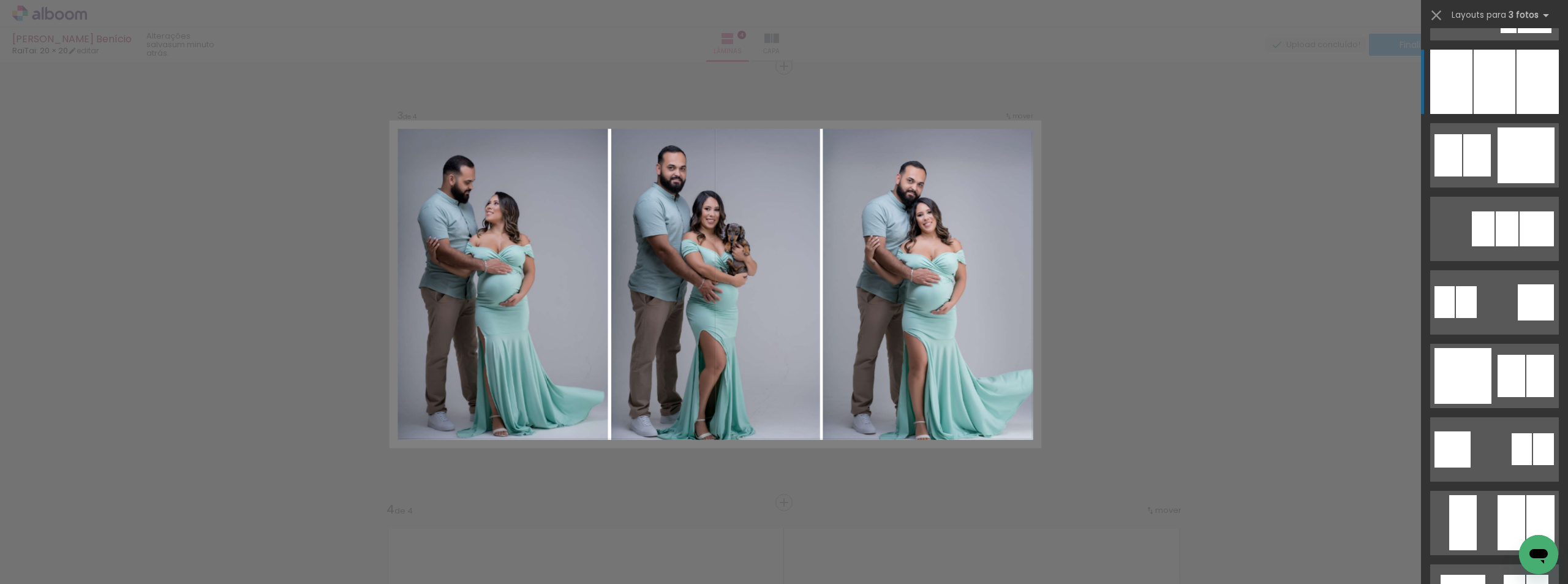
click at [1478, 92] on div at bounding box center [1494, 81] width 42 height 64
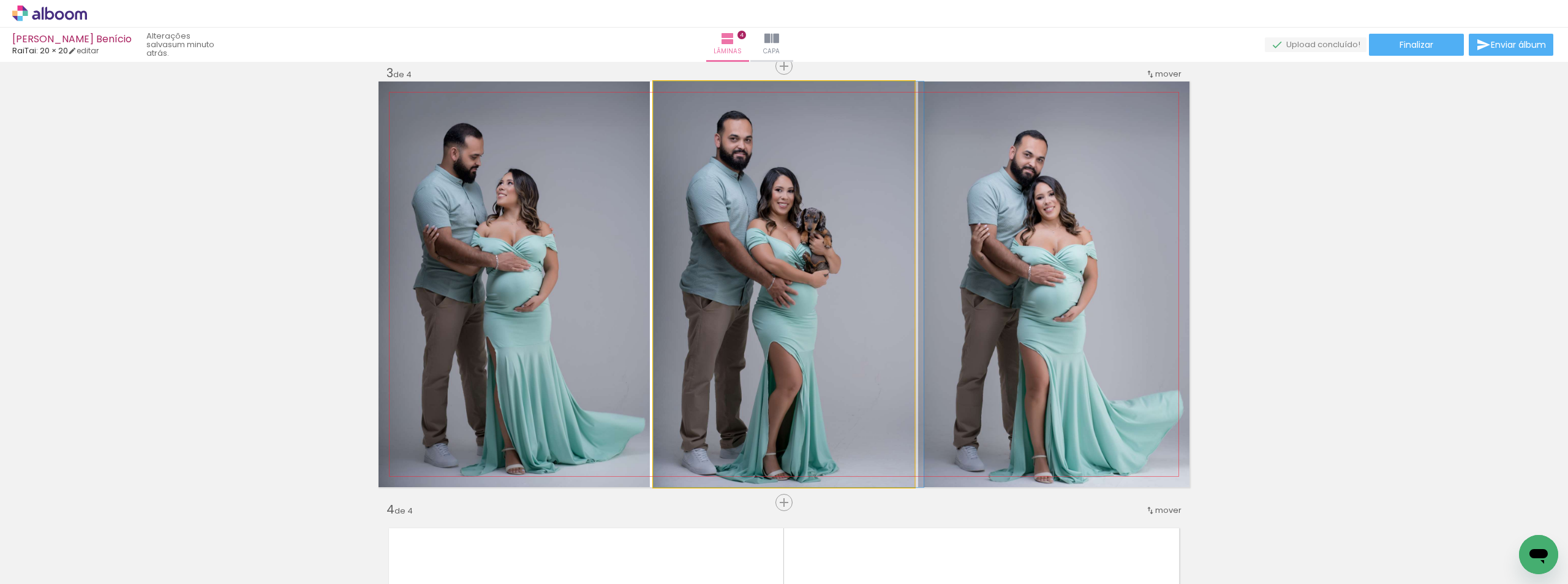
drag, startPoint x: 799, startPoint y: 302, endPoint x: 842, endPoint y: 277, distance: 49.7
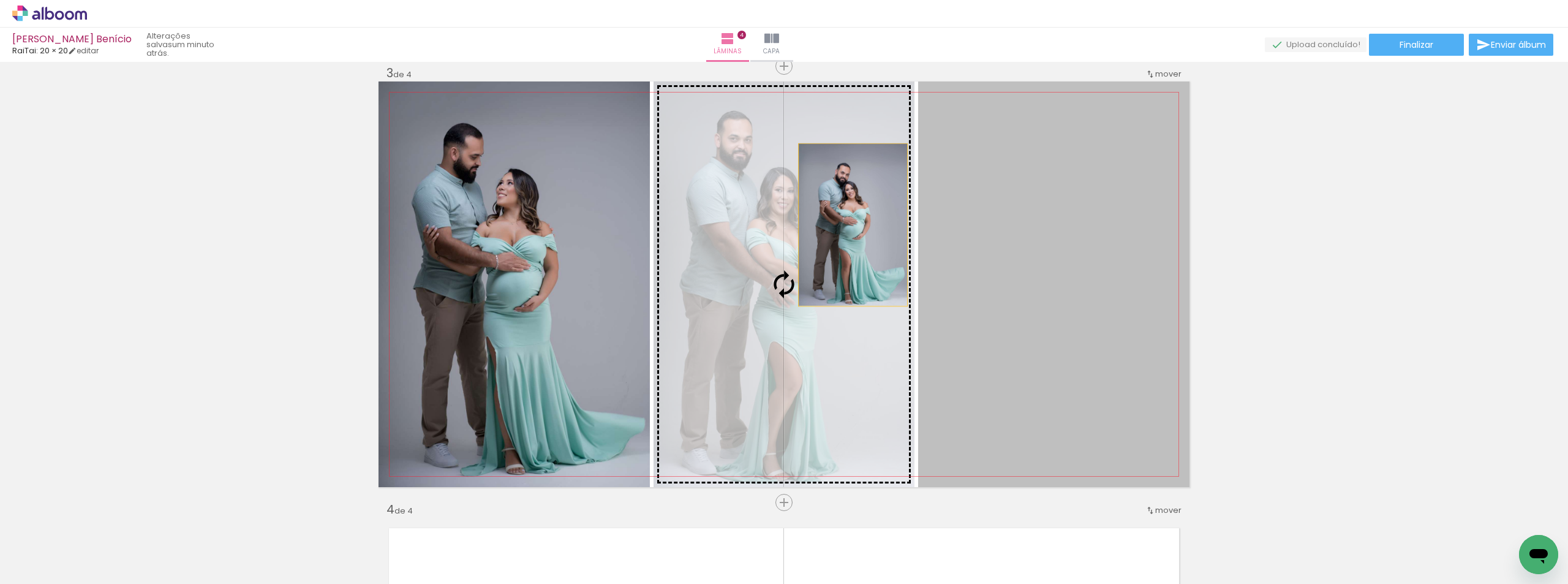
drag, startPoint x: 1030, startPoint y: 273, endPoint x: 830, endPoint y: 229, distance: 204.8
click at [0, 0] on slot at bounding box center [0, 0] width 0 height 0
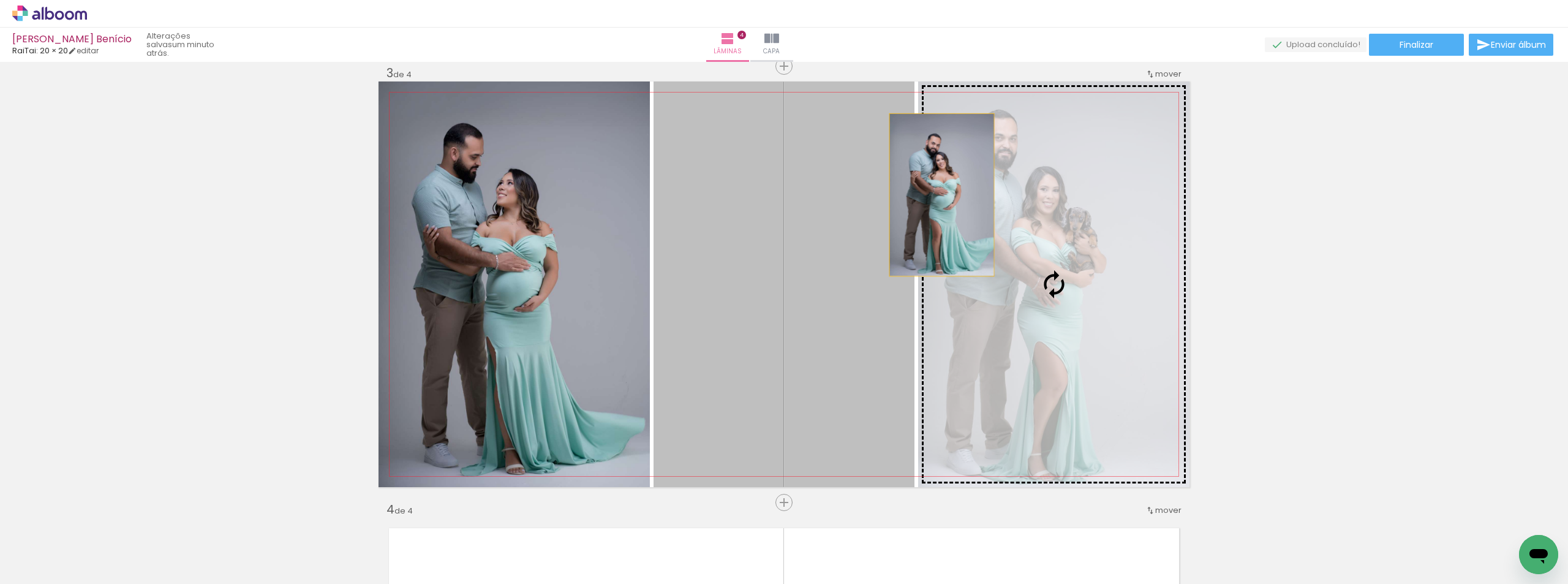
drag, startPoint x: 794, startPoint y: 245, endPoint x: 1006, endPoint y: 194, distance: 218.0
click at [0, 0] on slot at bounding box center [0, 0] width 0 height 0
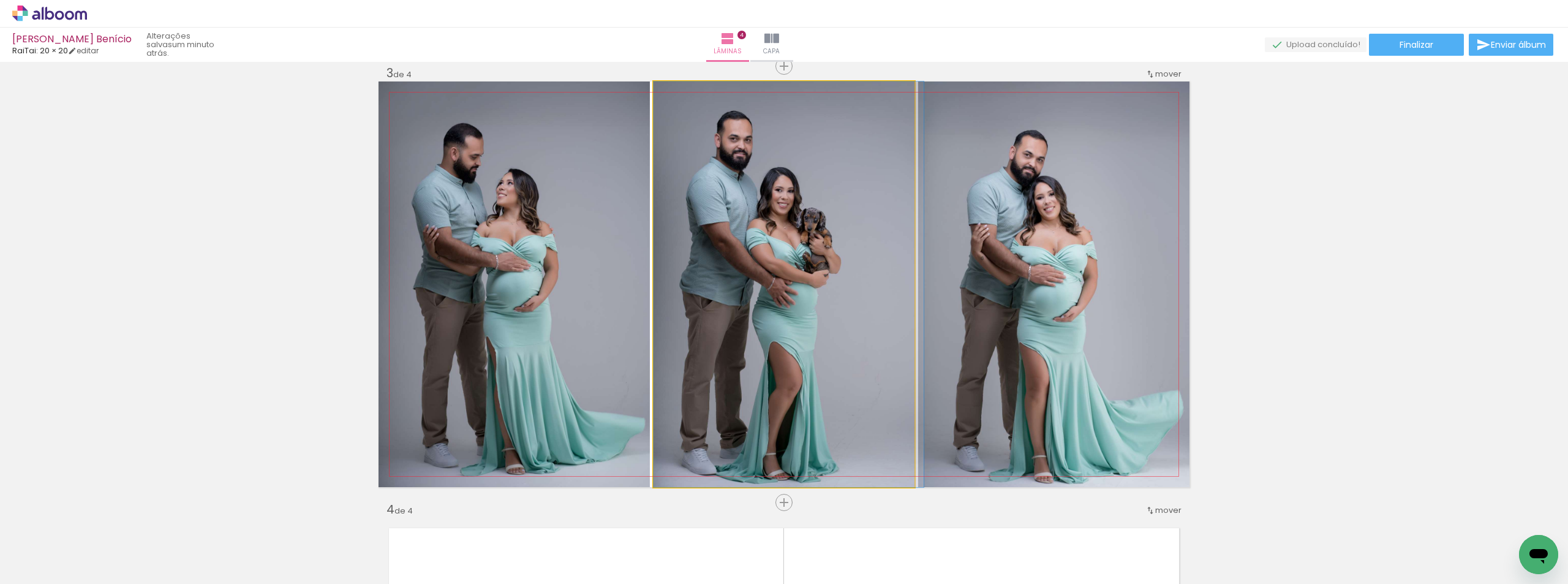
drag, startPoint x: 820, startPoint y: 219, endPoint x: 856, endPoint y: 214, distance: 36.3
